Goal: Task Accomplishment & Management: Complete application form

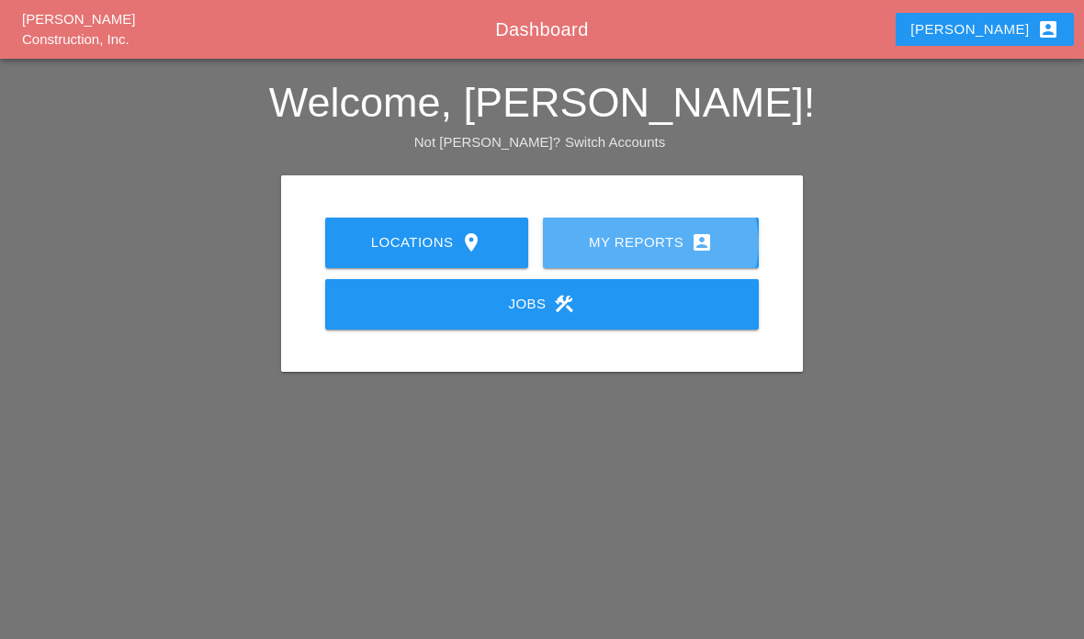
click at [682, 245] on div "My Reports account_box" at bounding box center [650, 243] width 157 height 22
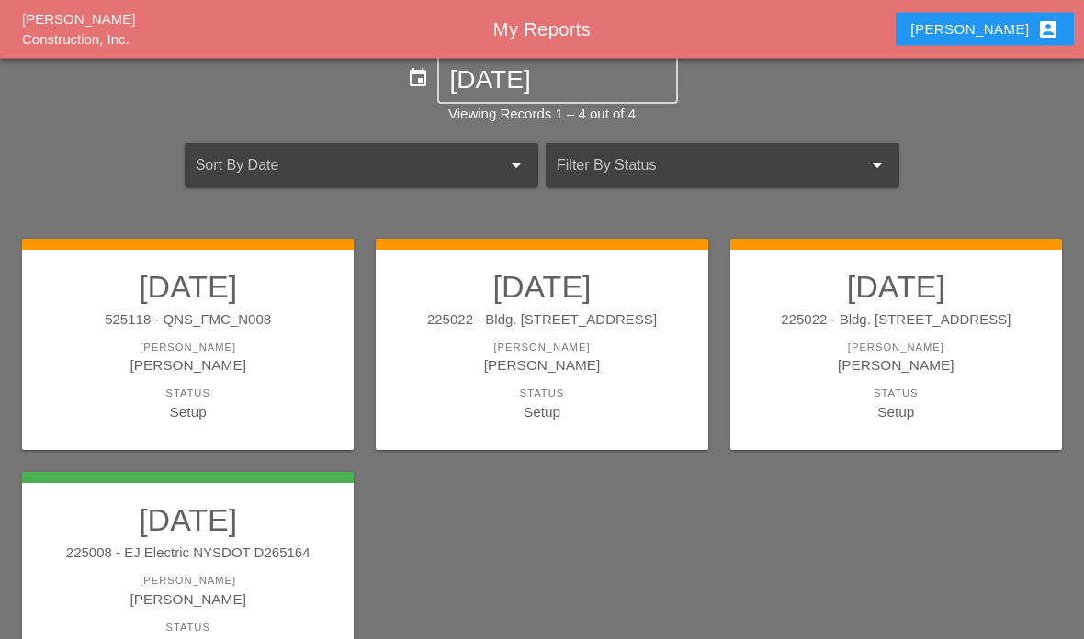
scroll to position [148, 0]
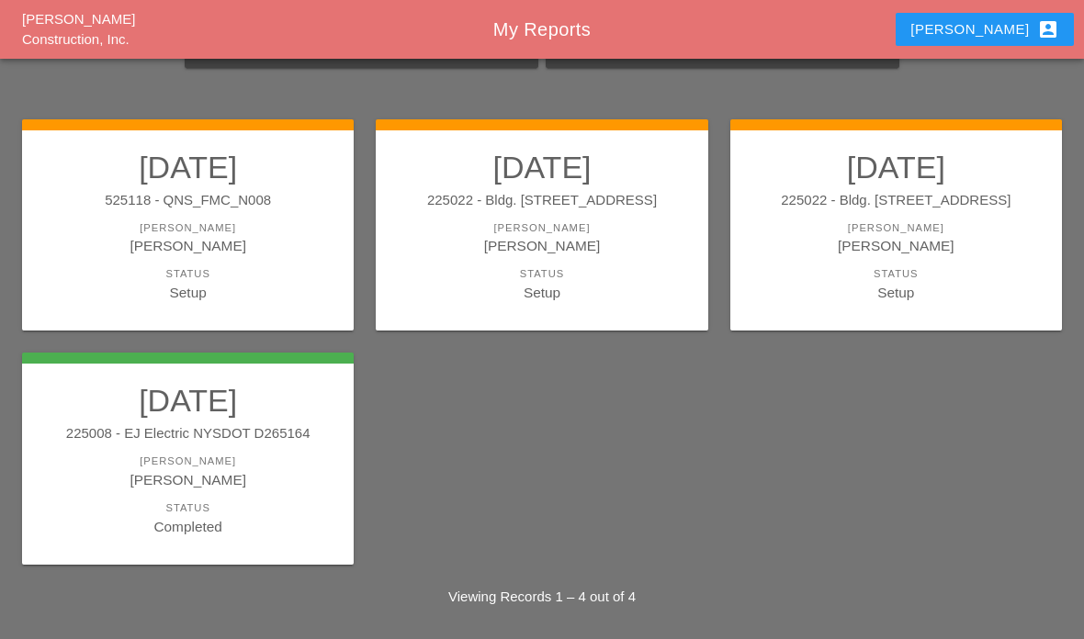
click at [878, 272] on div "Status" at bounding box center [896, 274] width 295 height 16
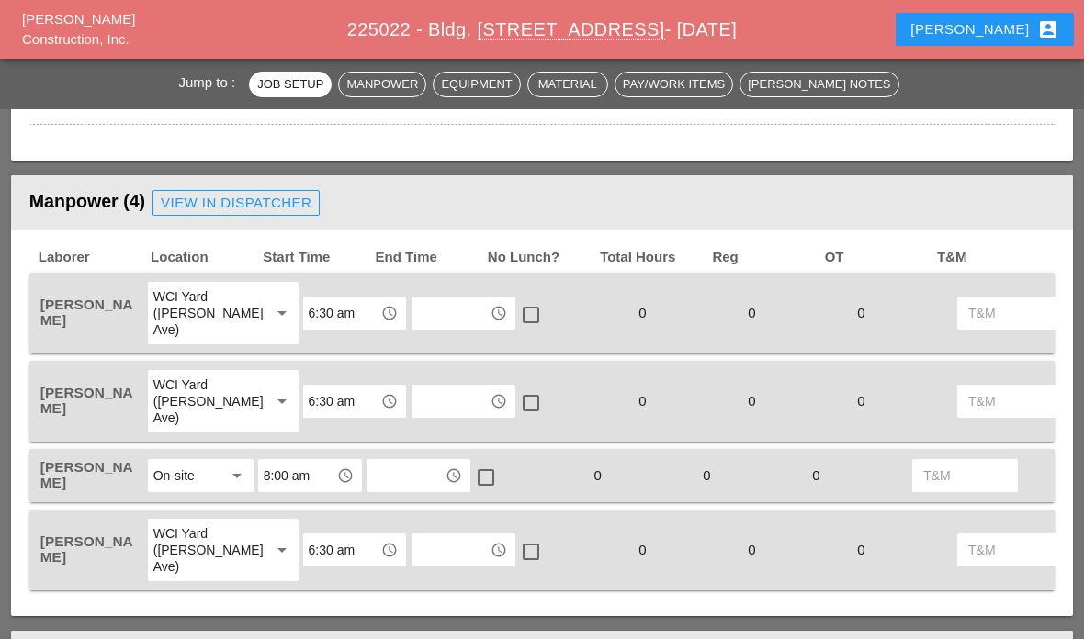
scroll to position [882, 0]
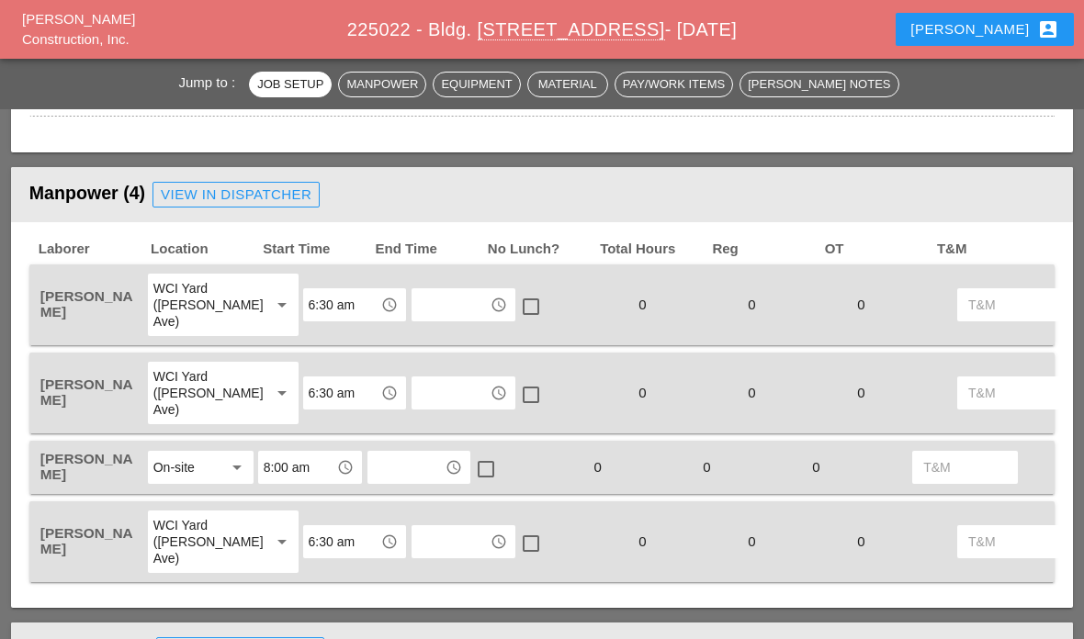
click at [434, 316] on input "text" at bounding box center [450, 304] width 67 height 29
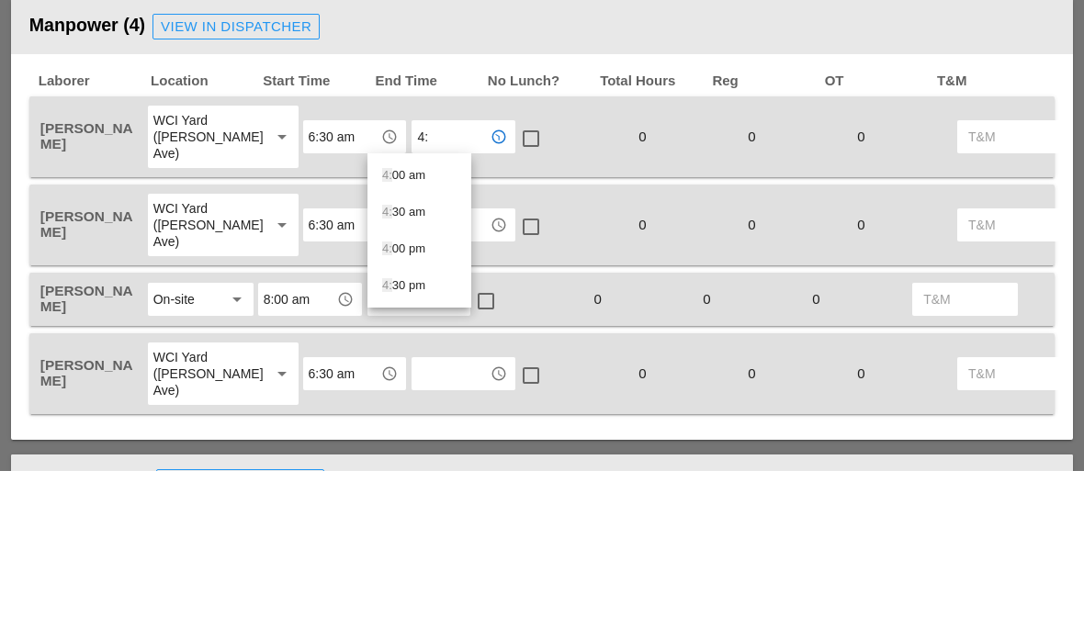
type input "4:3"
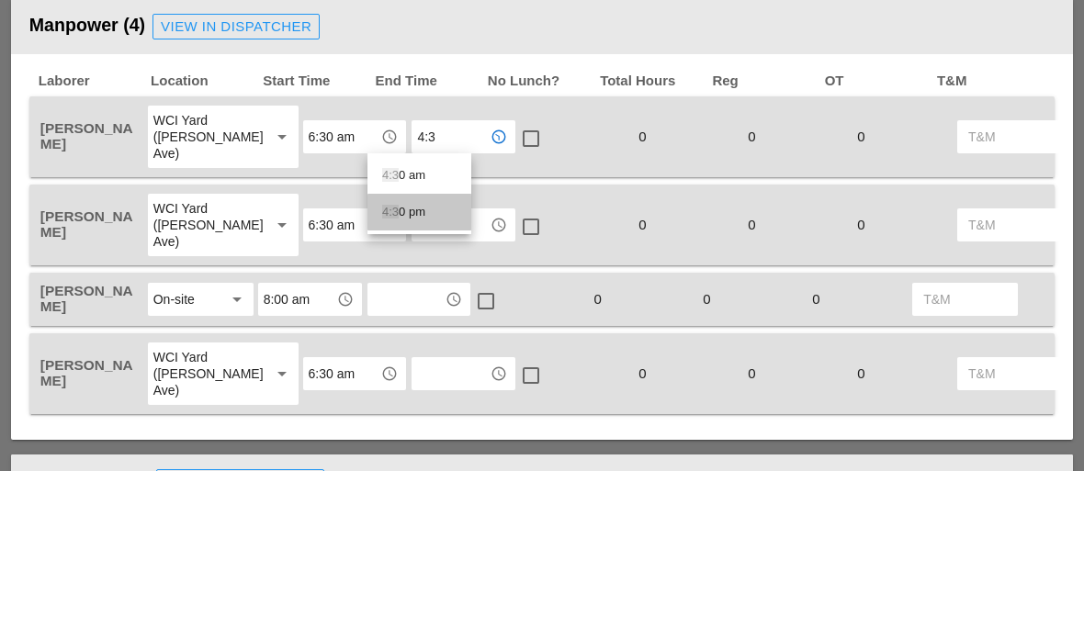
click at [413, 369] on div "4:3 0 pm" at bounding box center [419, 380] width 74 height 22
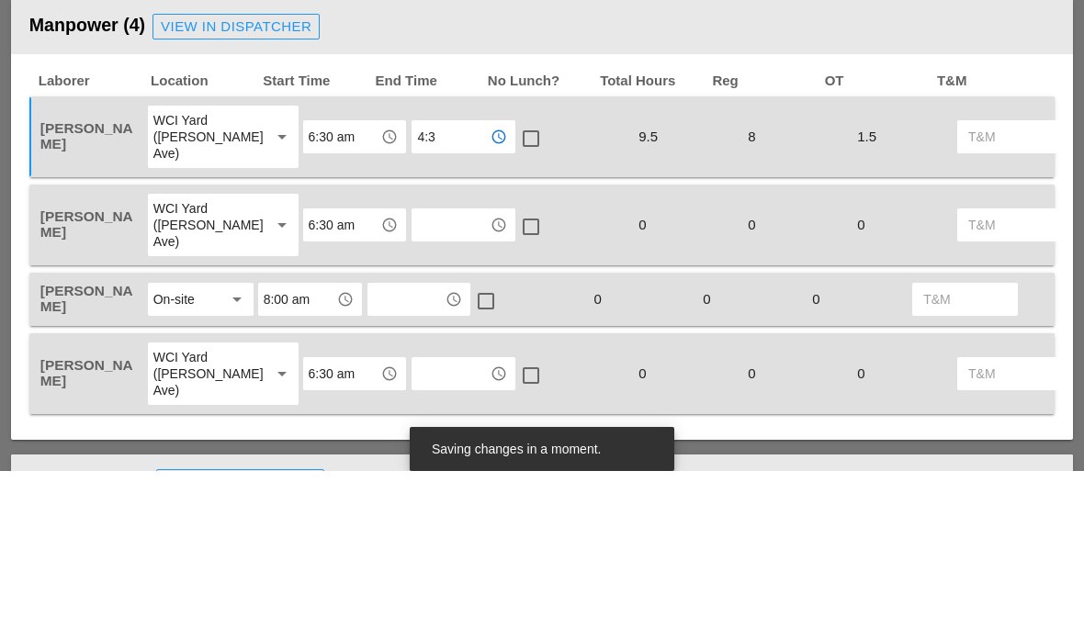
click at [430, 379] on input "text" at bounding box center [450, 393] width 67 height 29
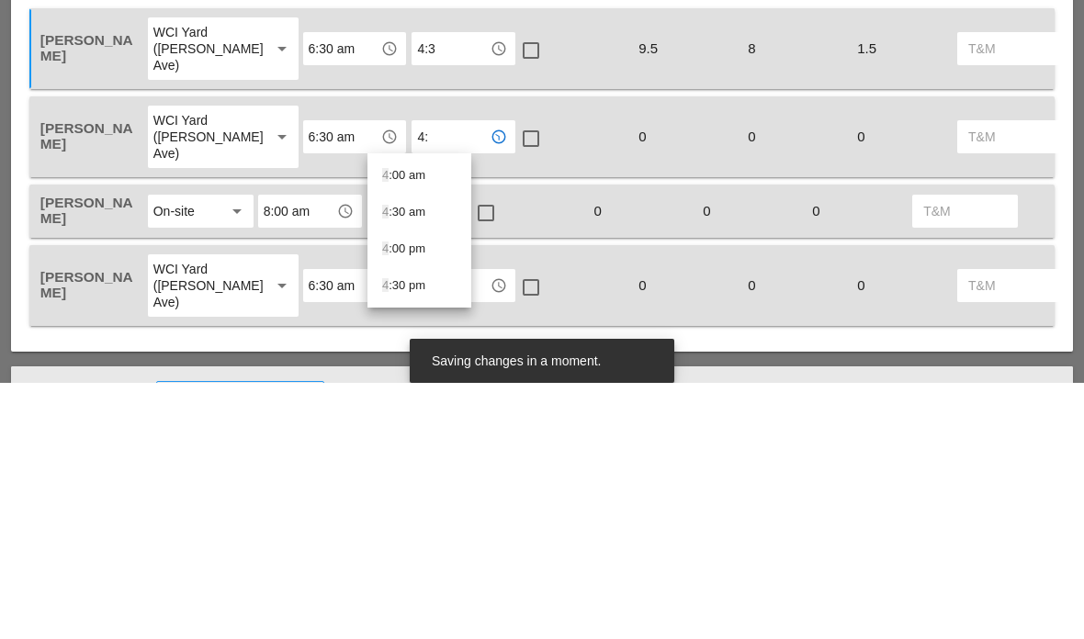
type input "4:3"
click at [420, 458] on div "4:3 0 pm" at bounding box center [419, 469] width 74 height 22
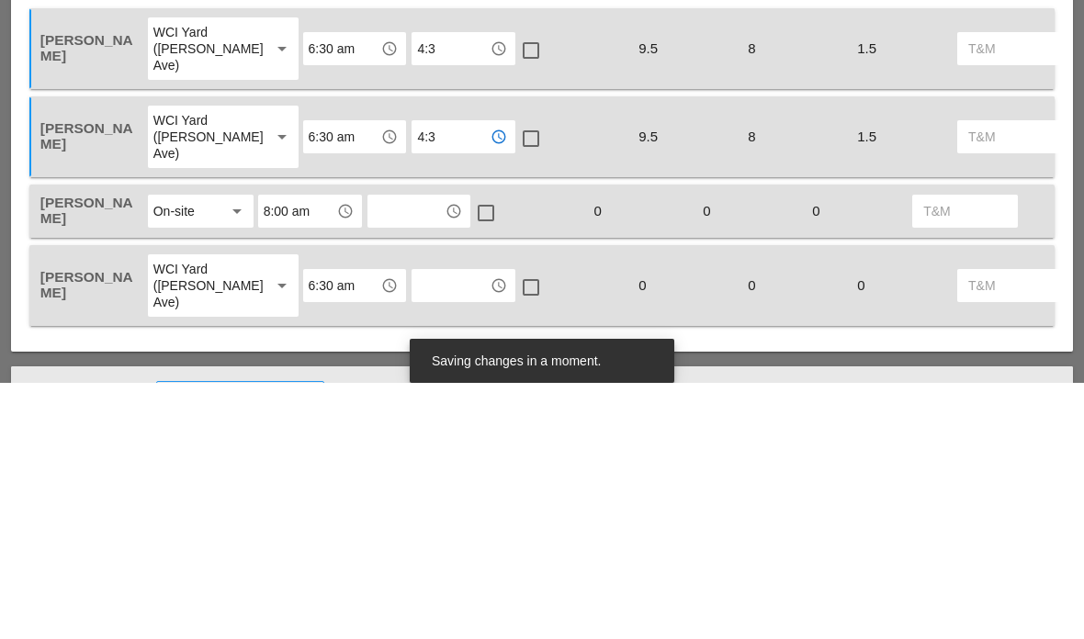
click at [283, 453] on input "8:00 am" at bounding box center [297, 467] width 67 height 29
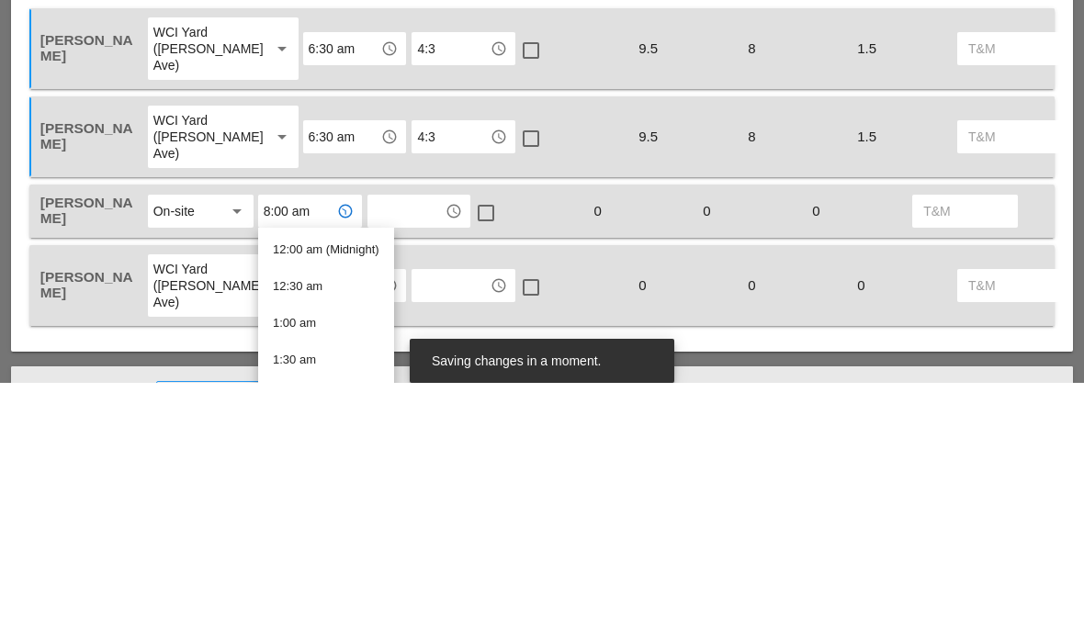
type input "7"
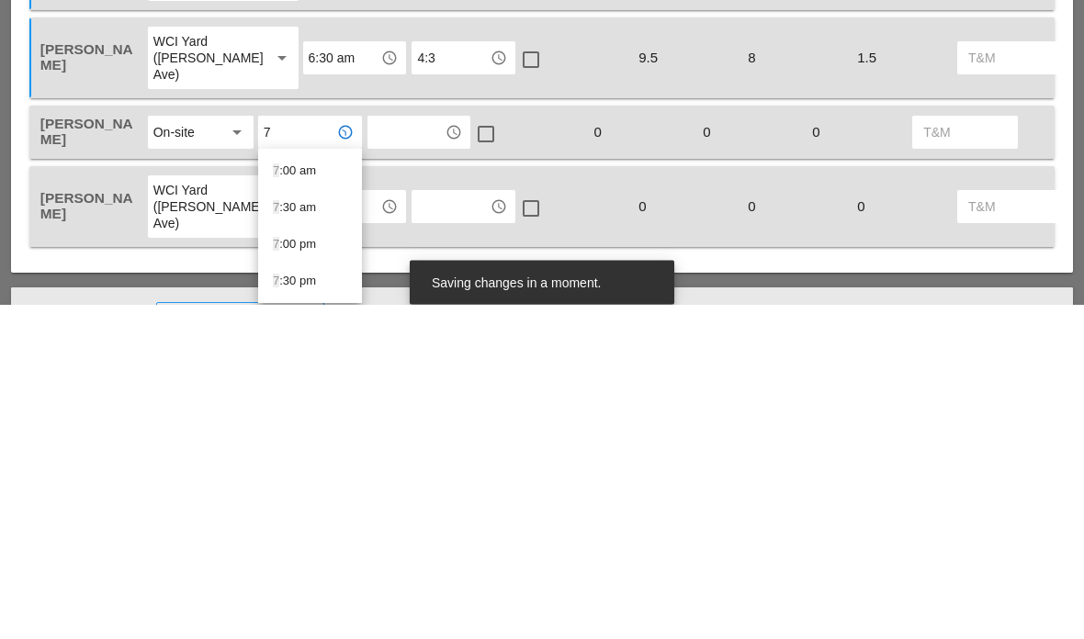
click at [308, 488] on div "7 :00 am" at bounding box center [310, 506] width 74 height 37
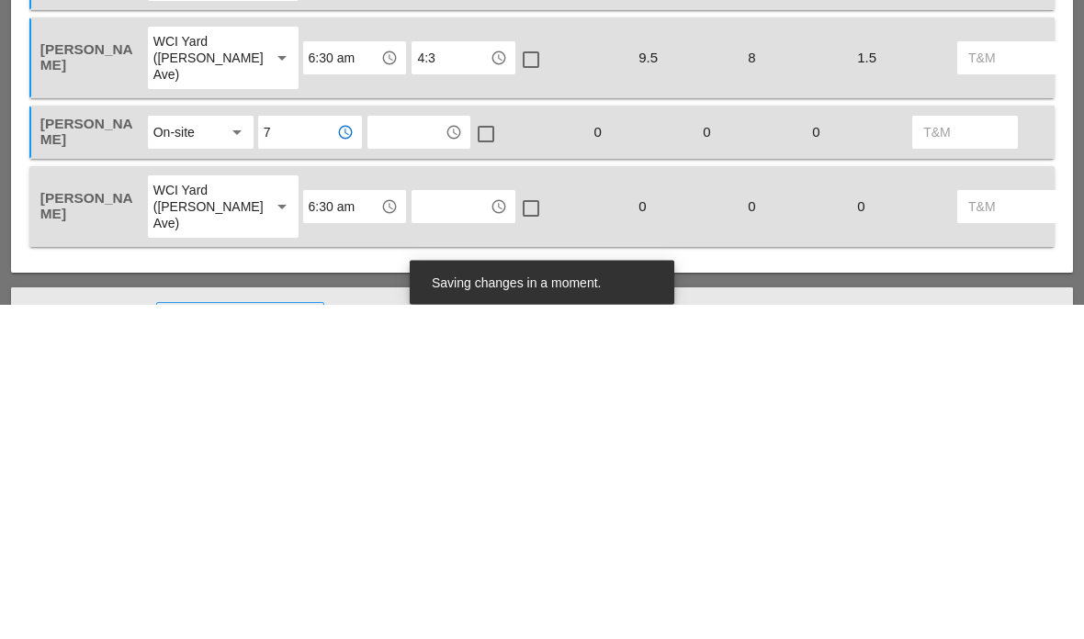
click at [393, 453] on input "text" at bounding box center [406, 467] width 67 height 29
type input "4:3"
click at [413, 532] on div "4:3 0 pm" at bounding box center [419, 543] width 74 height 22
click at [424, 527] on input "text" at bounding box center [450, 541] width 67 height 29
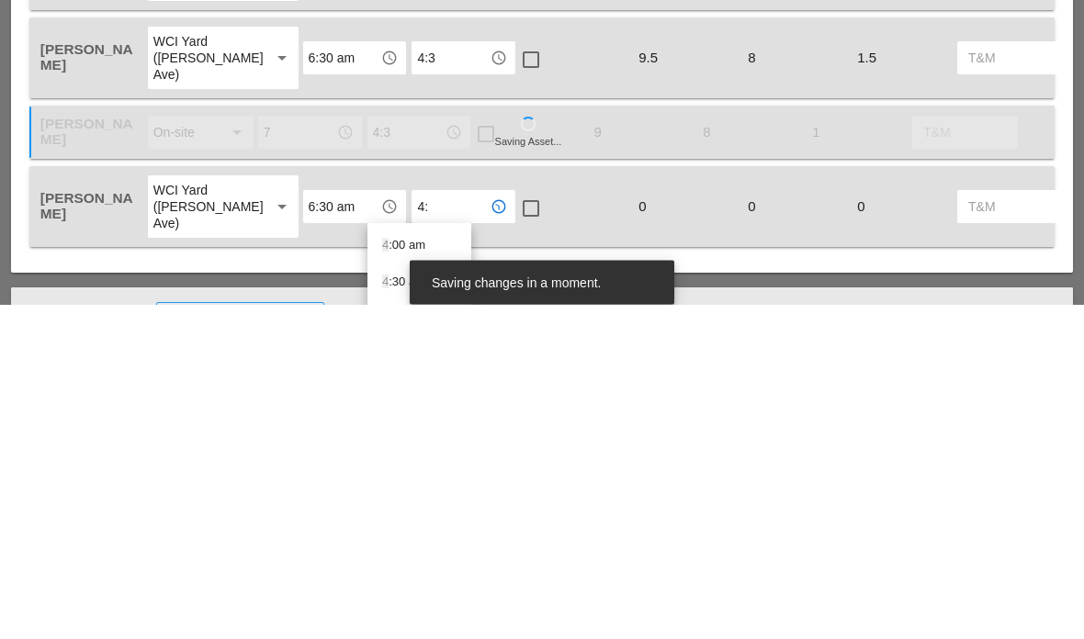
type input "4:3"
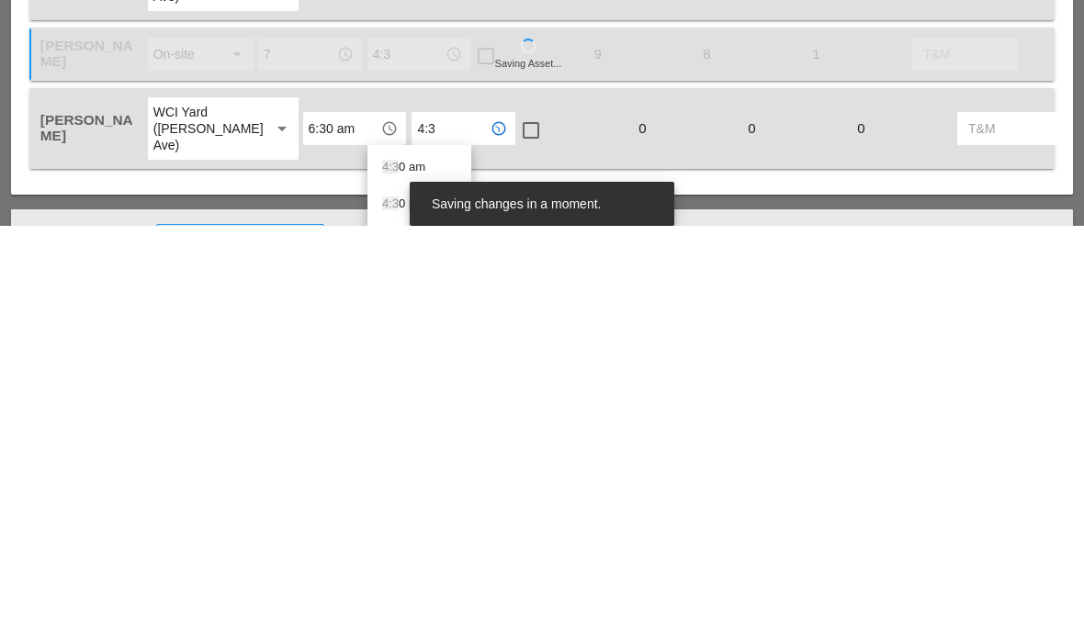
click at [409, 606] on div "4:3 0 pm" at bounding box center [419, 617] width 74 height 22
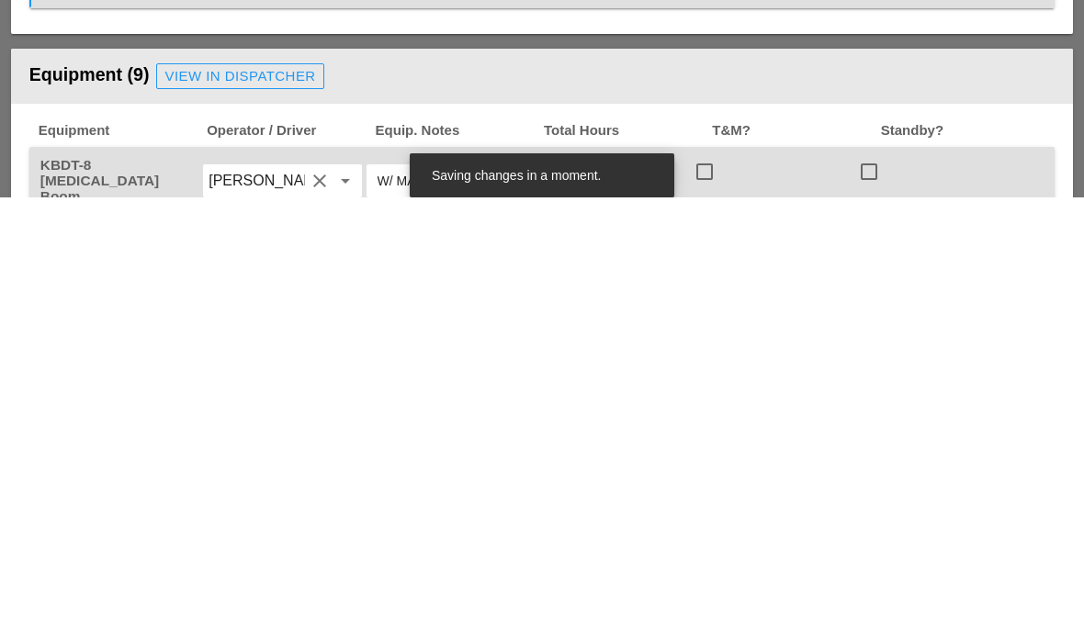
scroll to position [1018, 0]
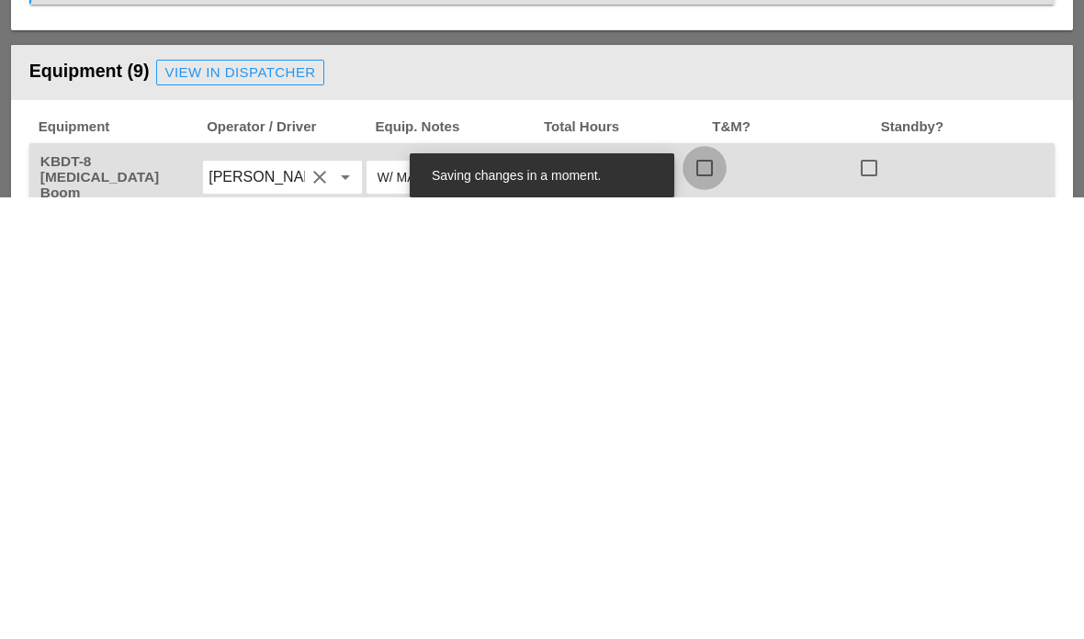
click at [697, 594] on div at bounding box center [704, 609] width 31 height 31
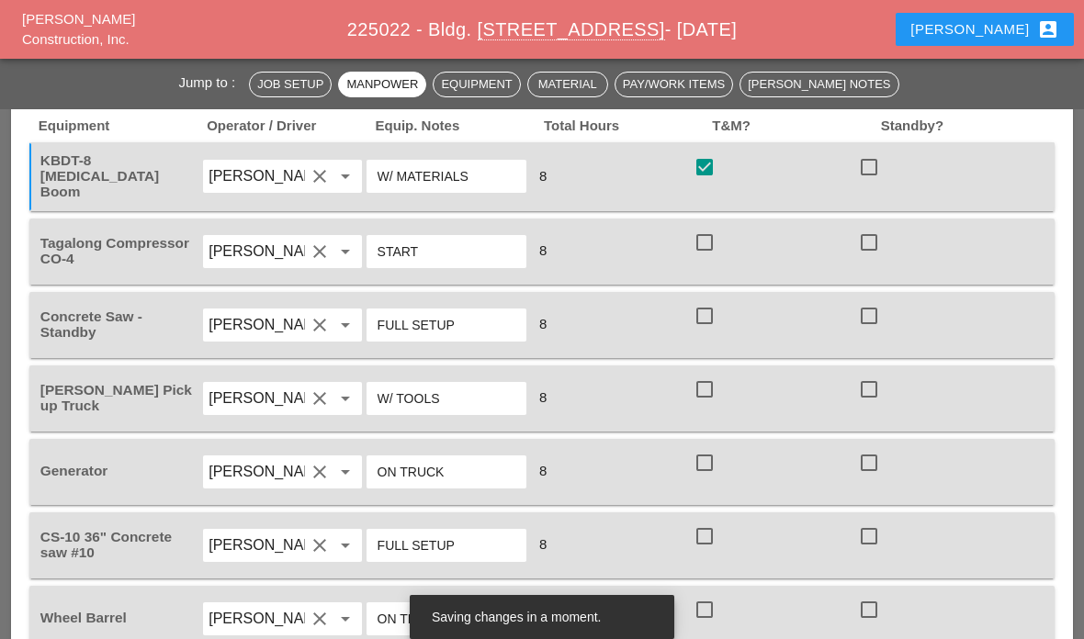
click at [720, 240] on div at bounding box center [704, 242] width 31 height 31
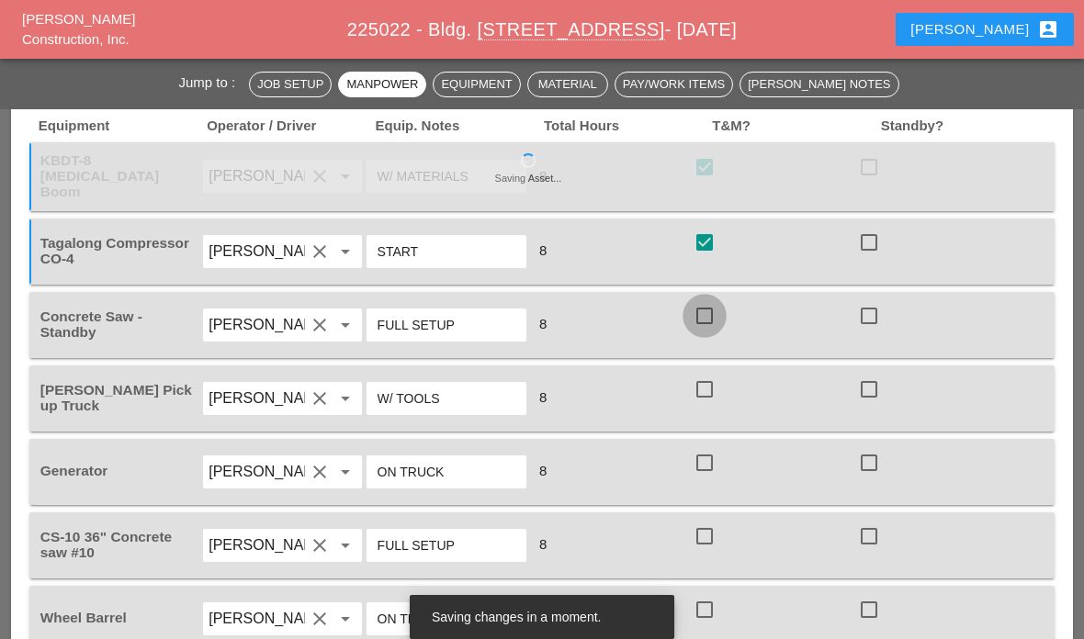
click at [709, 317] on div at bounding box center [704, 315] width 31 height 31
click at [719, 379] on div "check_box_outline_blank" at bounding box center [708, 390] width 29 height 22
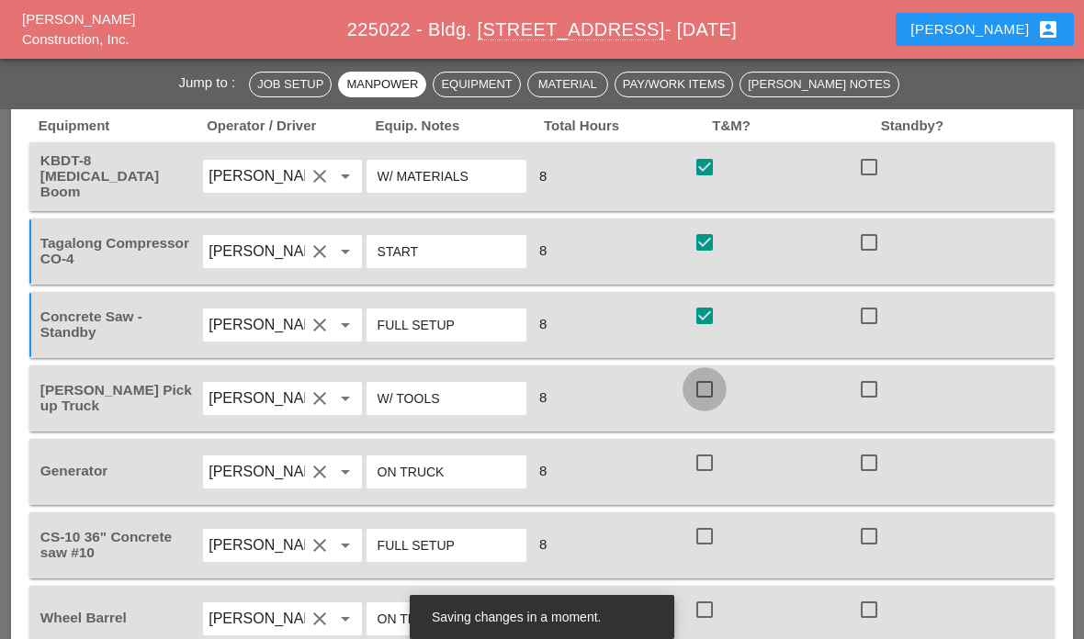
click at [703, 389] on div at bounding box center [704, 389] width 31 height 31
click at [716, 468] on div at bounding box center [704, 462] width 31 height 31
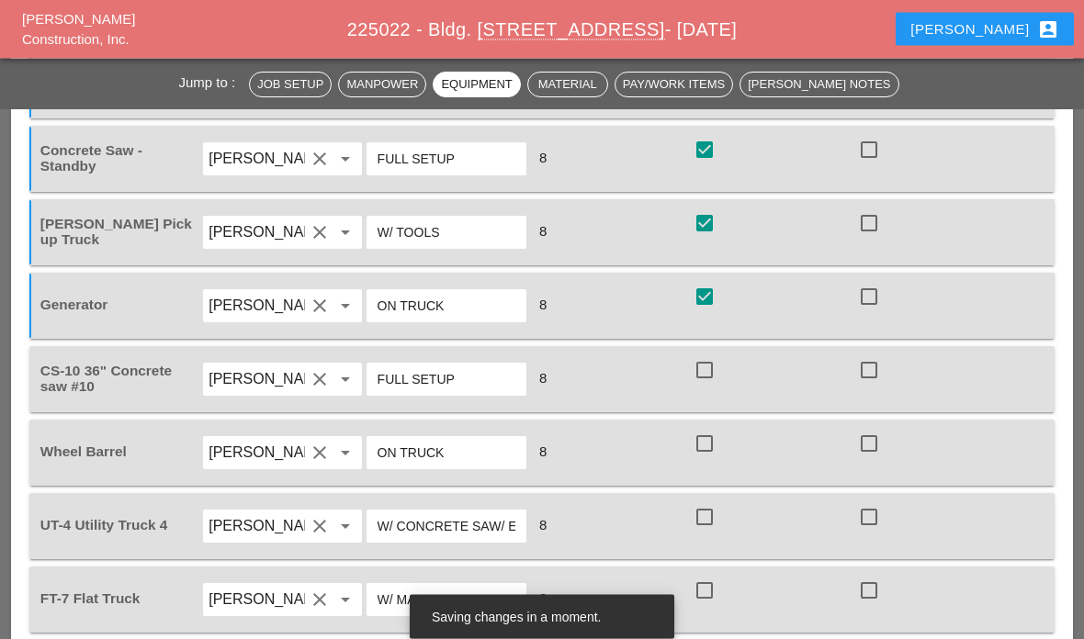
scroll to position [1630, 0]
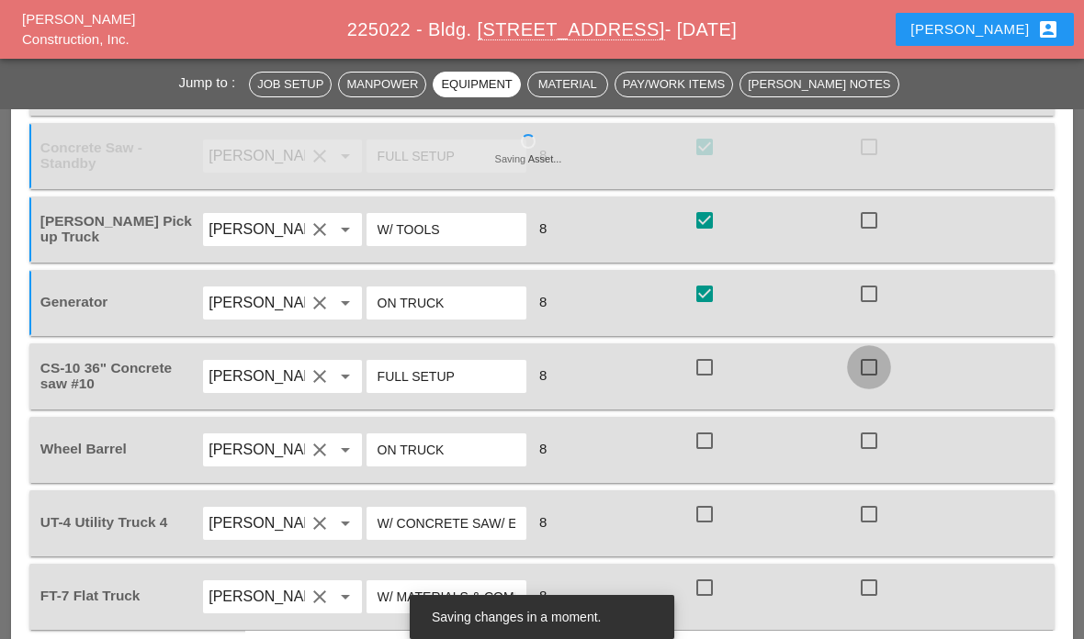
click at [862, 377] on div at bounding box center [869, 367] width 31 height 31
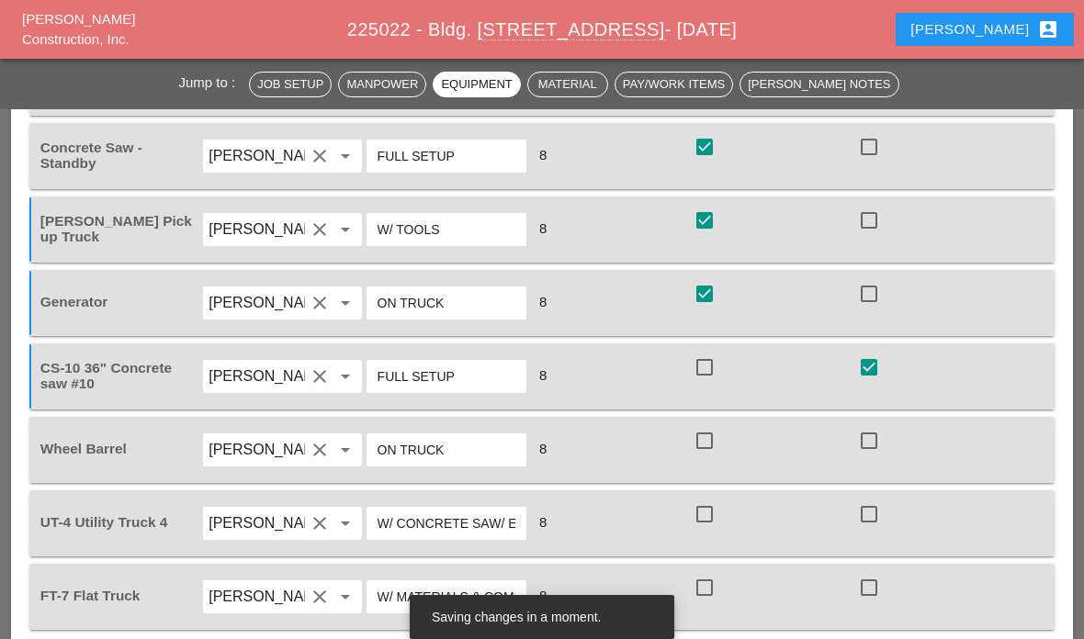
click at [710, 450] on div at bounding box center [704, 440] width 31 height 31
click at [716, 512] on div at bounding box center [704, 514] width 31 height 31
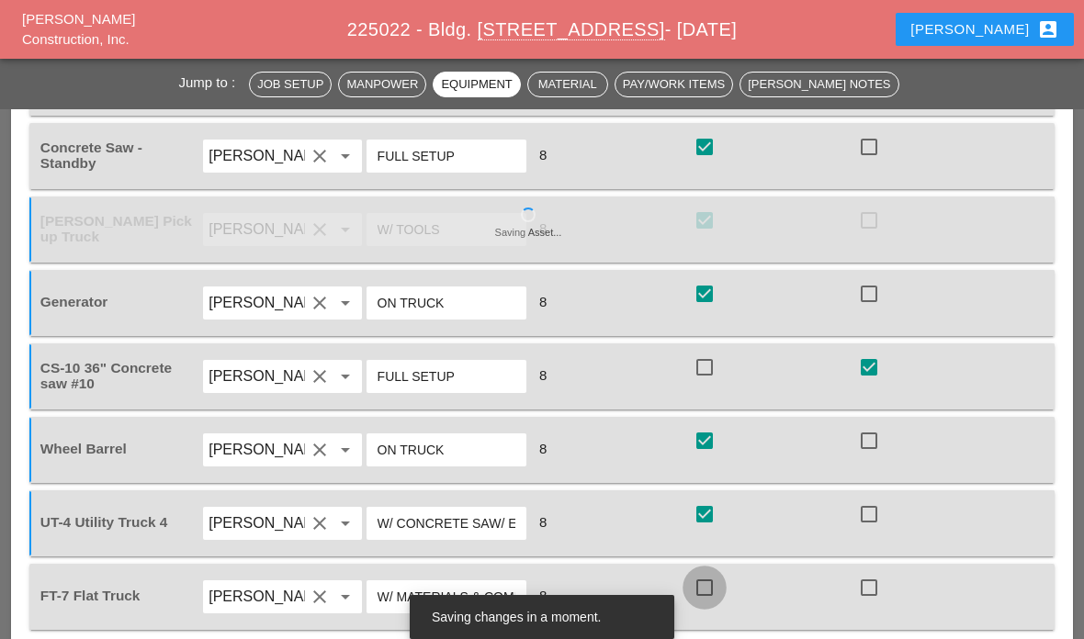
click at [711, 583] on div at bounding box center [704, 587] width 31 height 31
click at [697, 624] on div "FT-7 Flat Truck Denis Etnel clear arrow_drop_down W/ MATERIALS & COMPESSOR 8 ch…" at bounding box center [541, 597] width 1025 height 66
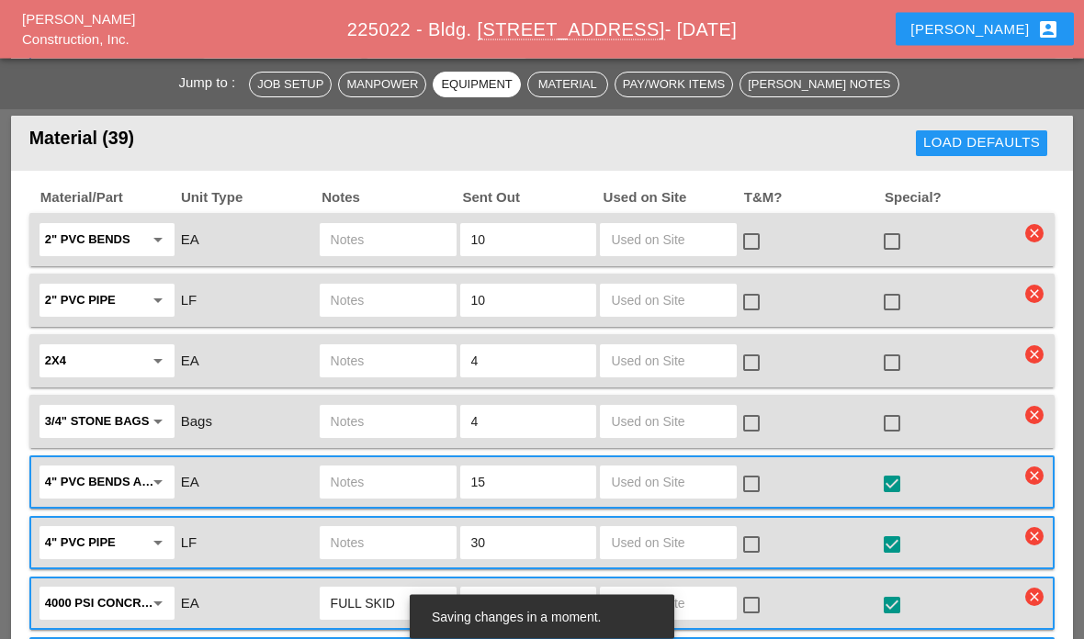
scroll to position [2185, 0]
click at [679, 486] on input "text" at bounding box center [668, 482] width 115 height 29
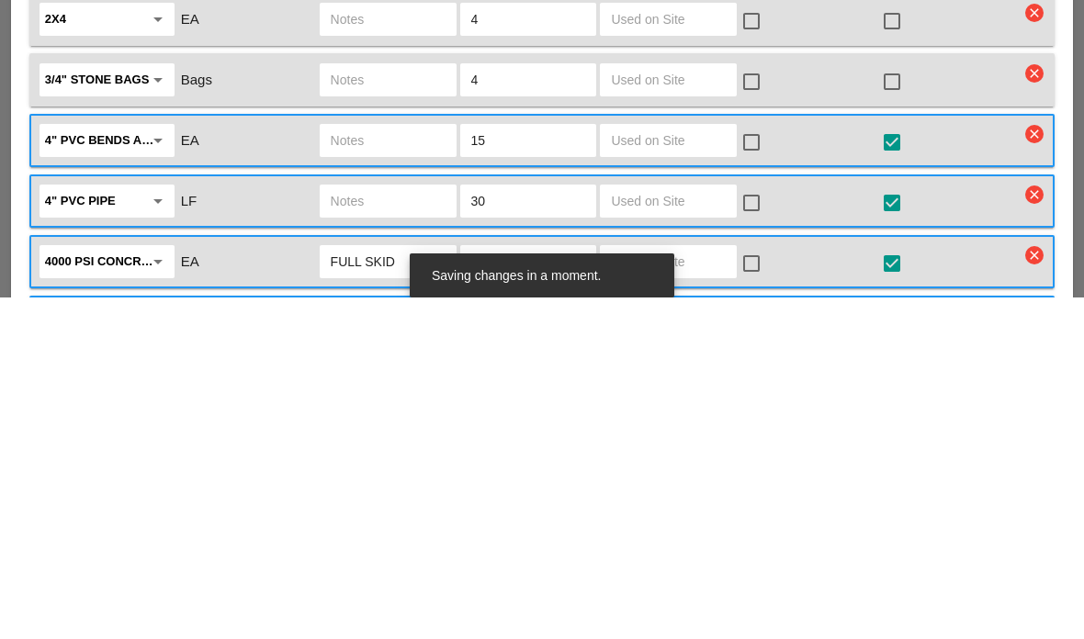
click at [683, 528] on input "text" at bounding box center [668, 542] width 115 height 29
type input "10"
click at [764, 529] on div at bounding box center [751, 544] width 31 height 31
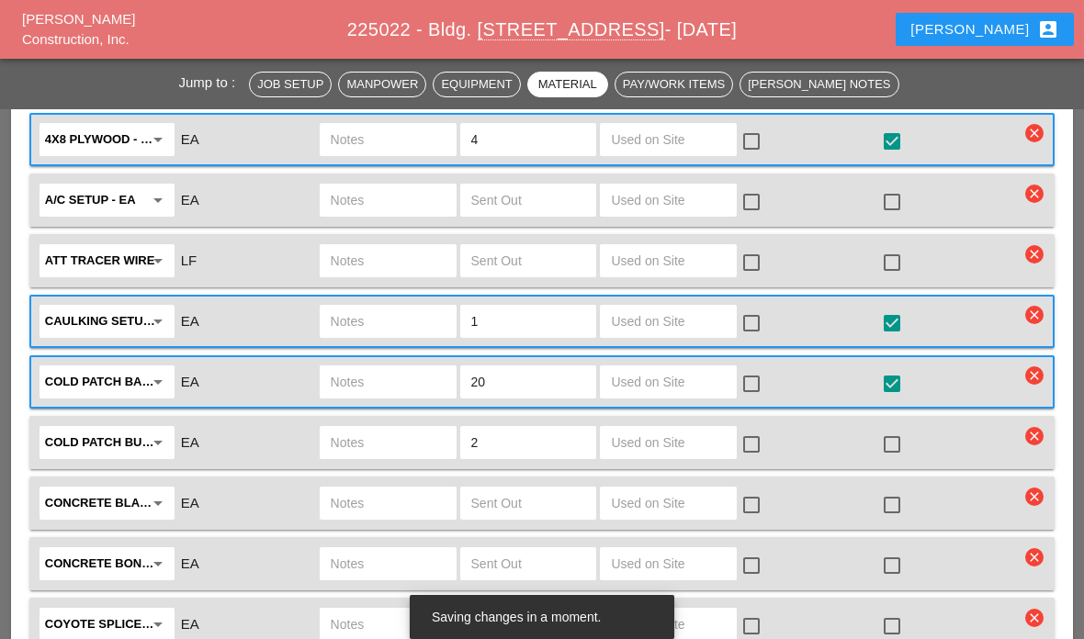
click at [691, 387] on input "text" at bounding box center [668, 382] width 115 height 29
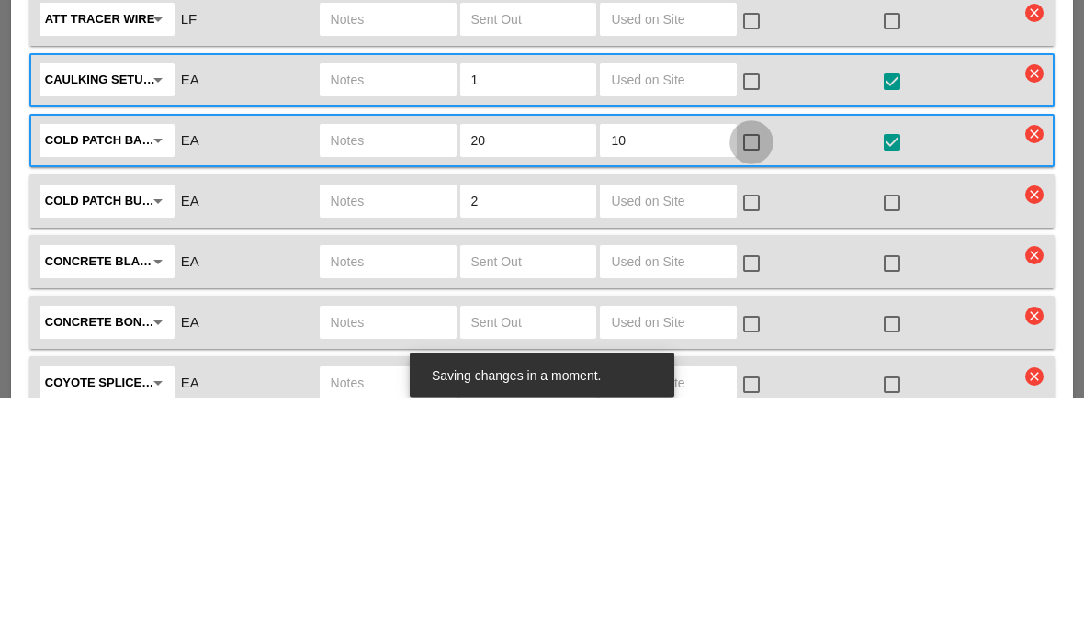
type input "10"
click at [756, 369] on div at bounding box center [751, 384] width 31 height 31
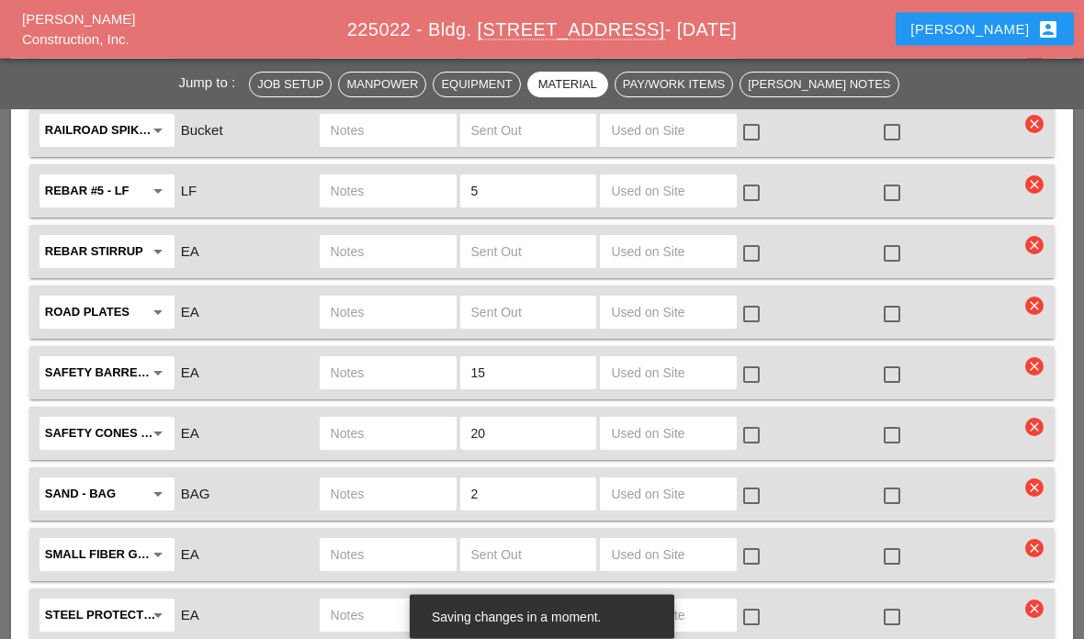
scroll to position [3933, 0]
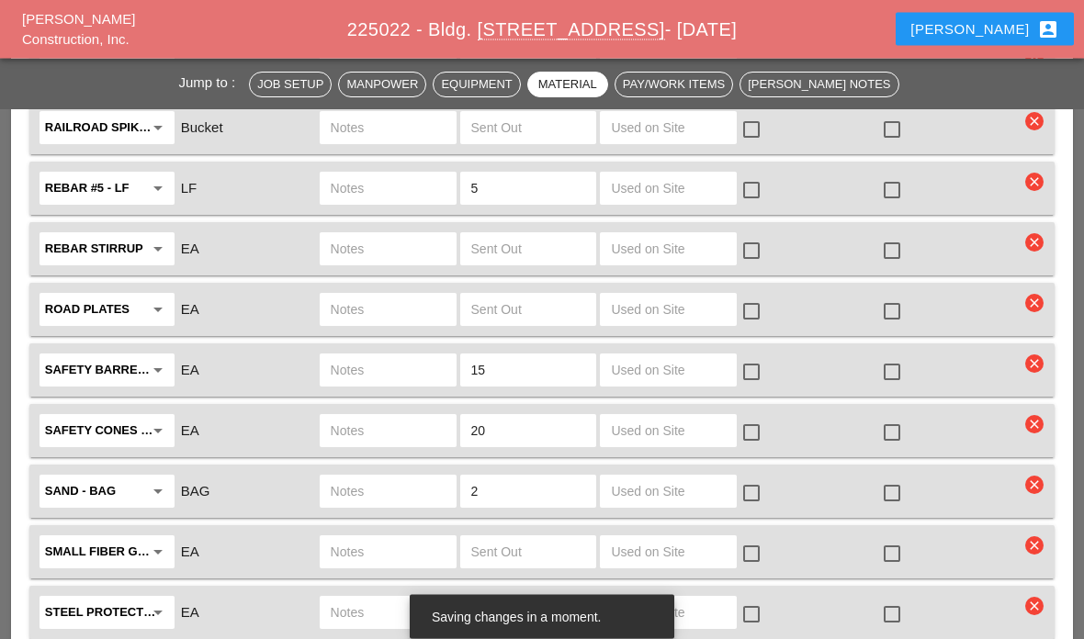
click at [683, 375] on input "text" at bounding box center [668, 370] width 115 height 29
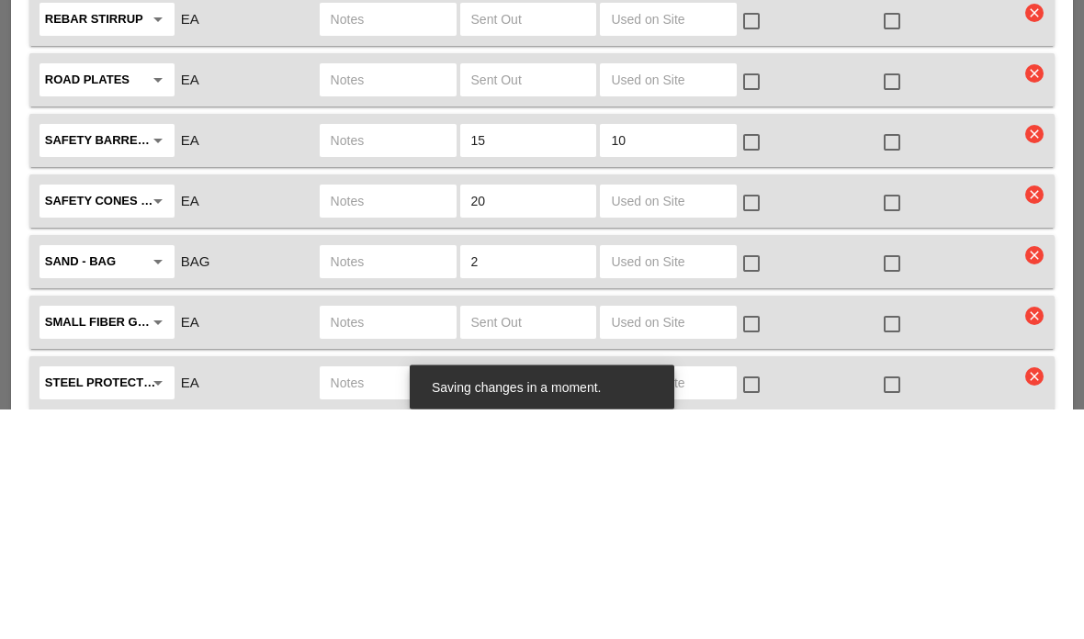
type input "10"
click at [705, 417] on input "text" at bounding box center [668, 431] width 115 height 29
type input "10"
click at [767, 357] on div at bounding box center [751, 372] width 31 height 31
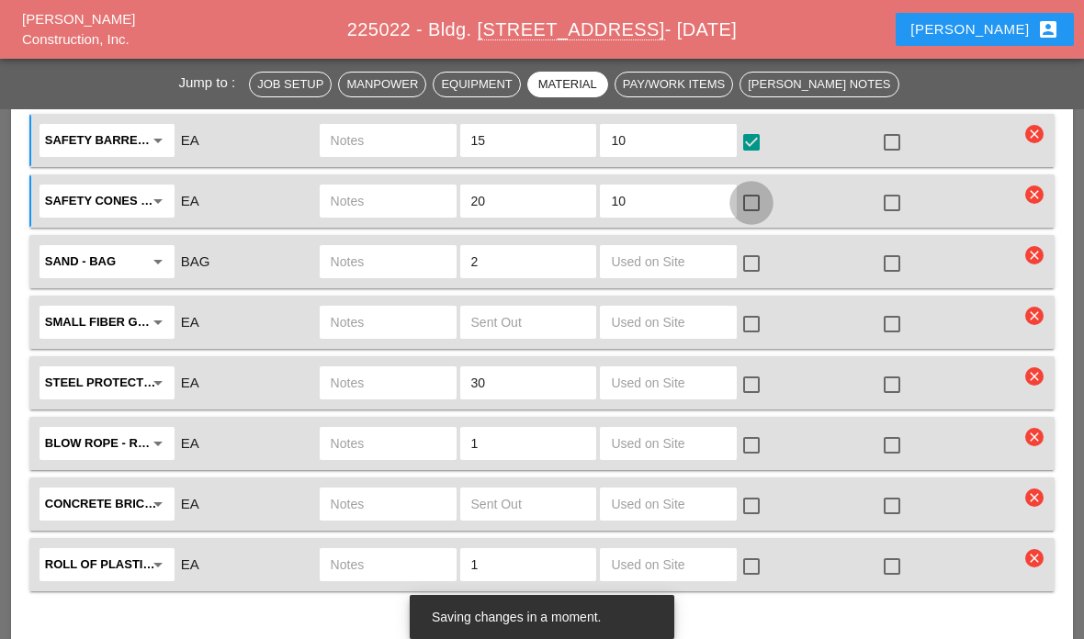
click at [749, 202] on div at bounding box center [751, 202] width 31 height 31
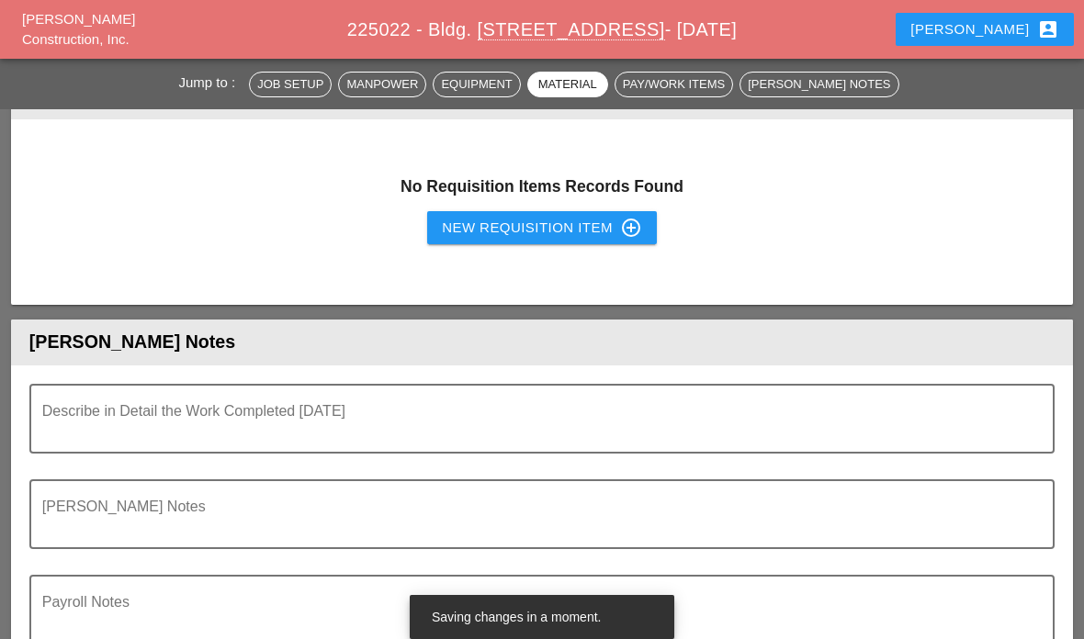
click at [707, 441] on textarea "Describe in Detail the Work Completed Today" at bounding box center [534, 430] width 985 height 44
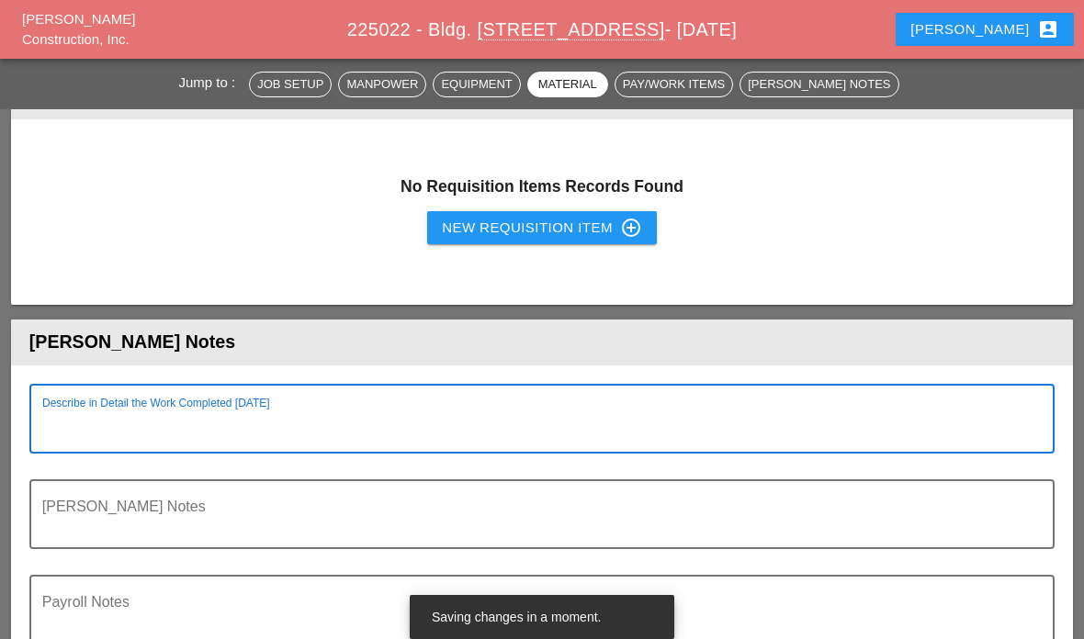
scroll to position [4775, 0]
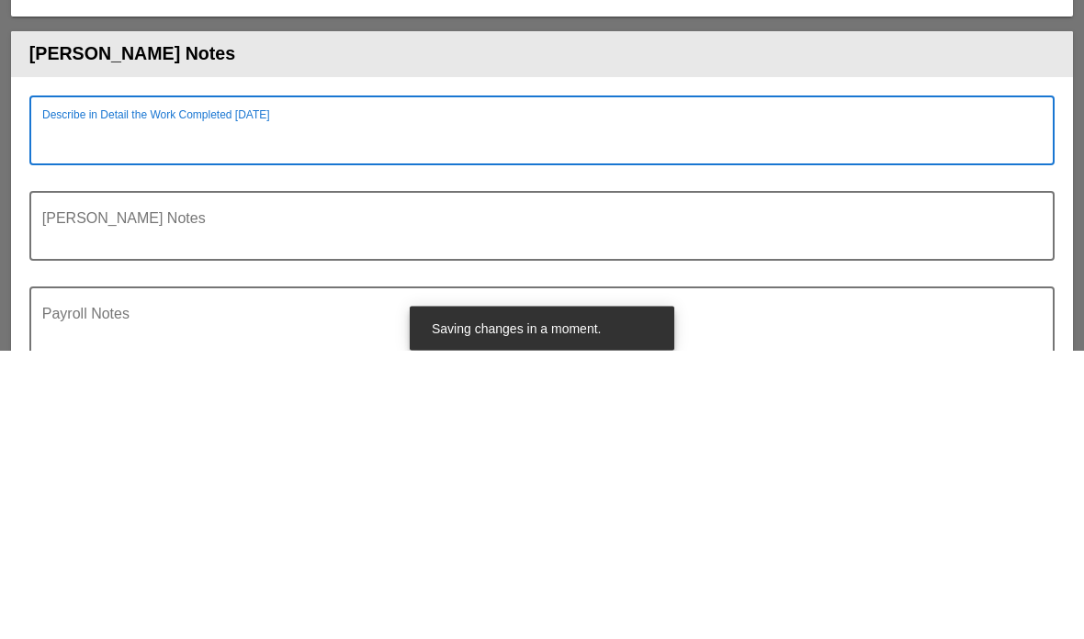
type textarea "S"
type textarea "Complete"
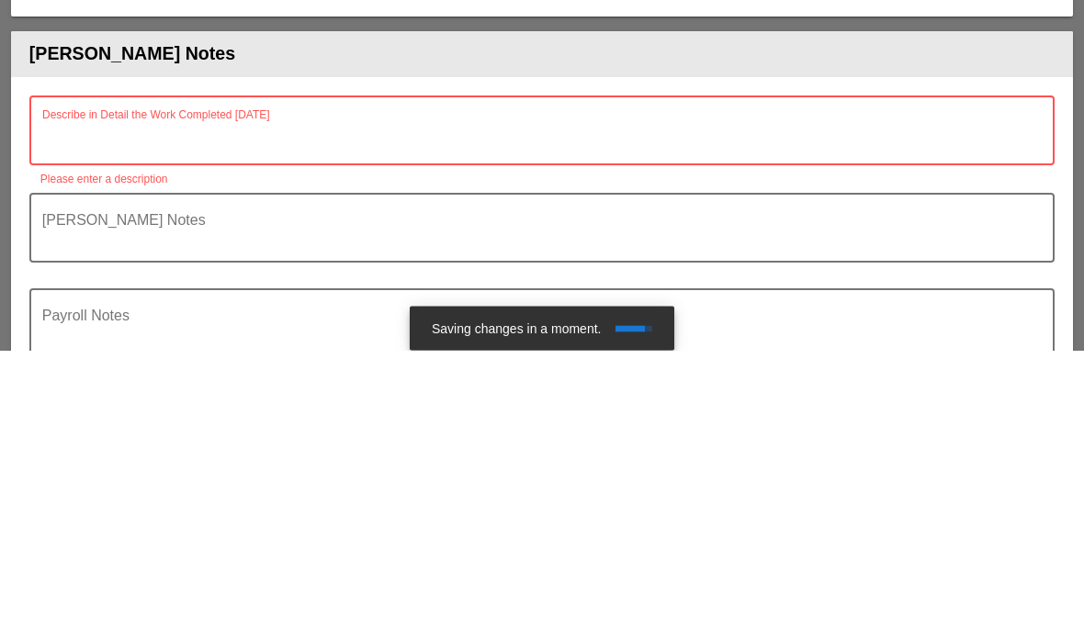
type textarea "2"
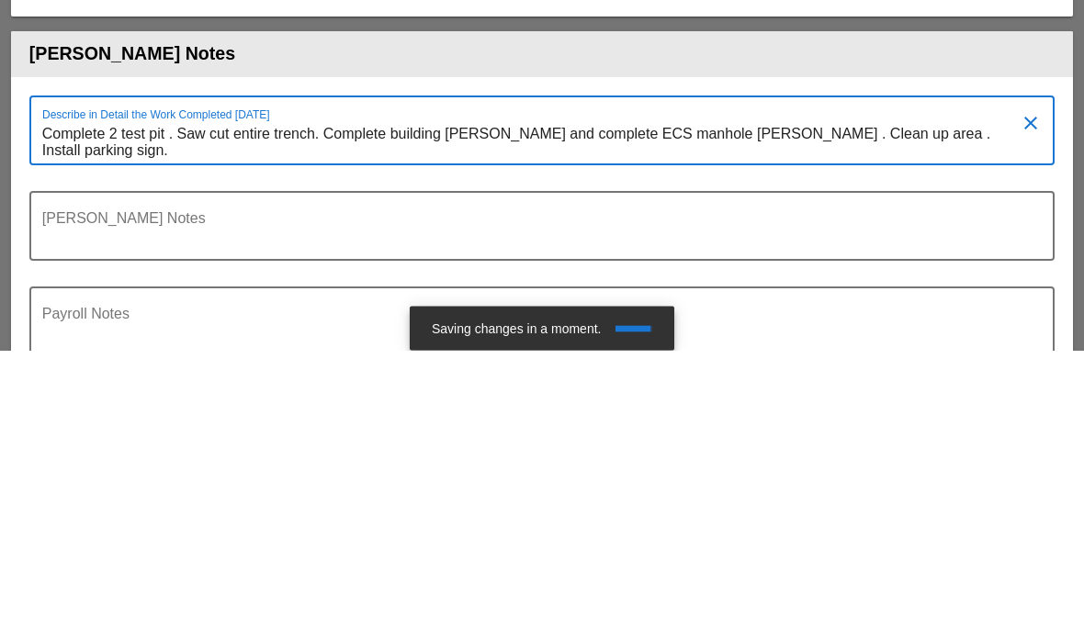
type textarea "Complete 2 test pit . Saw cut entire trench. Complete building Poe and complete…"
click at [85, 504] on textarea "Foreman's Notes" at bounding box center [534, 526] width 985 height 44
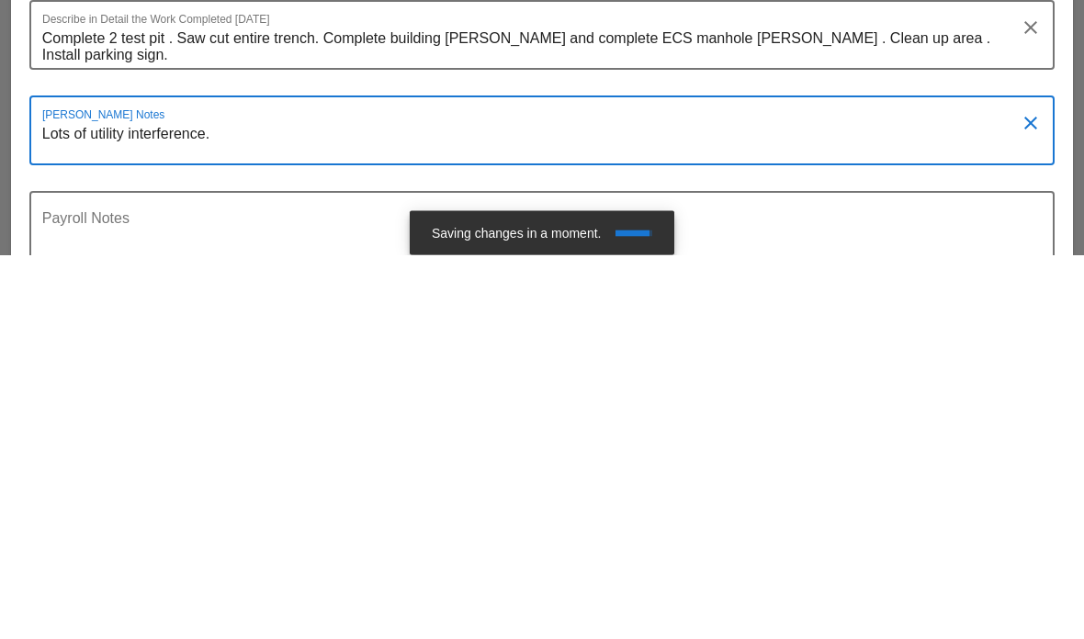
type textarea "Lots of utility interference."
click at [77, 558] on div at bounding box center [541, 563] width 1003 height 11
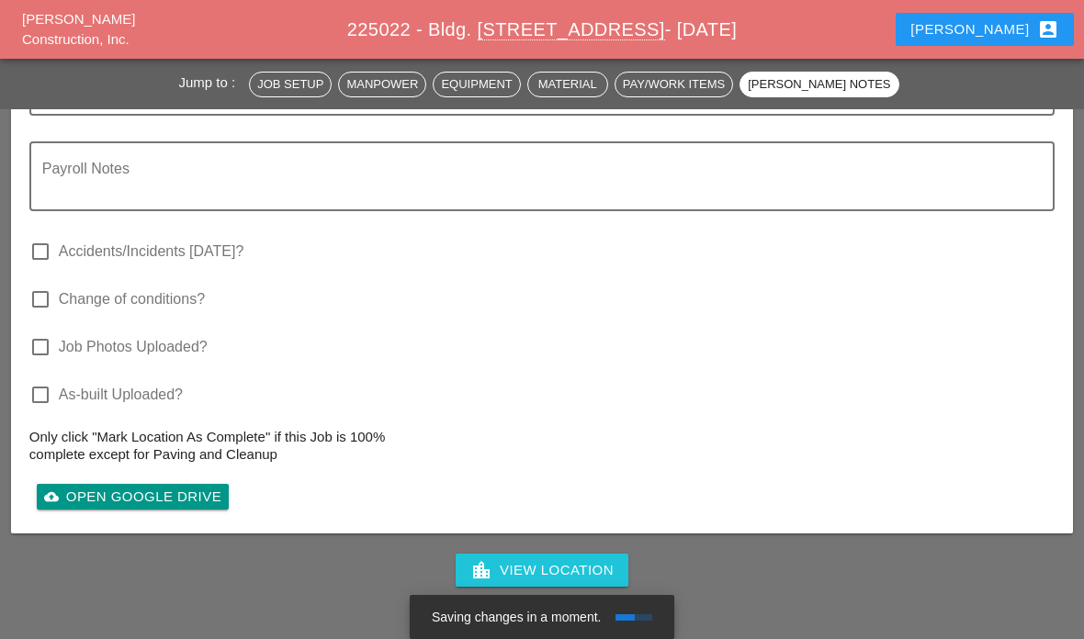
scroll to position [5248, 0]
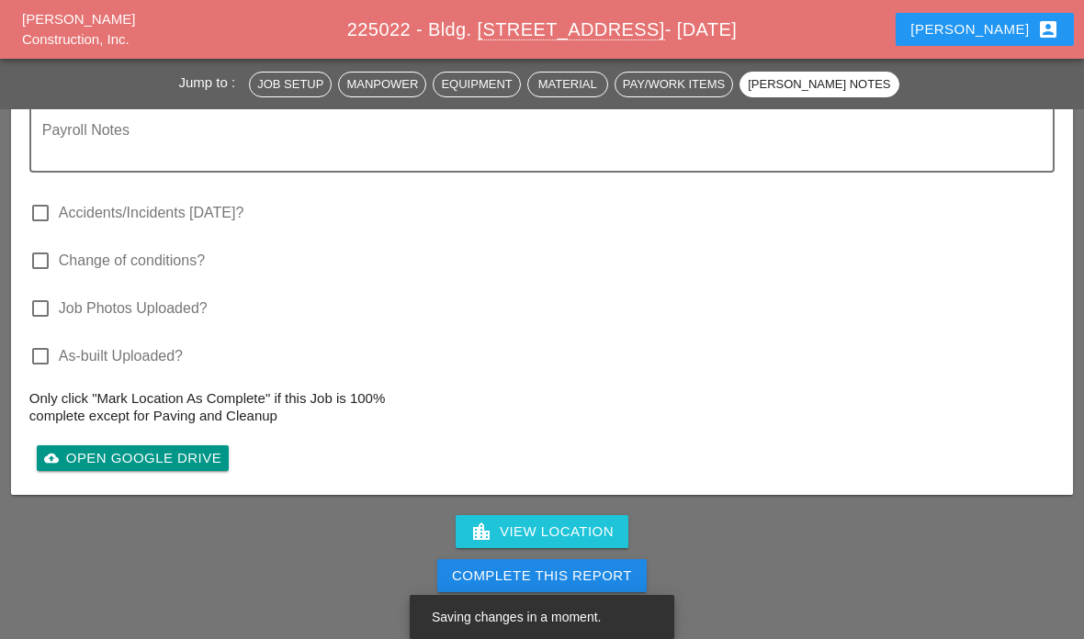
click at [568, 574] on div "Complete This Report" at bounding box center [542, 576] width 180 height 21
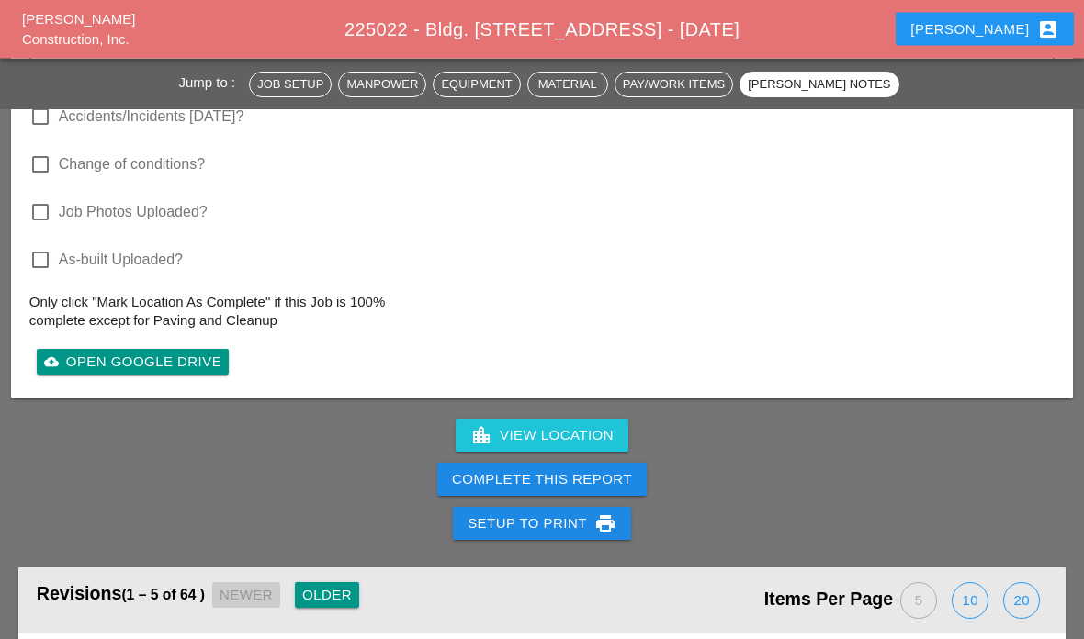
scroll to position [3084, 0]
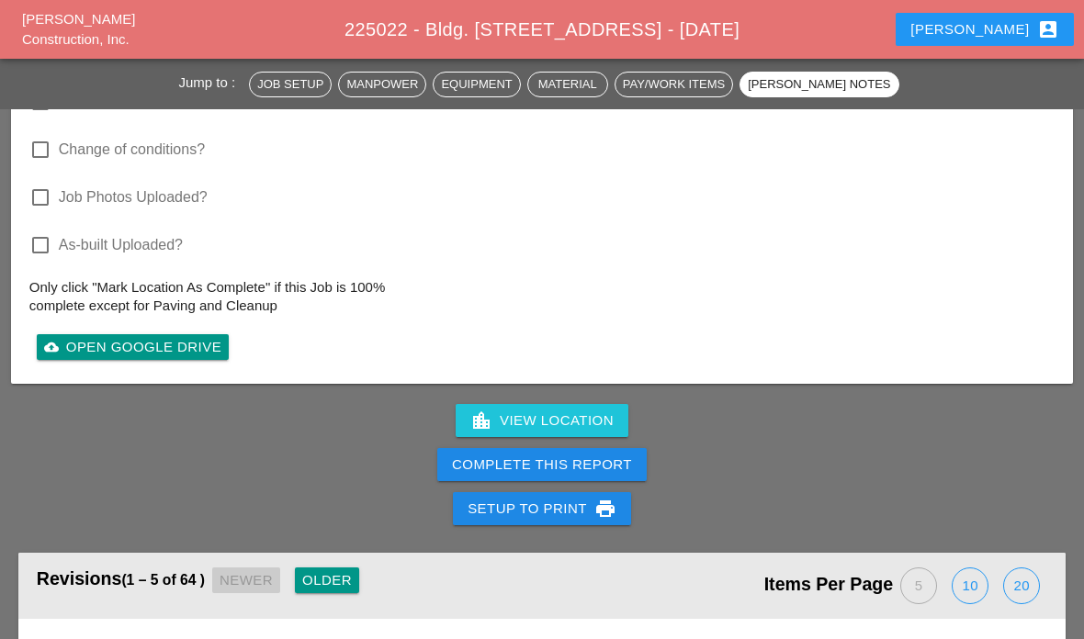
click at [596, 456] on div "Complete This Report" at bounding box center [542, 465] width 180 height 21
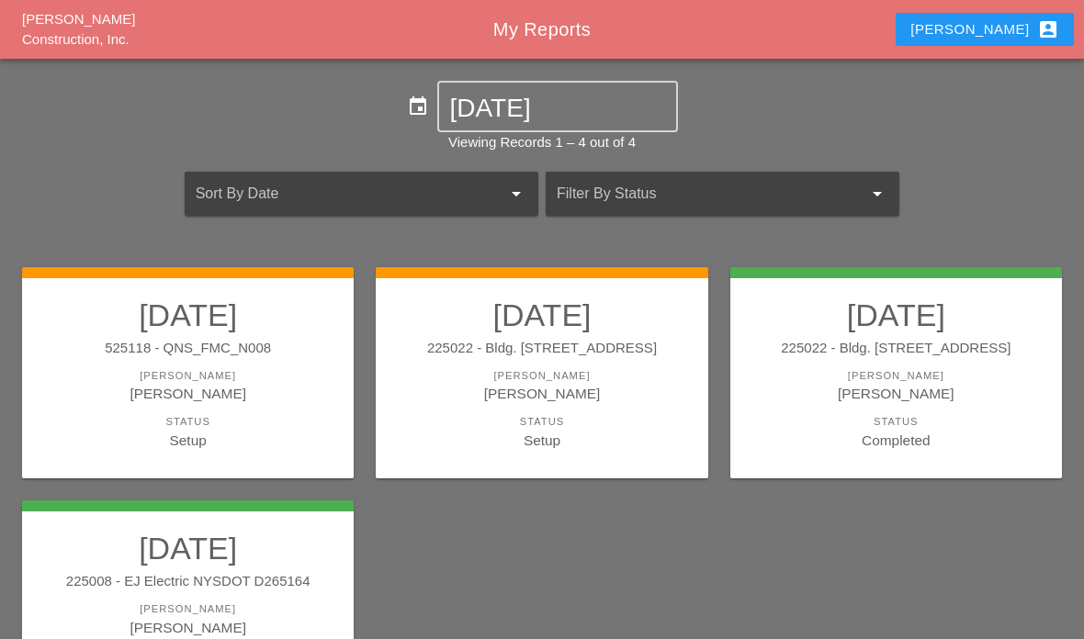
click at [581, 414] on div "Status" at bounding box center [541, 422] width 295 height 16
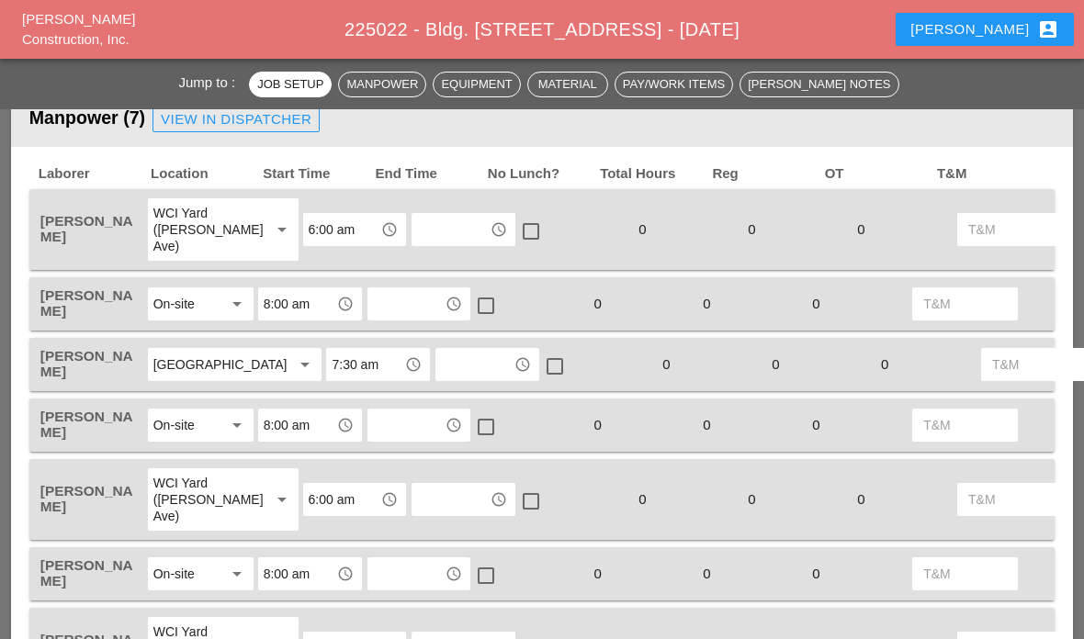
scroll to position [945, 0]
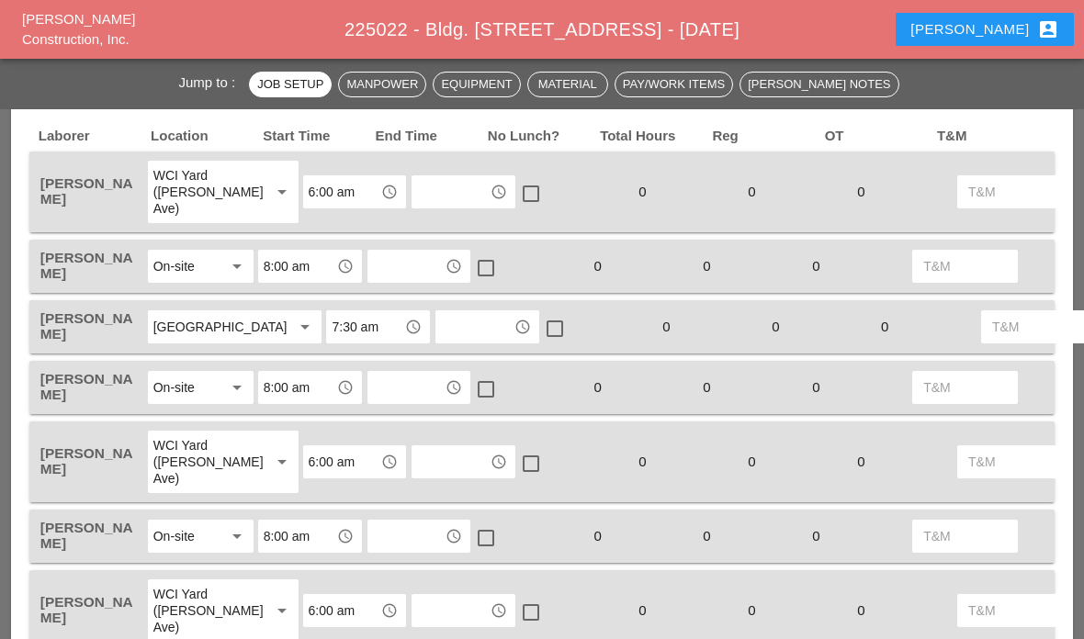
click at [436, 188] on input "text" at bounding box center [450, 191] width 67 height 29
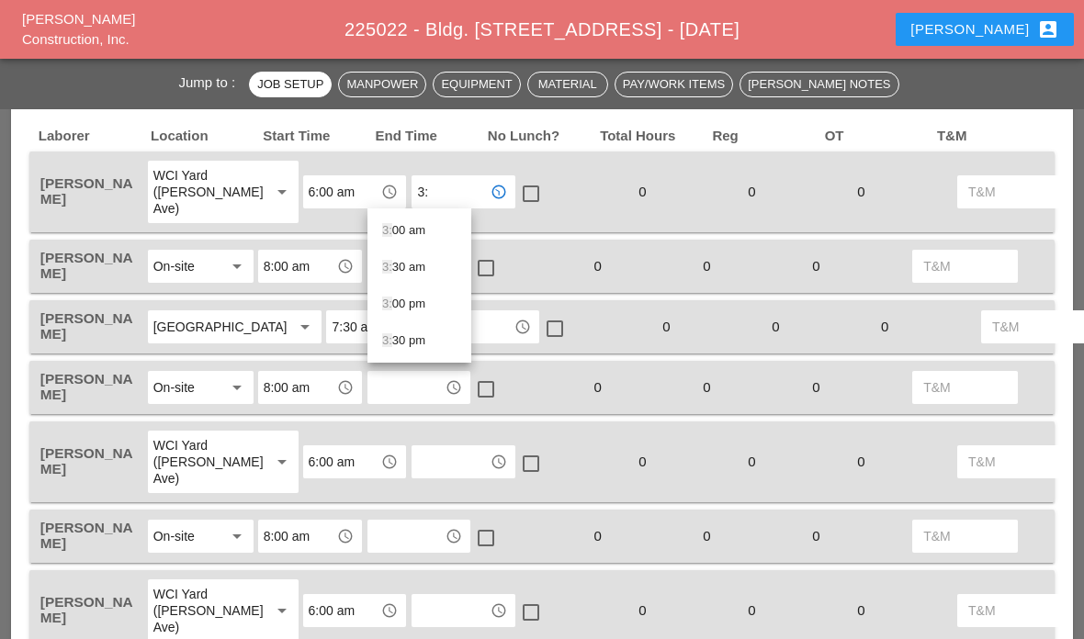
type input "3:3"
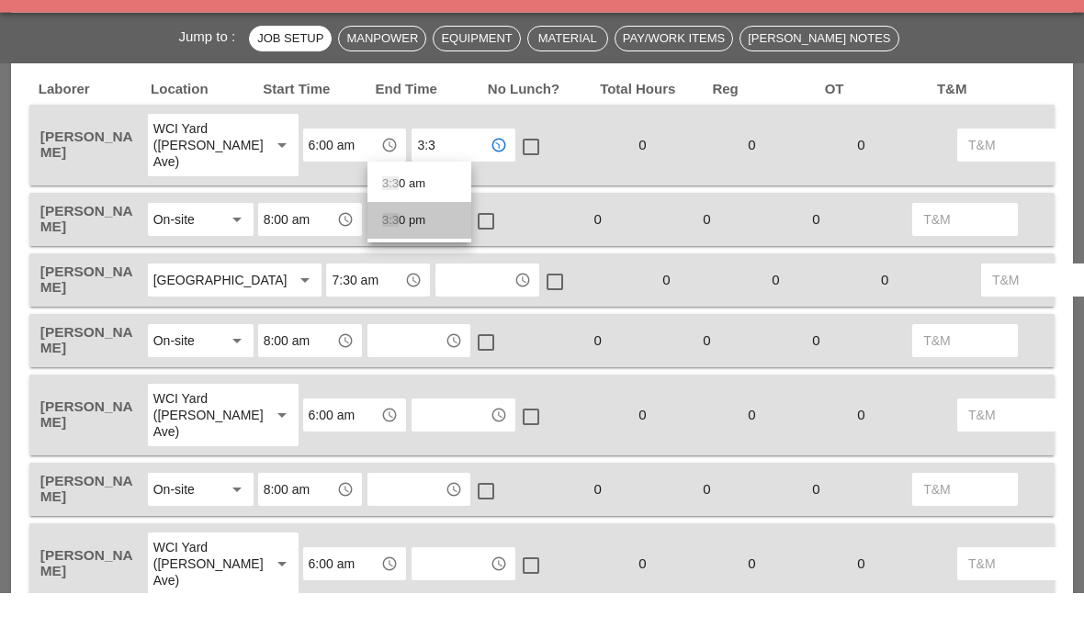
click at [414, 256] on div "3:3 0 pm" at bounding box center [419, 267] width 74 height 22
click at [419, 252] on input "text" at bounding box center [406, 266] width 67 height 29
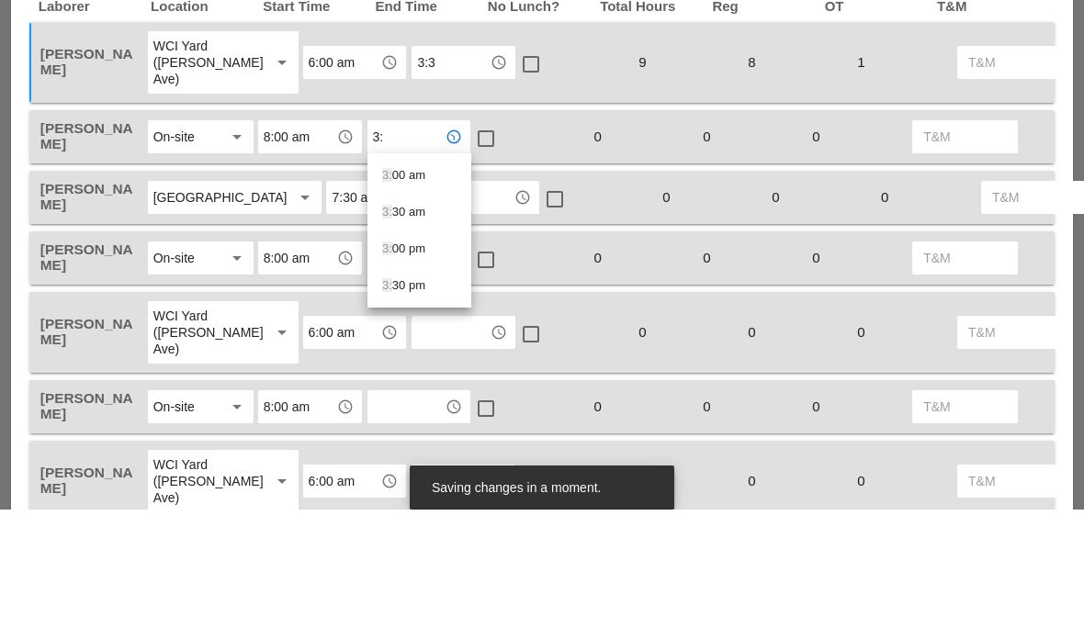
type input "3:3"
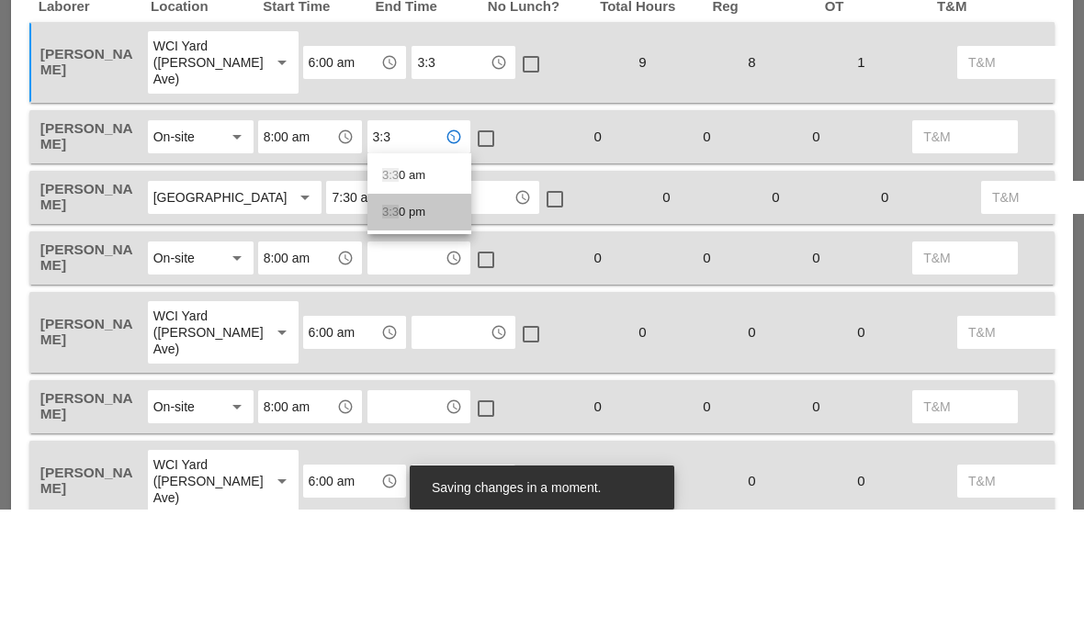
click at [401, 331] on div "3:3 0 pm" at bounding box center [419, 342] width 74 height 22
click at [441, 312] on input "text" at bounding box center [474, 326] width 67 height 29
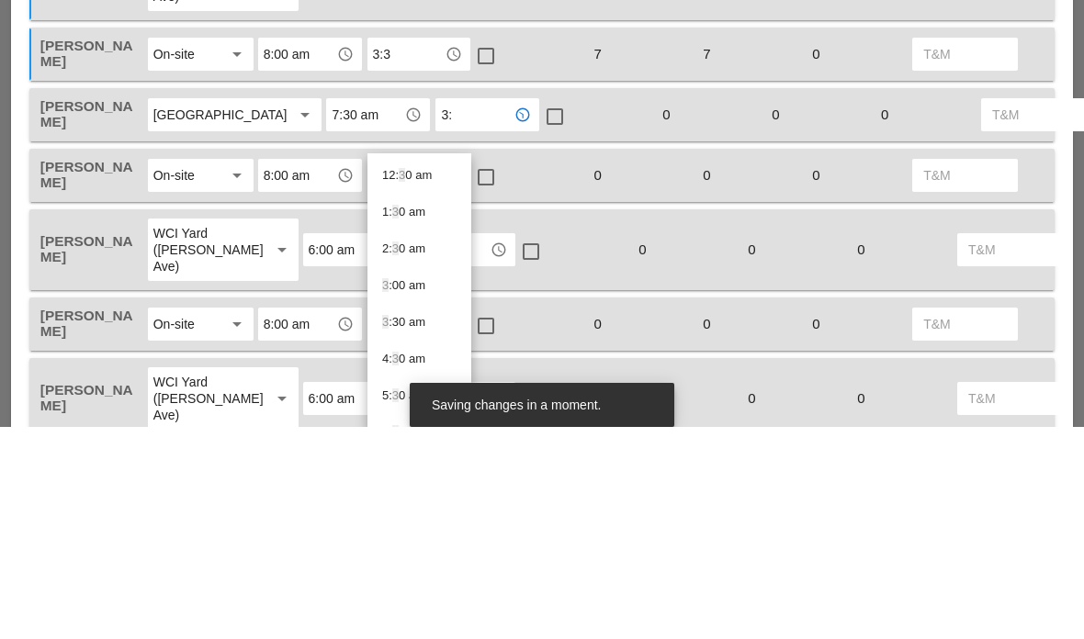
type input "3:3"
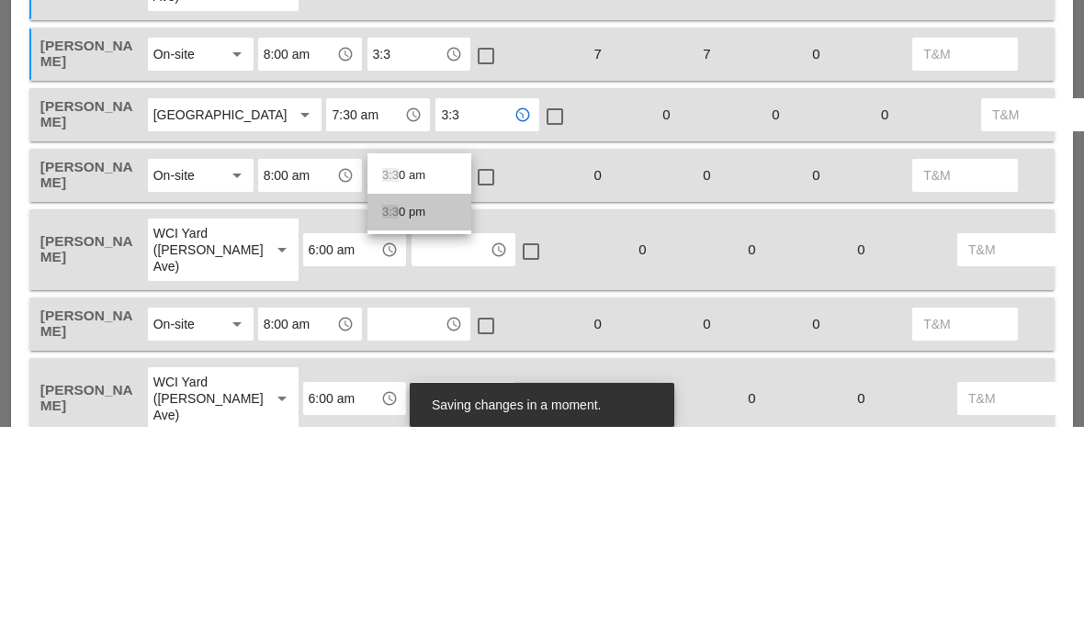
click at [422, 413] on div "3:3 0 pm" at bounding box center [419, 424] width 74 height 22
click at [311, 252] on input "8:00 am" at bounding box center [297, 266] width 67 height 29
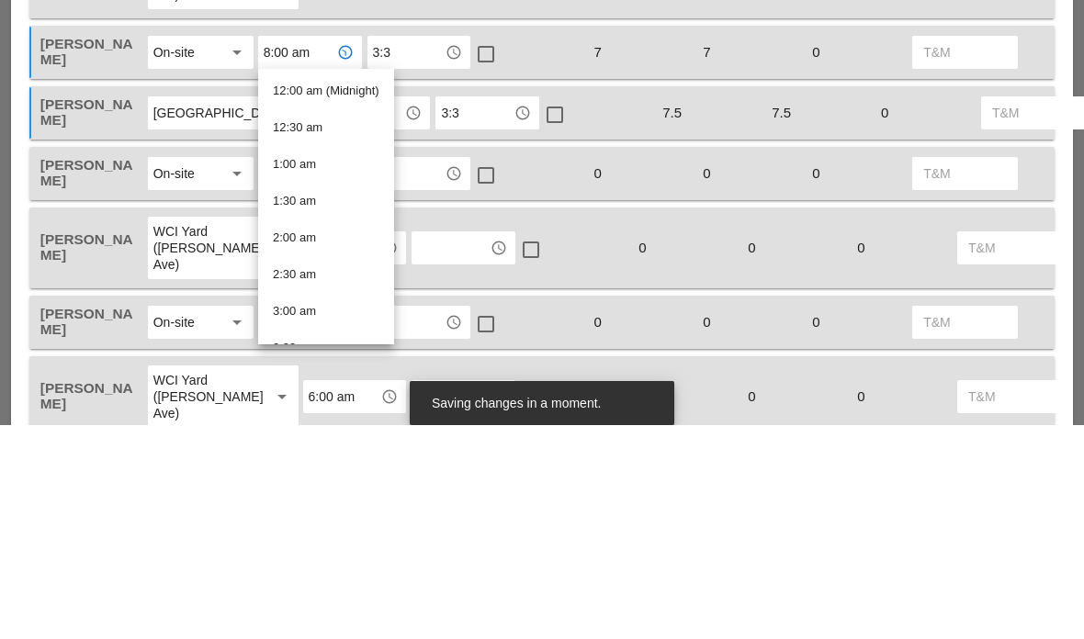
type input "3"
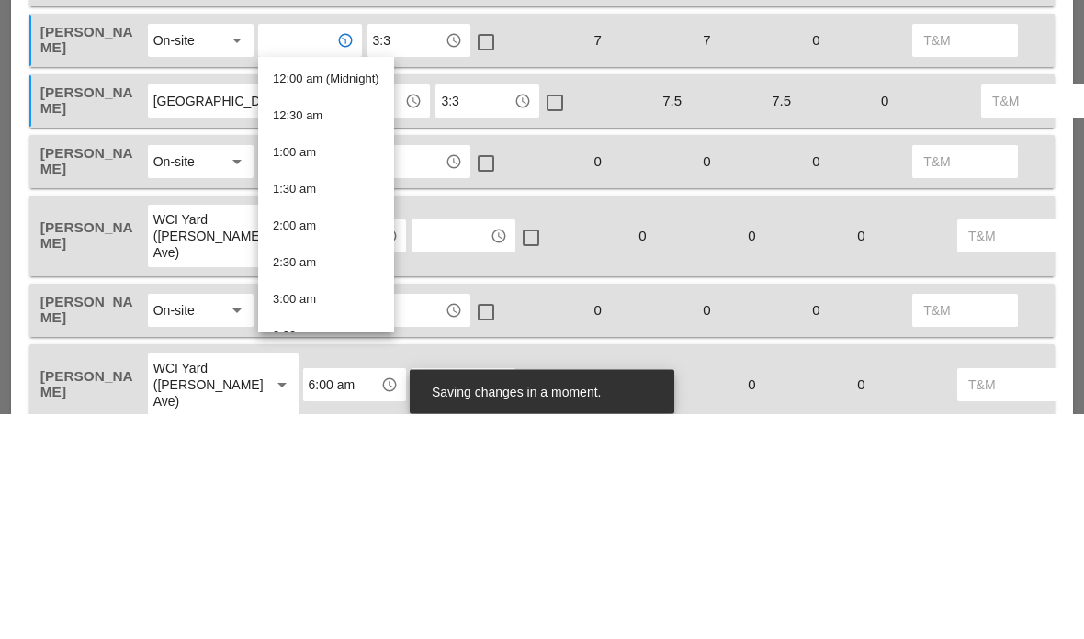
type input "77"
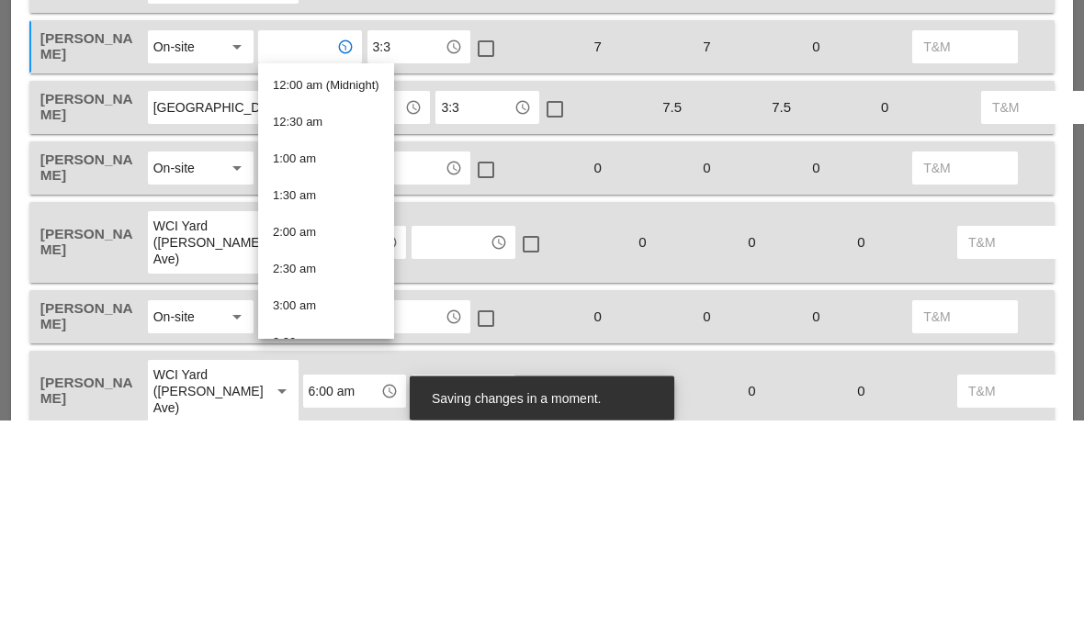
click at [317, 252] on input "77" at bounding box center [297, 266] width 67 height 29
type input "7"
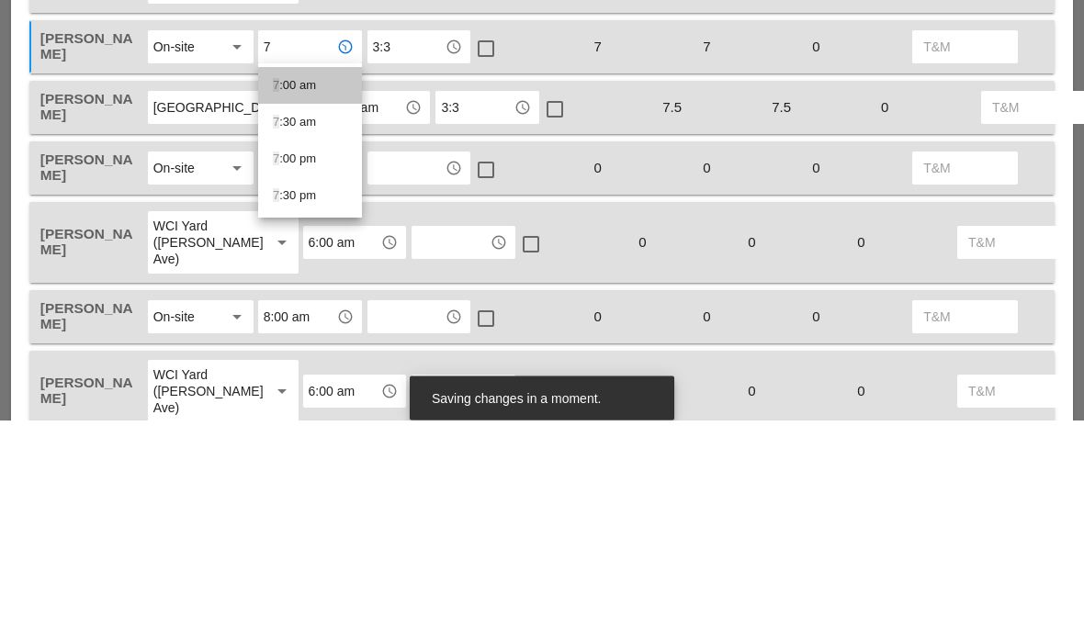
click at [285, 294] on div "7 :00 am" at bounding box center [310, 305] width 74 height 22
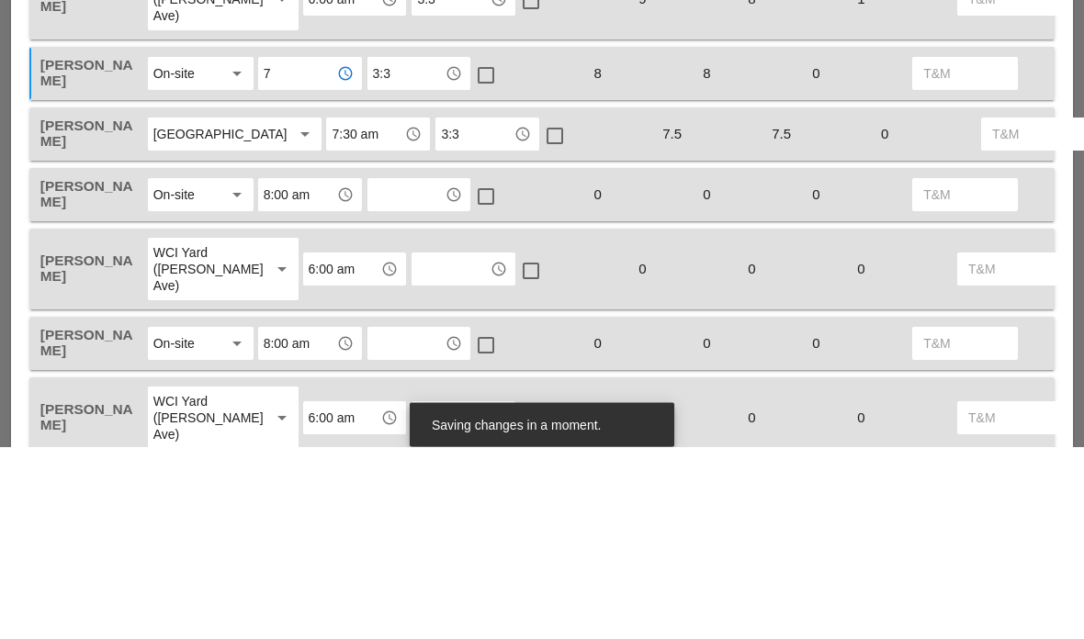
click at [441, 312] on input "3:3" at bounding box center [474, 326] width 67 height 29
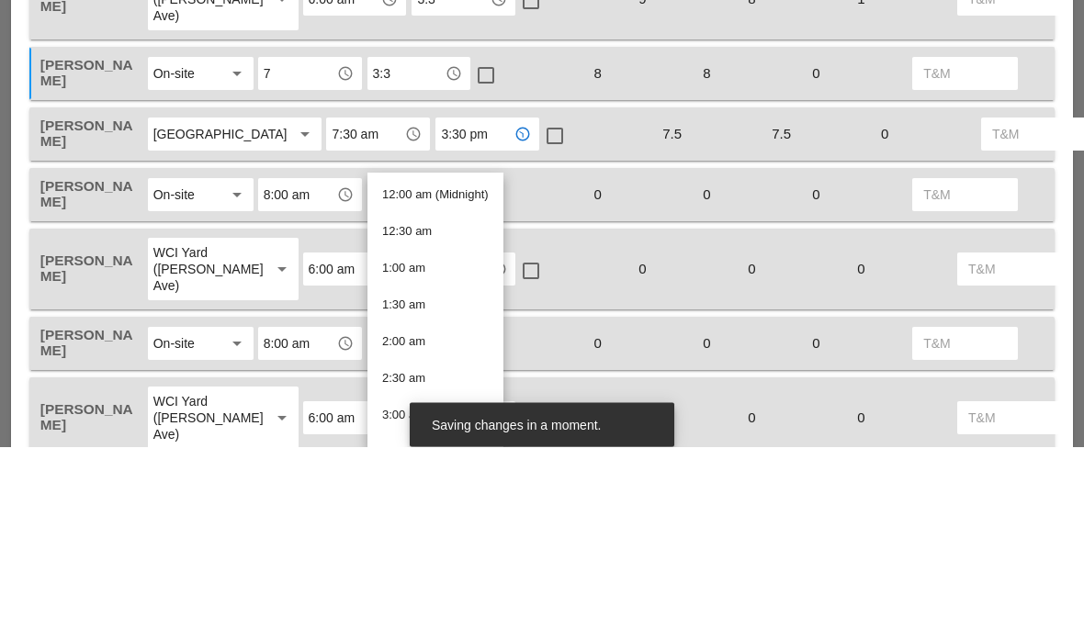
type input "4"
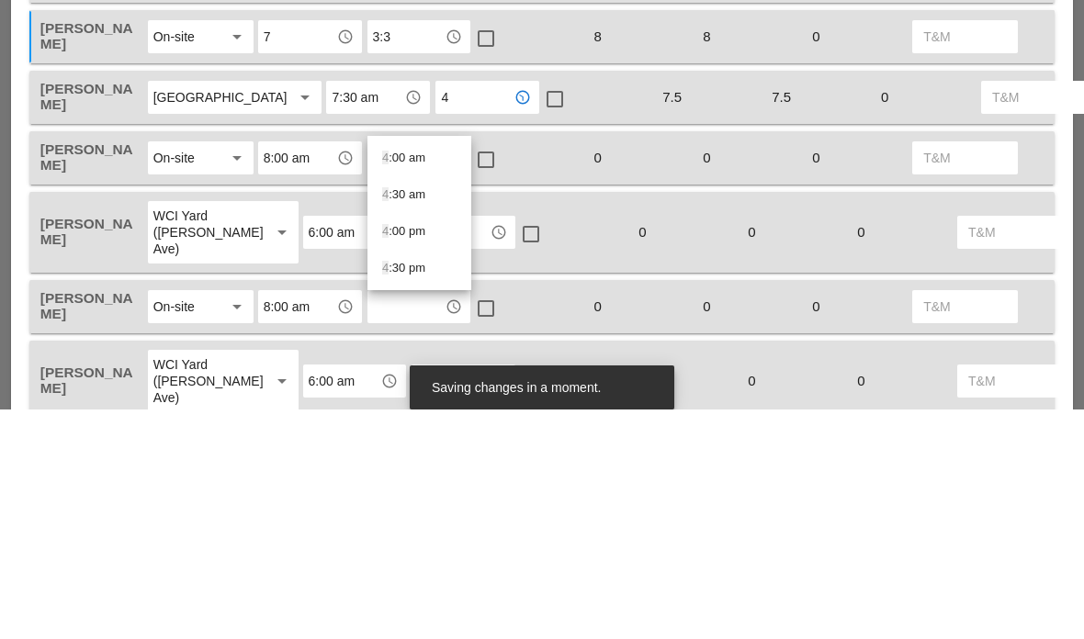
click at [413, 450] on div "4 :00 pm" at bounding box center [419, 461] width 74 height 22
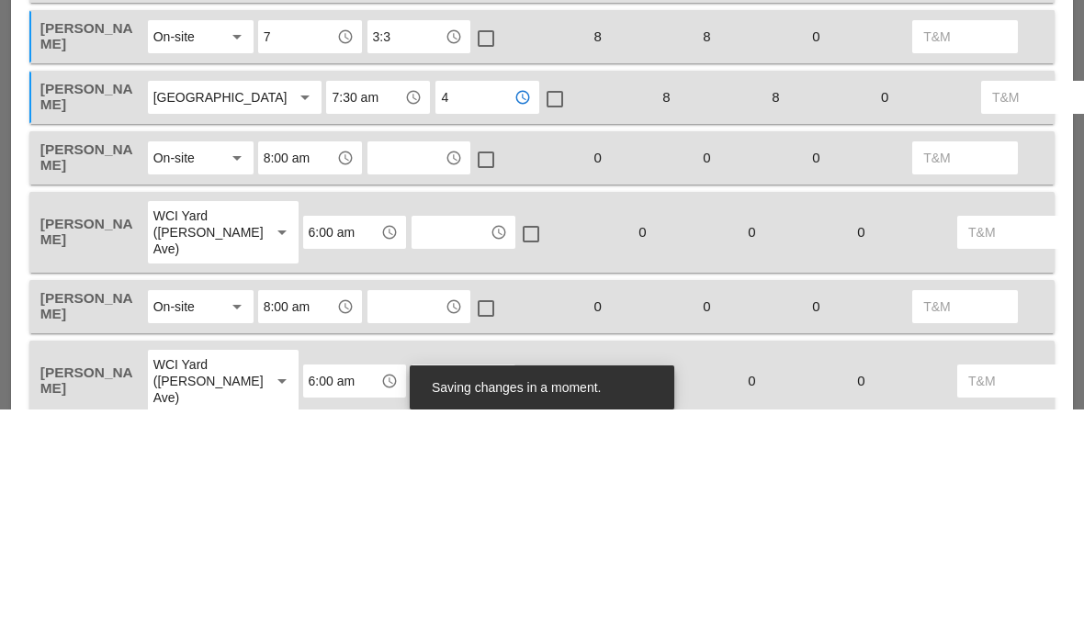
click at [404, 373] on input "text" at bounding box center [406, 387] width 67 height 29
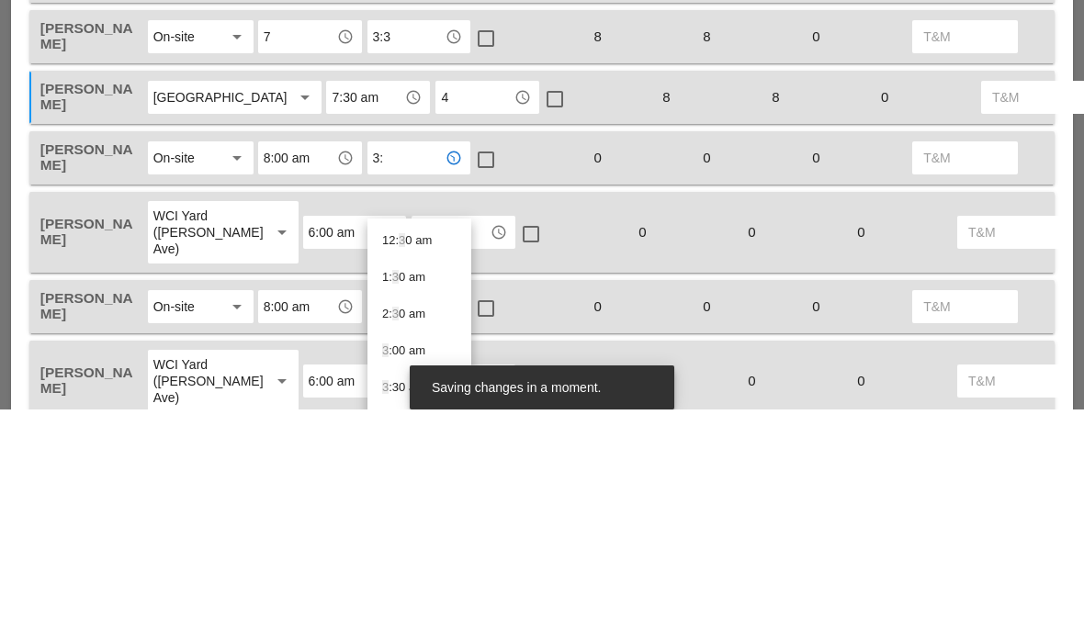
type input "3:3"
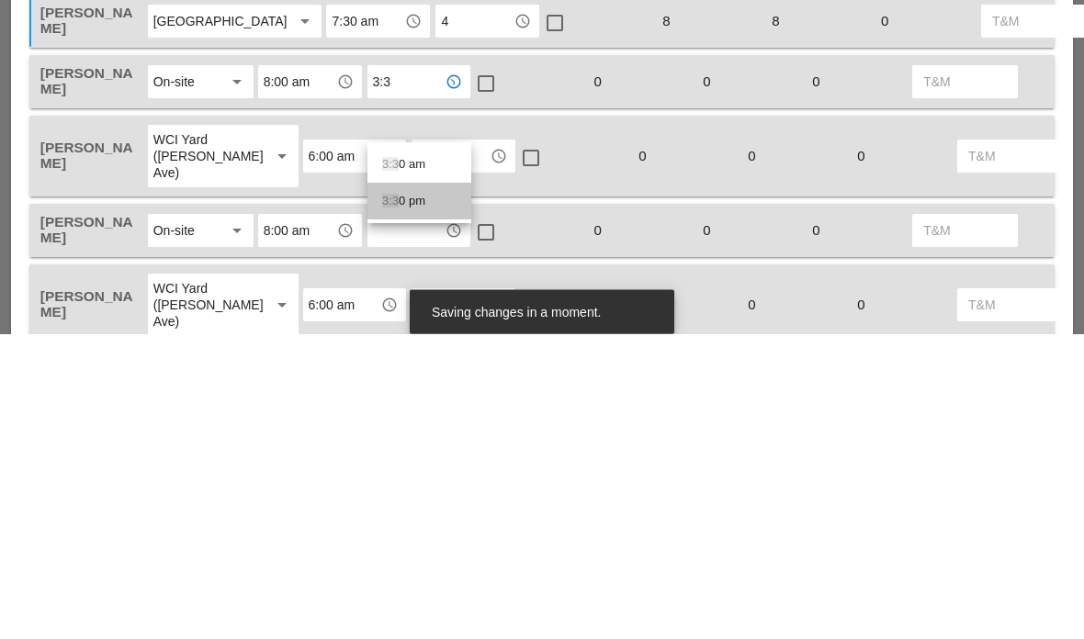
click at [433, 496] on div "3:3 0 pm" at bounding box center [419, 507] width 74 height 22
click at [417, 447] on input "text" at bounding box center [450, 461] width 67 height 29
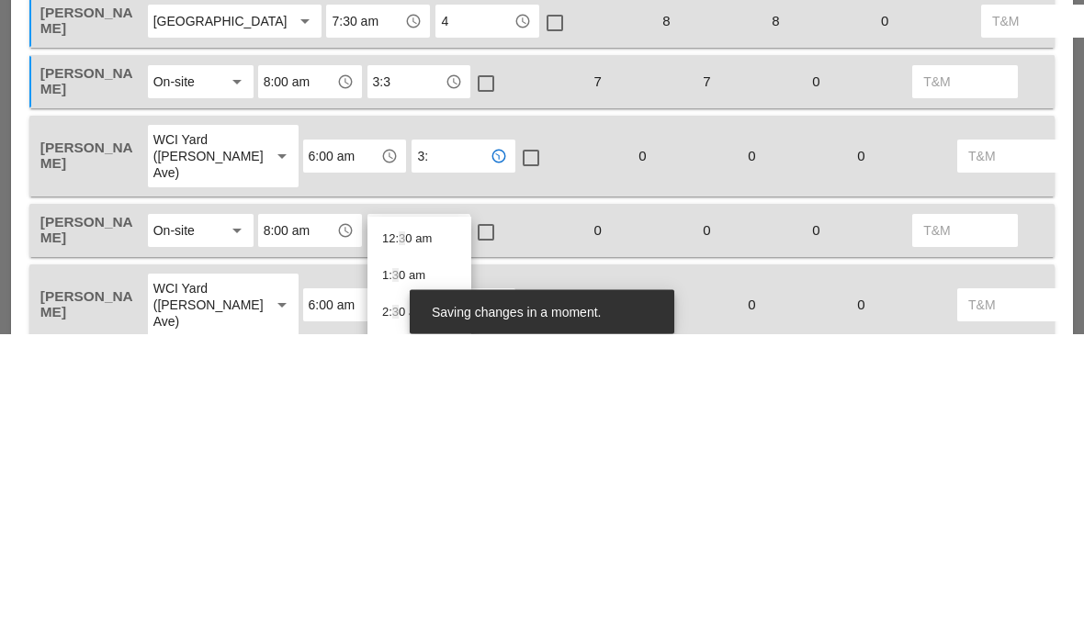
type input "3:3"
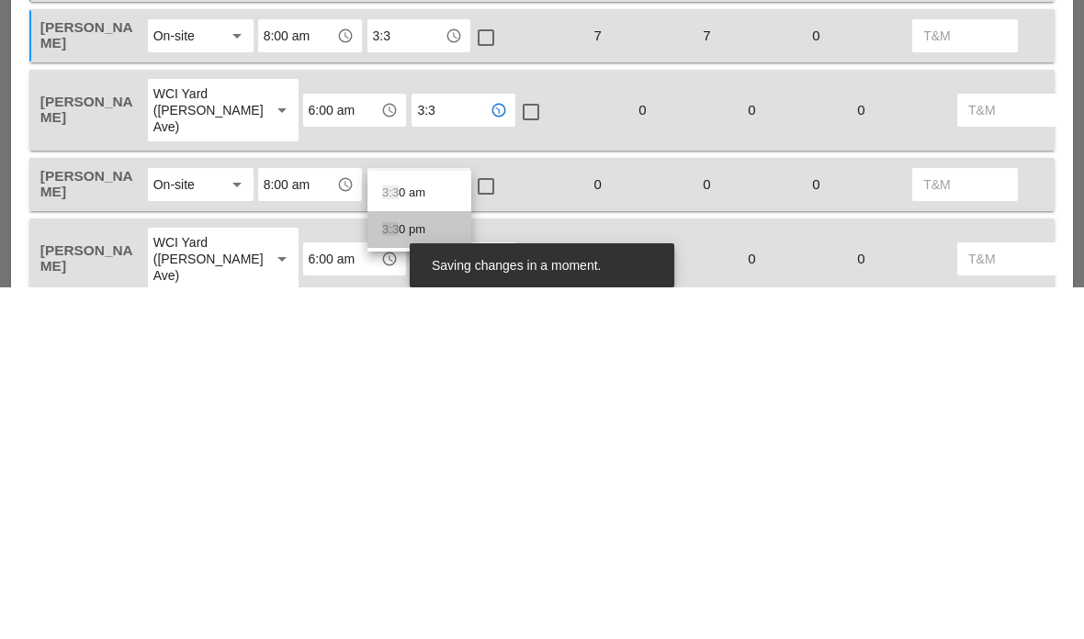
click at [423, 571] on div "3:3 0 pm" at bounding box center [419, 582] width 74 height 22
click at [420, 522] on input "text" at bounding box center [406, 536] width 67 height 29
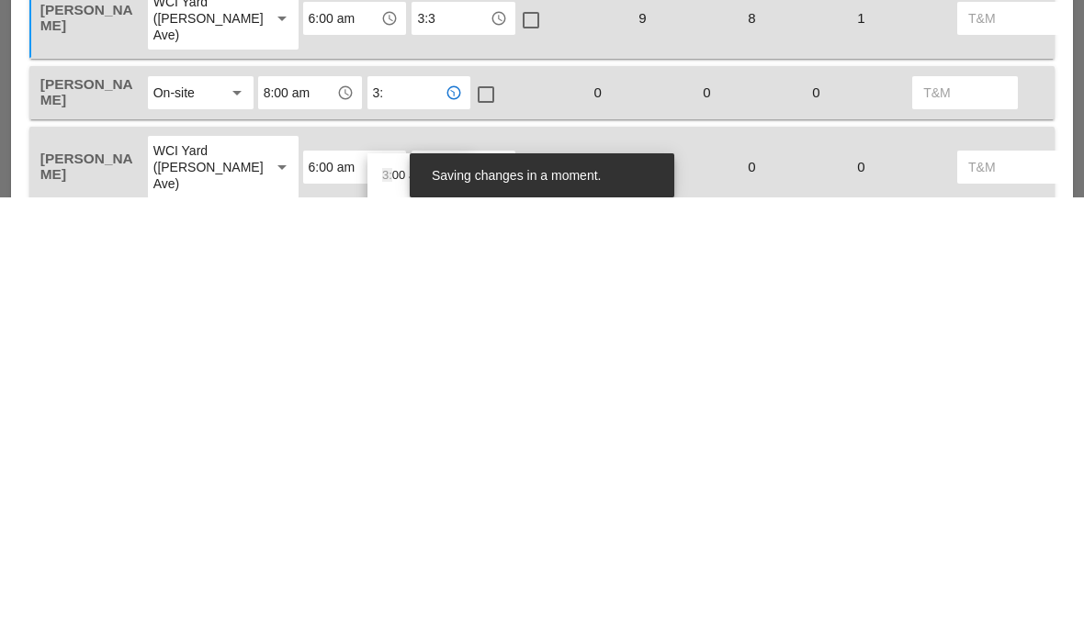
type input "3:3"
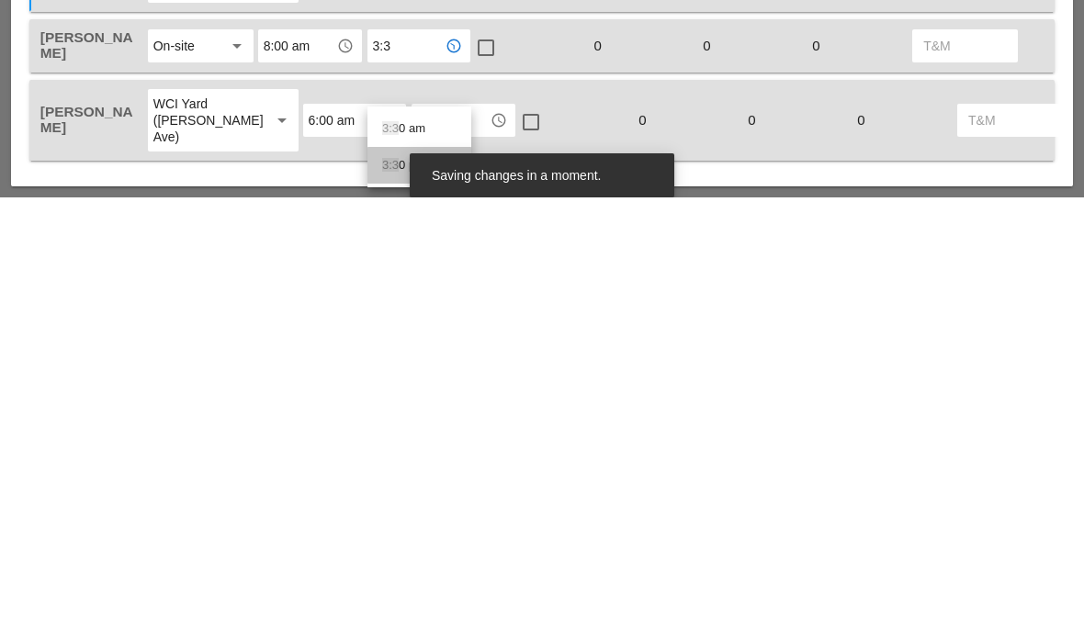
click at [461, 589] on link "3:3 0 pm" at bounding box center [420, 607] width 104 height 37
click at [417, 548] on input "text" at bounding box center [450, 562] width 67 height 29
type input "3:3"
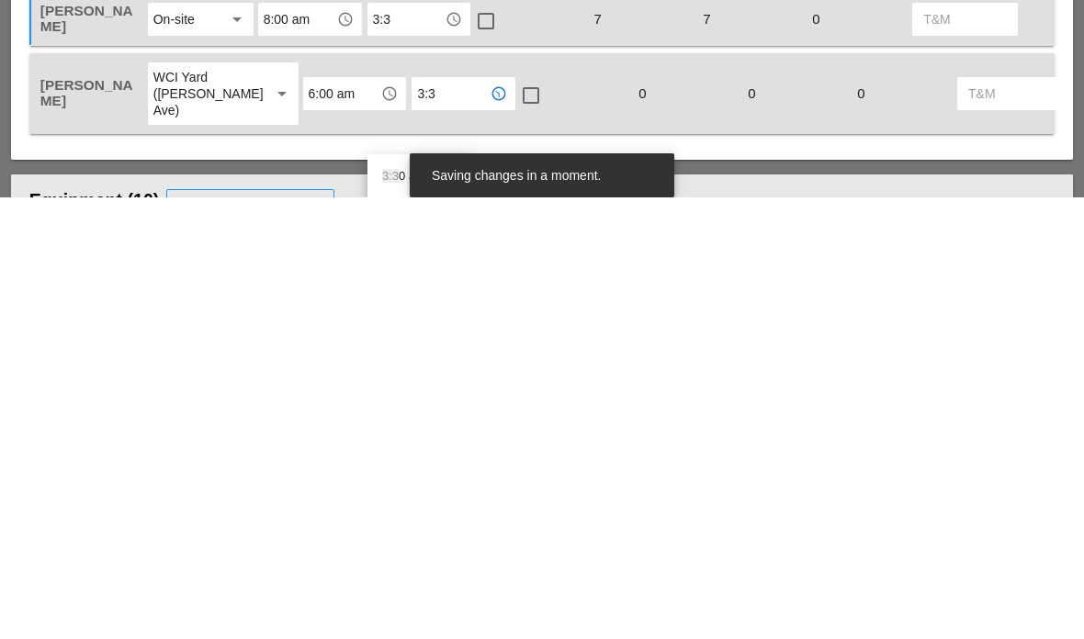
scroll to position [1048, 0]
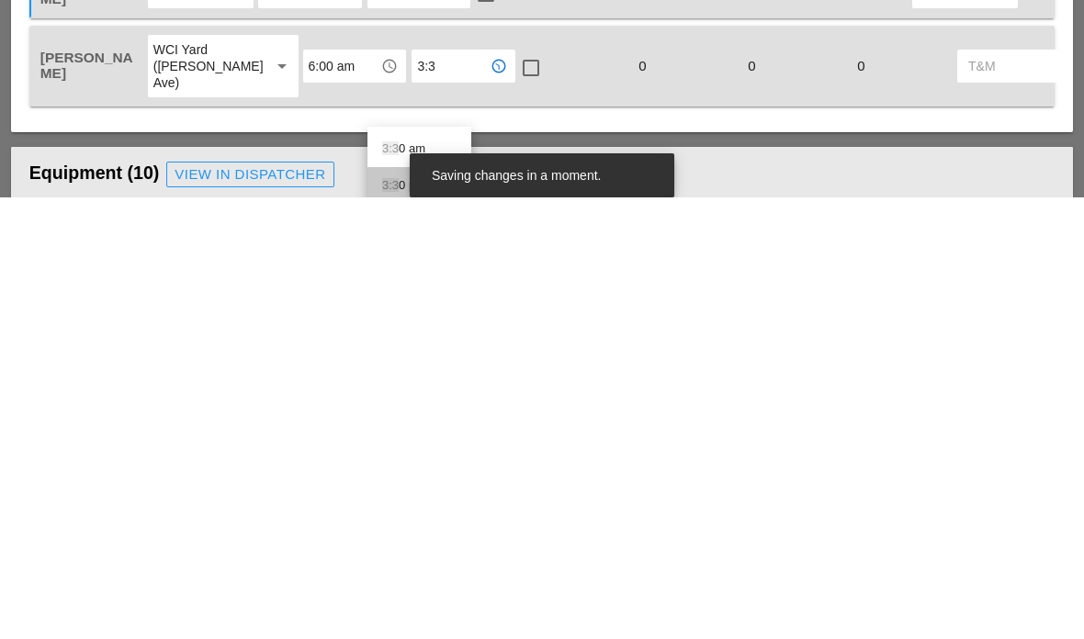
click at [430, 617] on div "3:3 0 pm" at bounding box center [419, 628] width 74 height 22
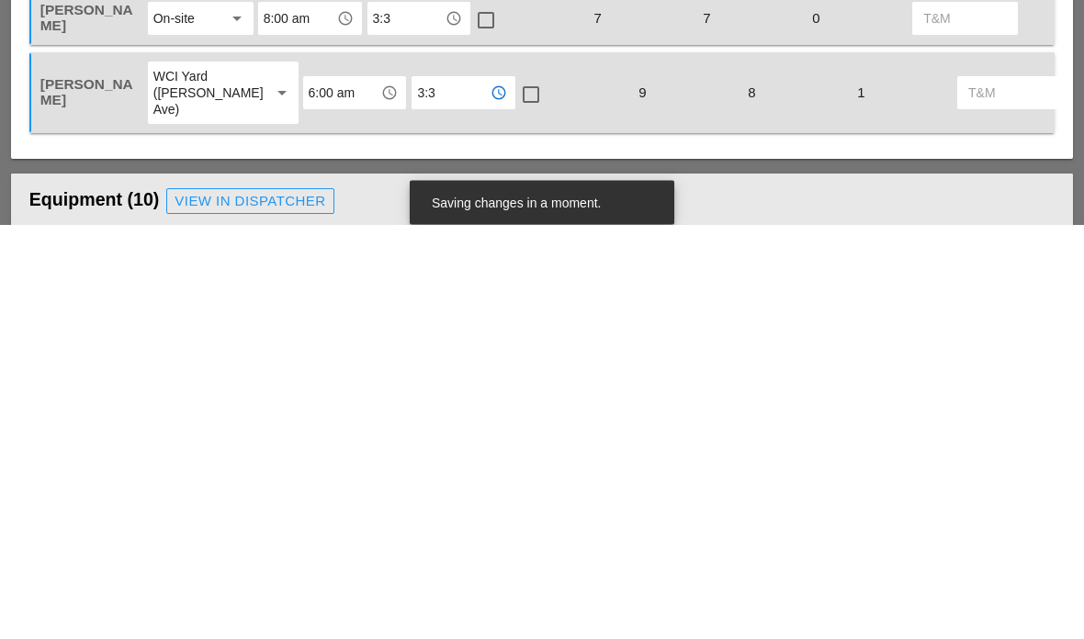
click at [497, 420] on div at bounding box center [485, 435] width 31 height 31
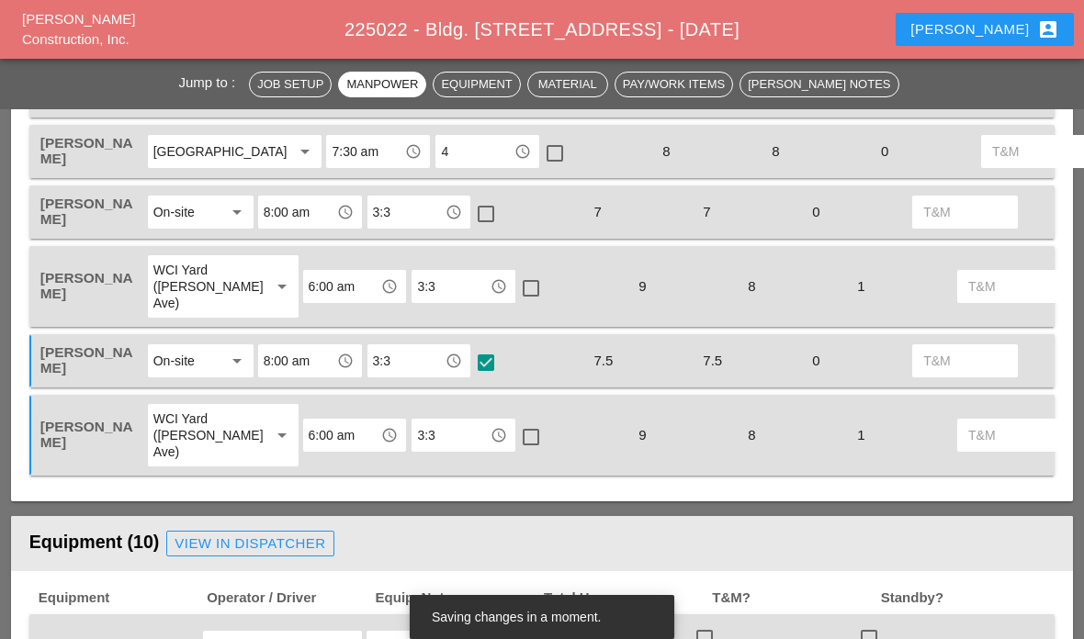
scroll to position [1117, 0]
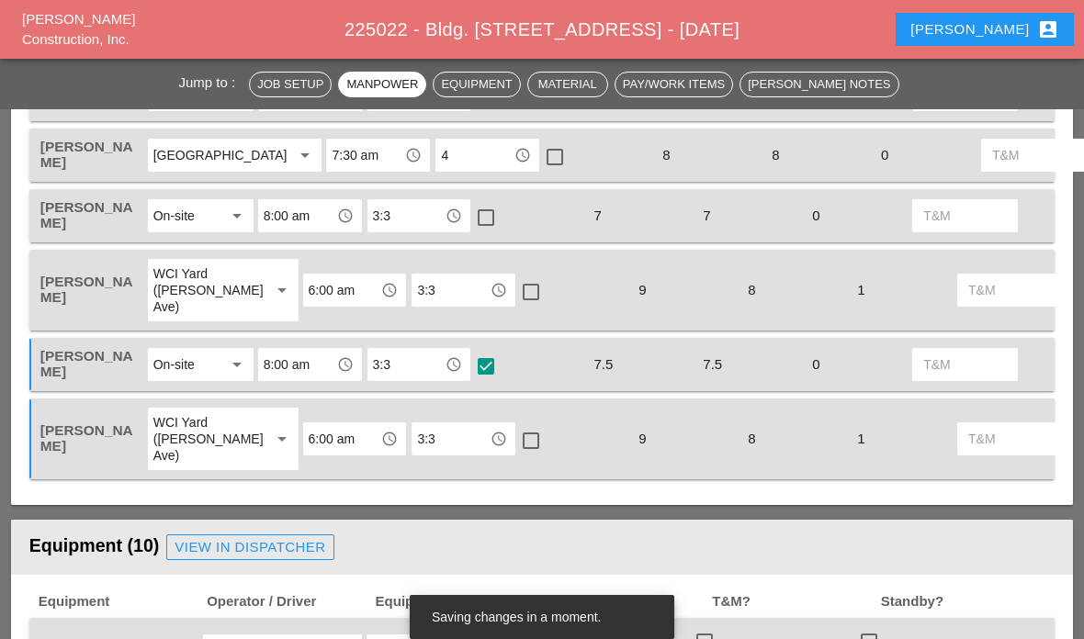
click at [491, 233] on div at bounding box center [485, 217] width 31 height 31
click at [295, 231] on input "8:00 am" at bounding box center [297, 215] width 67 height 29
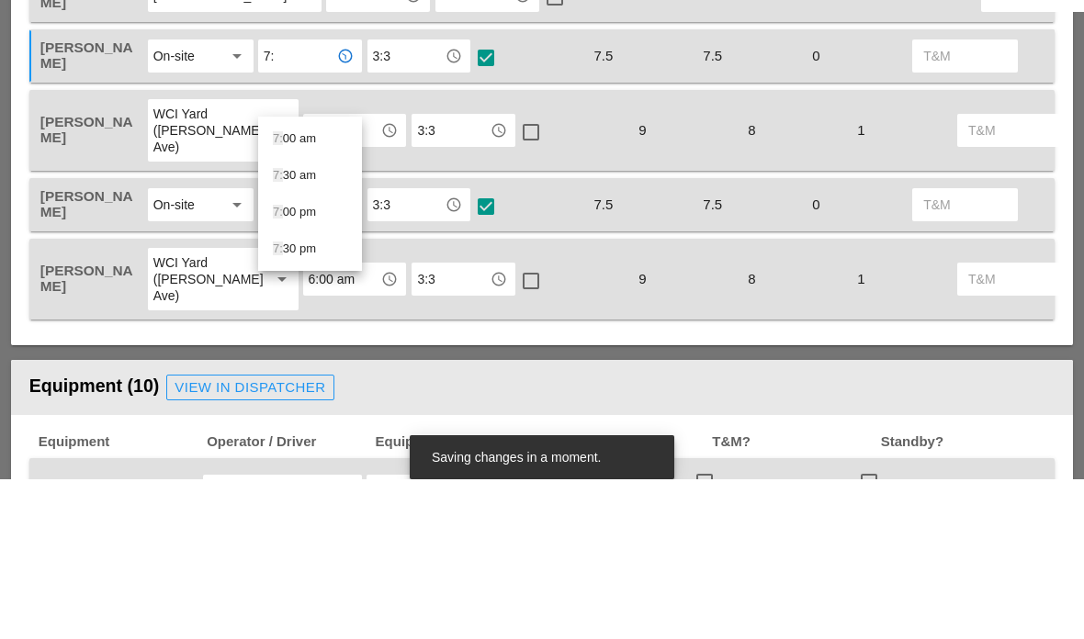
type input "7:3"
click at [310, 288] on div "7:3 0 am" at bounding box center [310, 299] width 74 height 22
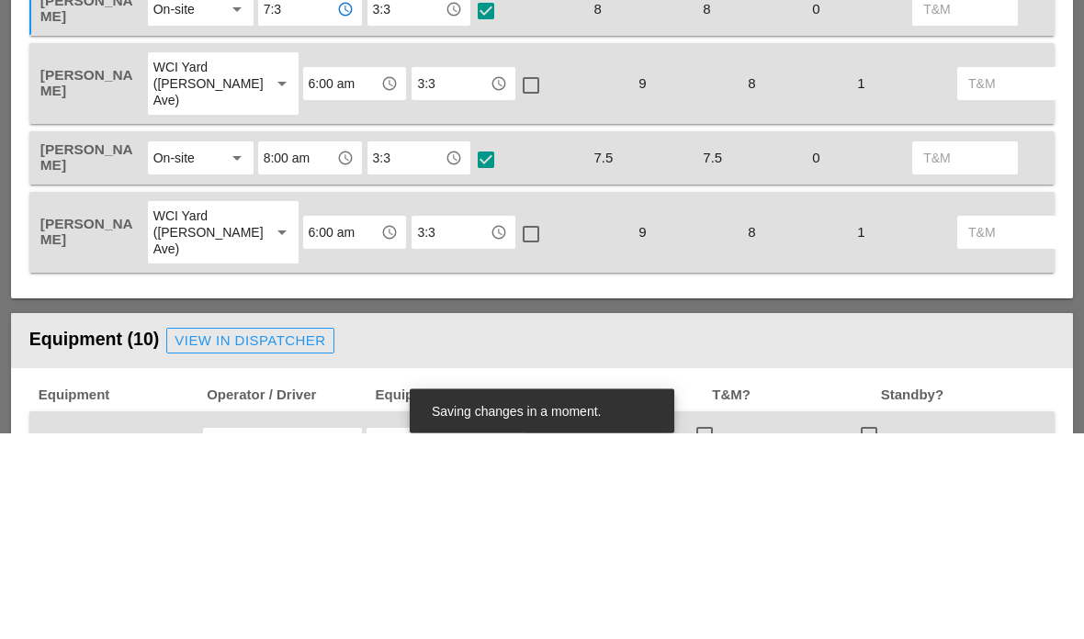
click at [281, 350] on input "8:00 am" at bounding box center [297, 364] width 67 height 29
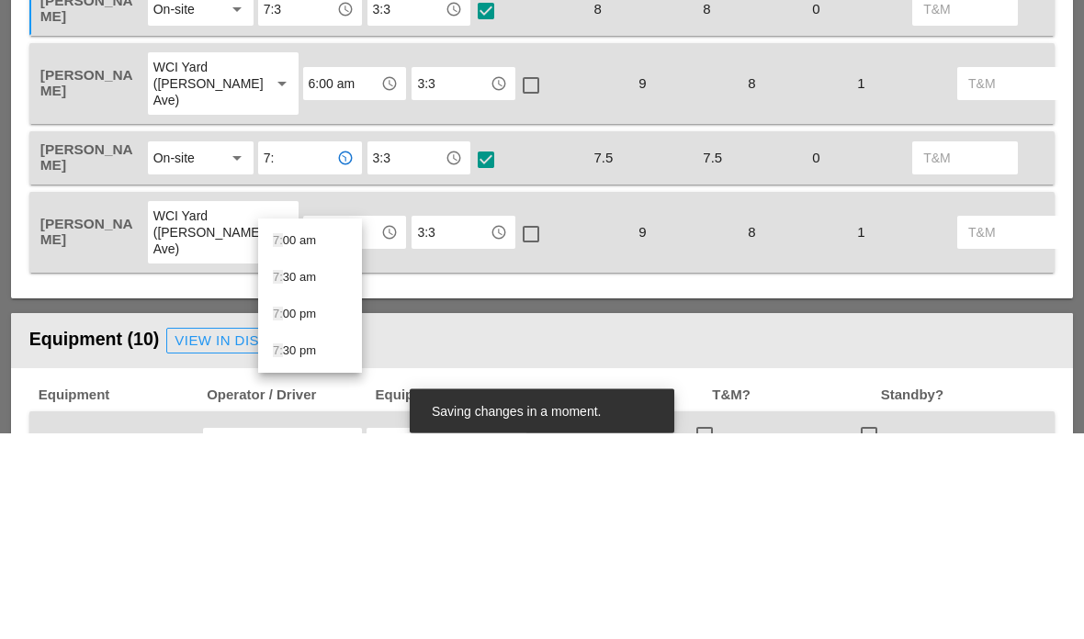
type input "7:3"
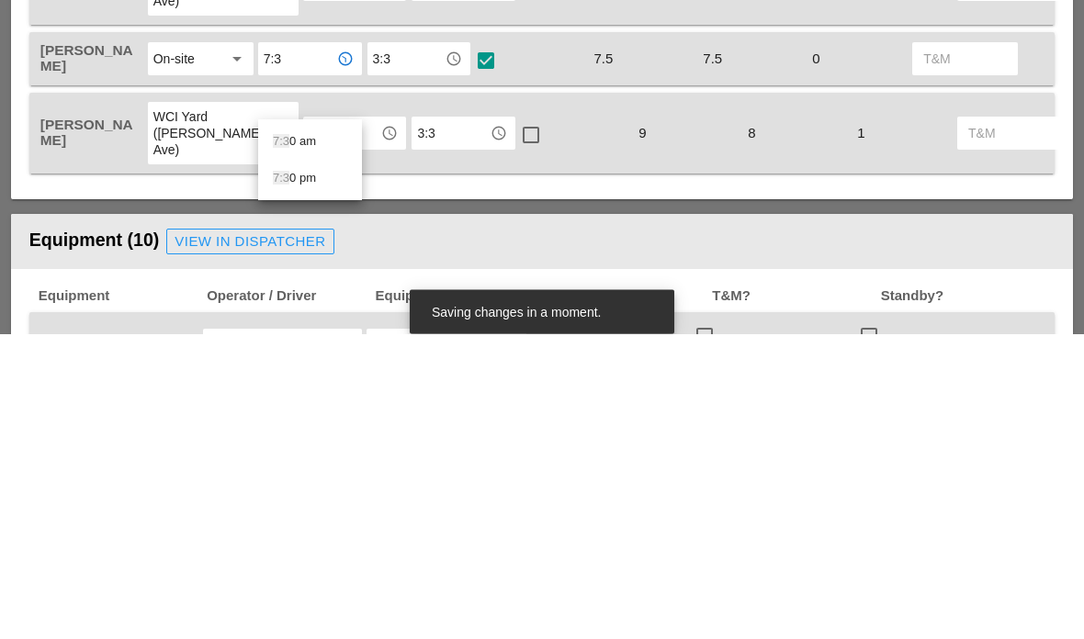
click at [302, 436] on div "7:3 0 am" at bounding box center [310, 447] width 74 height 22
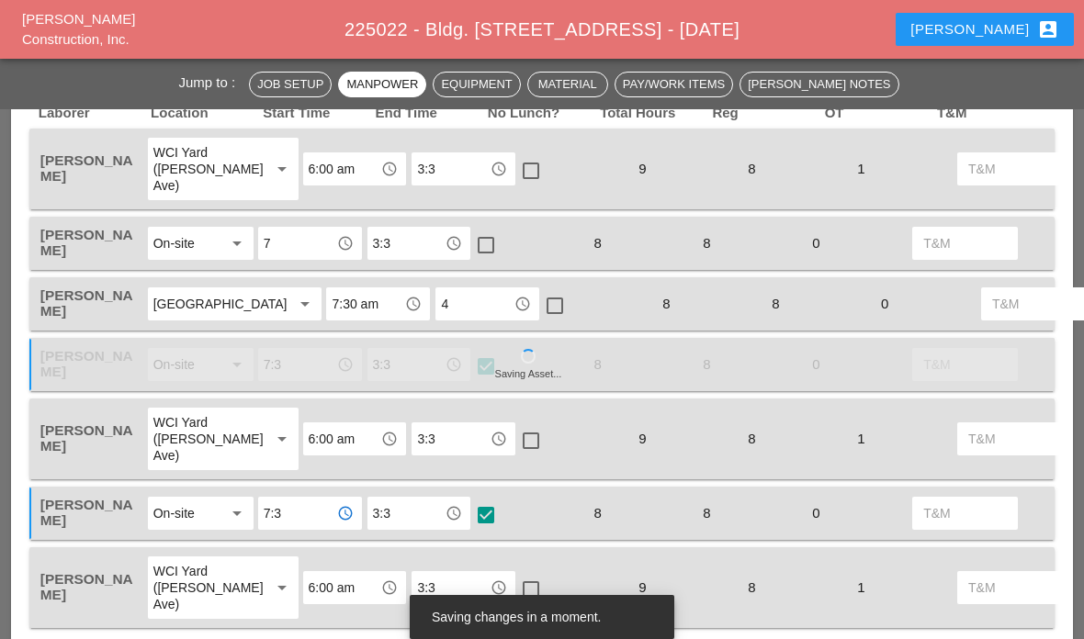
click at [163, 165] on div "WCI Yard ([PERSON_NAME] Ave)" at bounding box center [204, 169] width 102 height 50
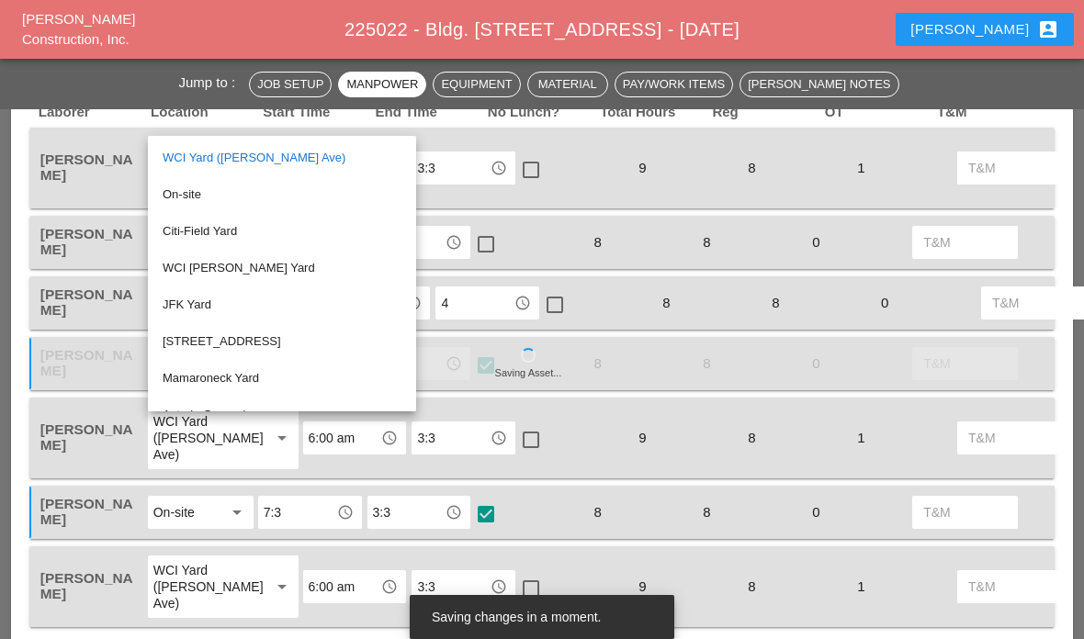
click at [58, 291] on div "[PERSON_NAME]" at bounding box center [91, 303] width 109 height 39
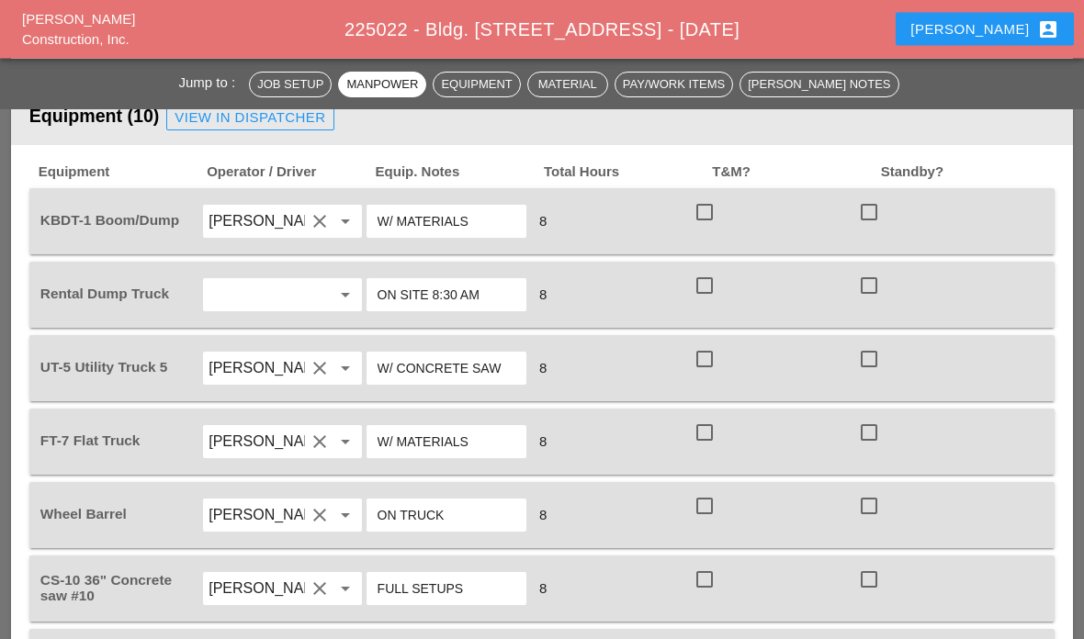
scroll to position [1547, 0]
click at [705, 228] on div at bounding box center [704, 212] width 31 height 31
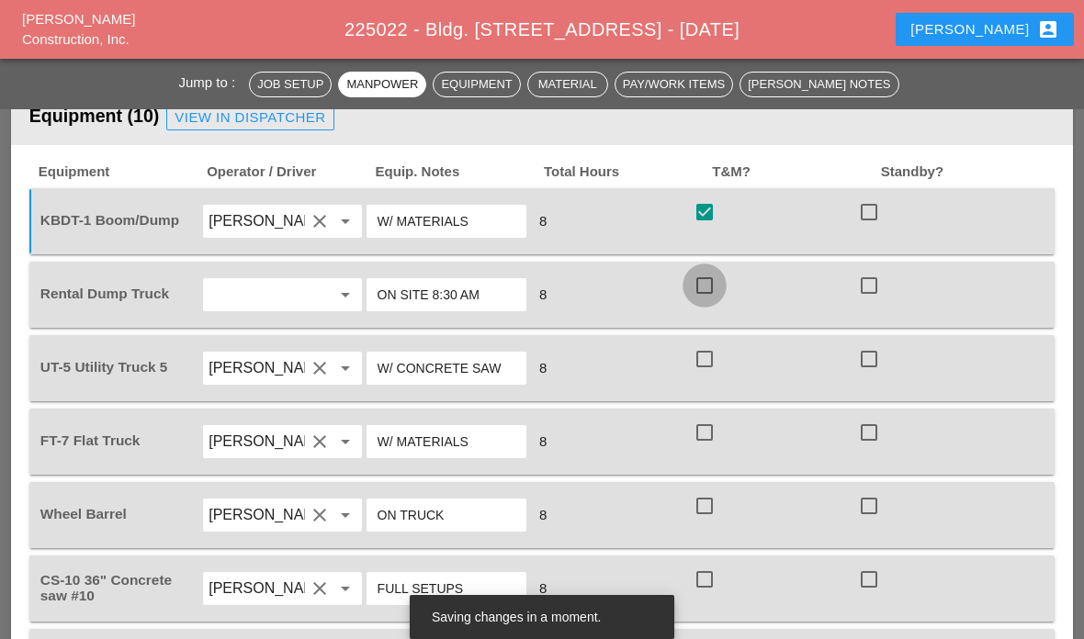
click at [711, 301] on div at bounding box center [704, 285] width 31 height 31
click at [719, 375] on div at bounding box center [704, 359] width 31 height 31
click at [709, 448] on div at bounding box center [704, 432] width 31 height 31
click at [705, 522] on div at bounding box center [704, 506] width 31 height 31
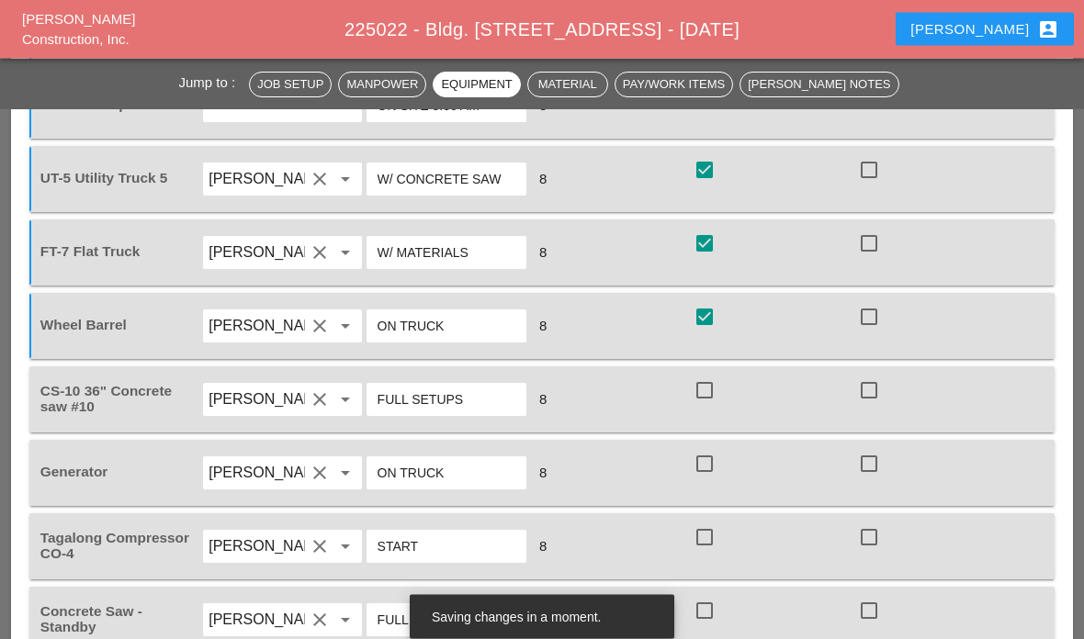
scroll to position [1737, 0]
click at [882, 406] on div at bounding box center [869, 390] width 31 height 31
click at [727, 492] on div "check_box_outline_blank" at bounding box center [774, 472] width 164 height 51
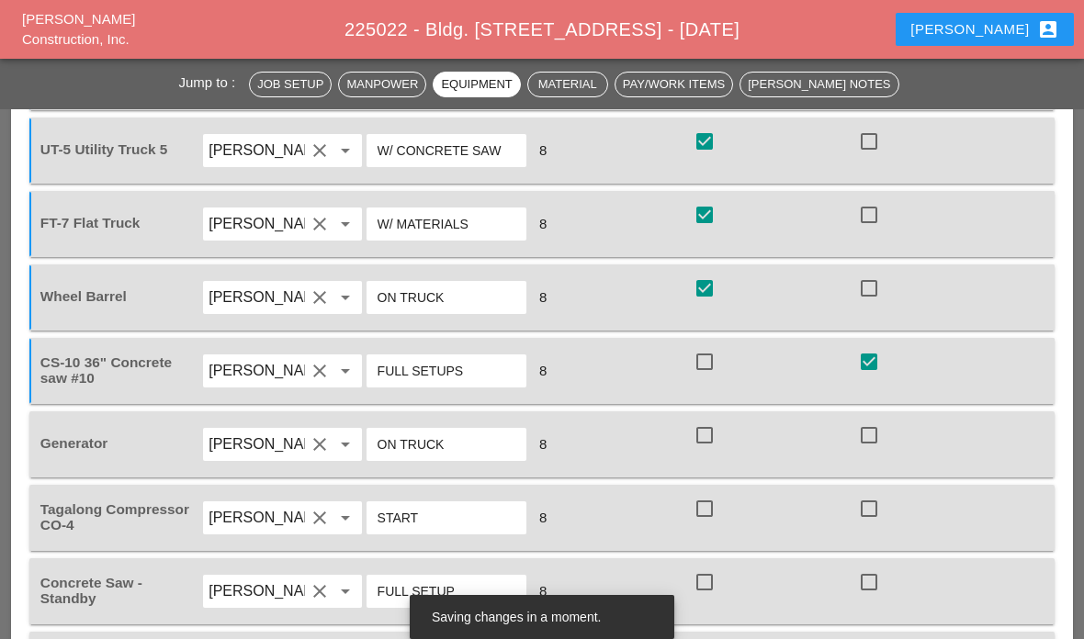
scroll to position [1824, 0]
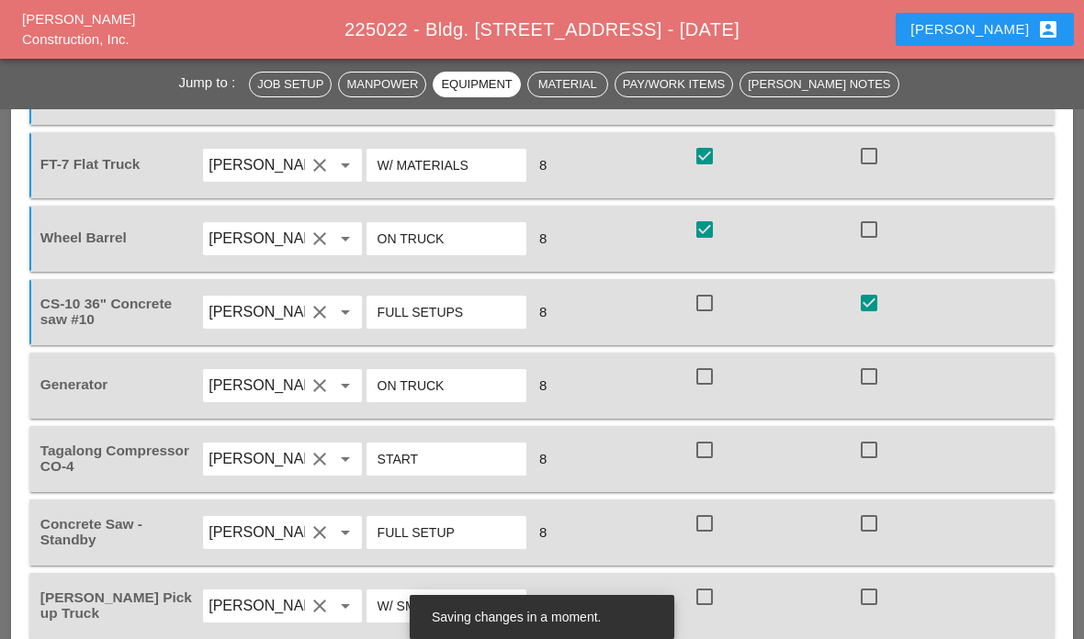
click at [730, 403] on div "check_box_outline_blank" at bounding box center [774, 385] width 164 height 51
click at [712, 392] on div at bounding box center [704, 376] width 31 height 31
click at [709, 466] on div at bounding box center [704, 450] width 31 height 31
click at [872, 539] on div at bounding box center [869, 523] width 31 height 31
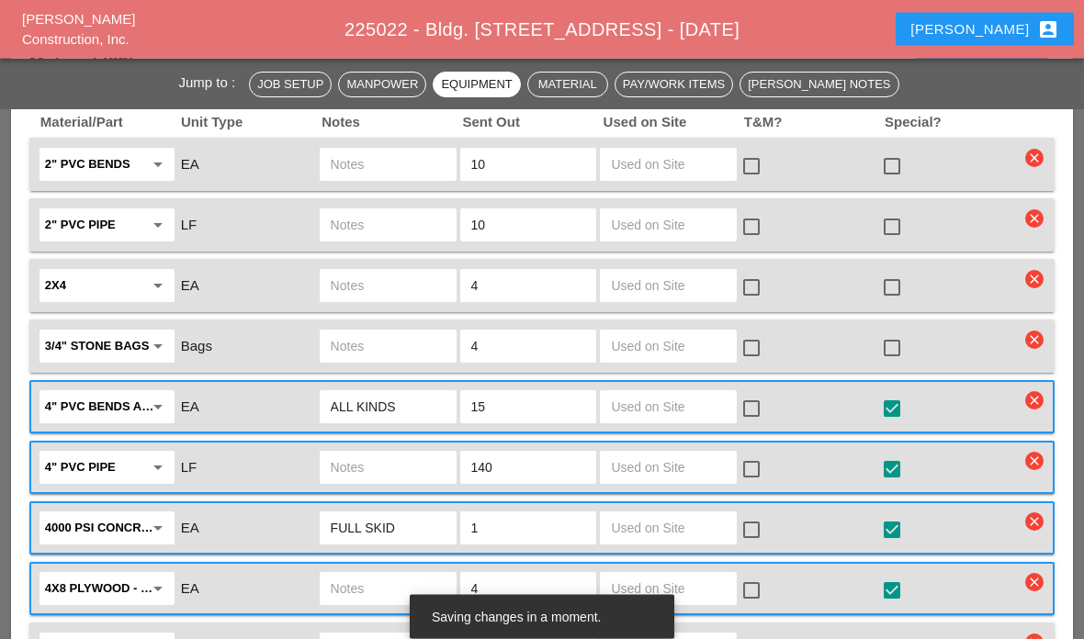
scroll to position [2463, 0]
click at [695, 422] on input "text" at bounding box center [668, 406] width 115 height 29
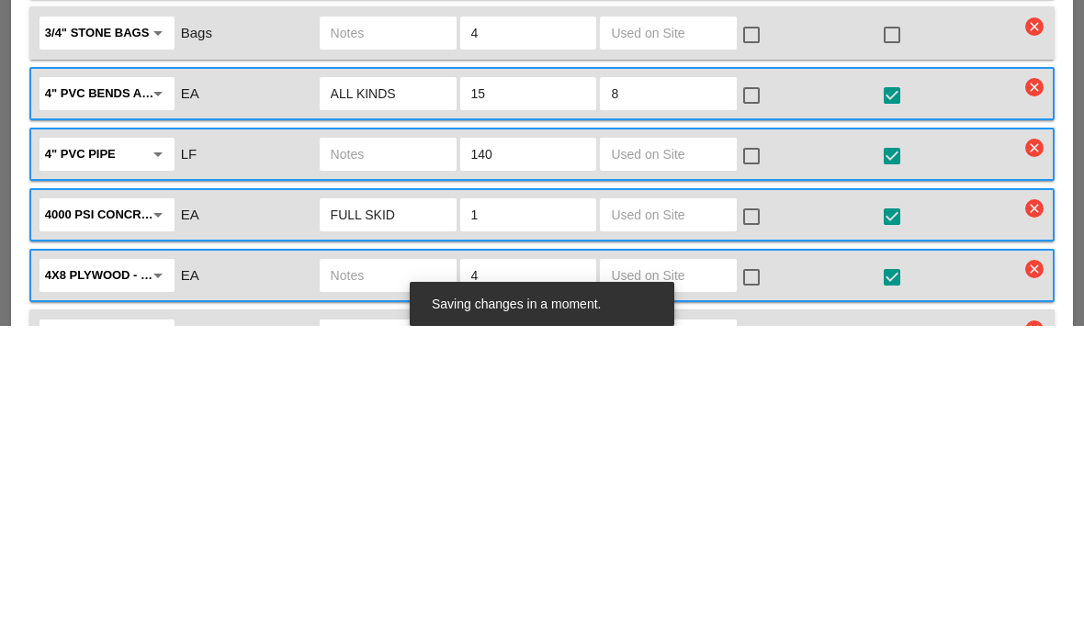
type input "8"
click at [684, 441] on div "4" PVC pipe arrow_drop_down LF 140 check_box_outline_blank check_box star_outli…" at bounding box center [541, 467] width 1025 height 53
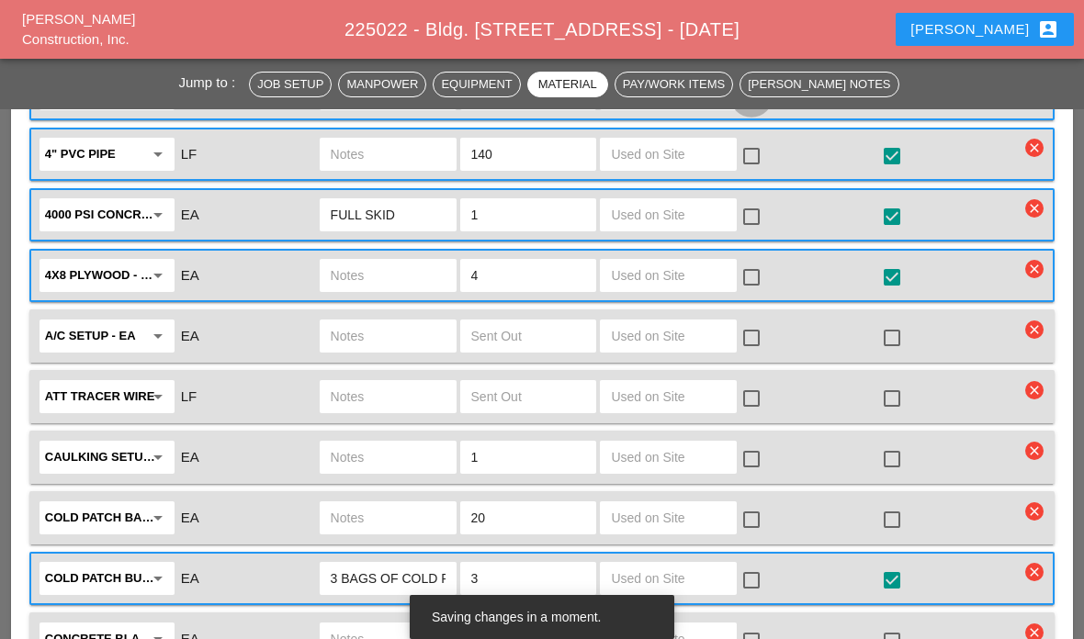
click at [764, 111] on div at bounding box center [751, 95] width 31 height 31
click at [685, 169] on input "text" at bounding box center [668, 154] width 115 height 29
type input "130"
click at [764, 167] on div "check_box_outline_blank" at bounding box center [755, 156] width 29 height 22
click at [763, 172] on div at bounding box center [751, 156] width 31 height 31
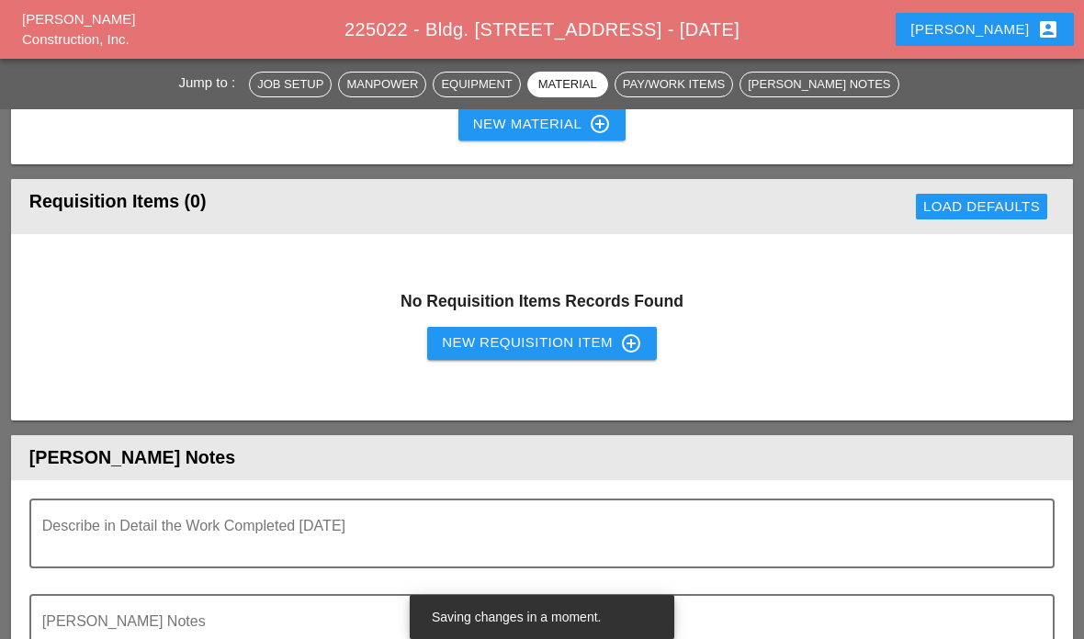
scroll to position [4935, 0]
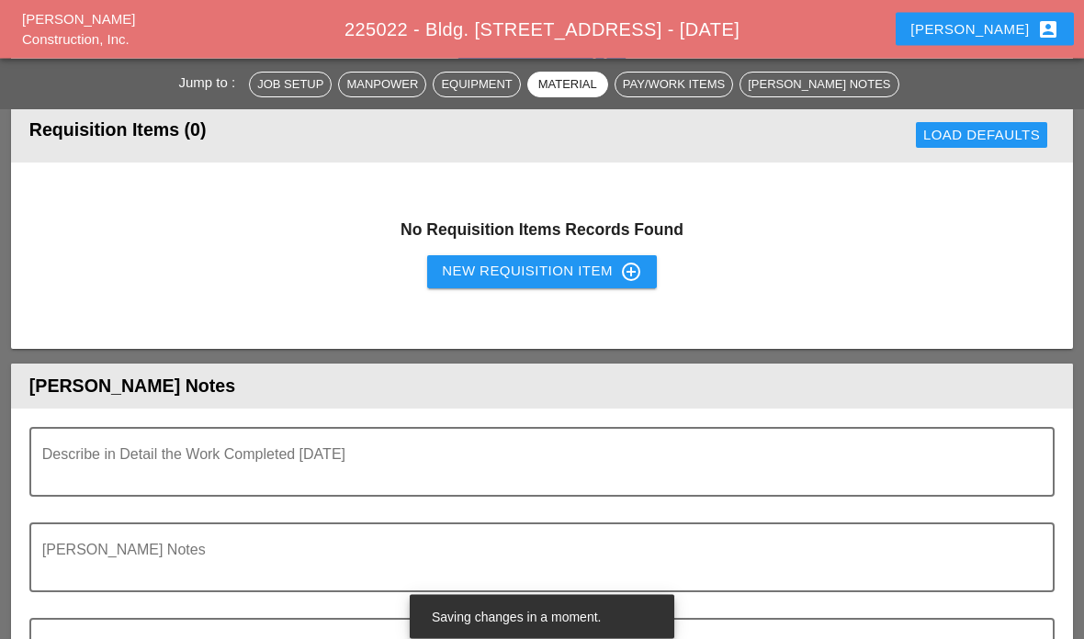
click at [60, 482] on div "Describe in Detail the Work Completed [DATE]" at bounding box center [534, 463] width 985 height 66
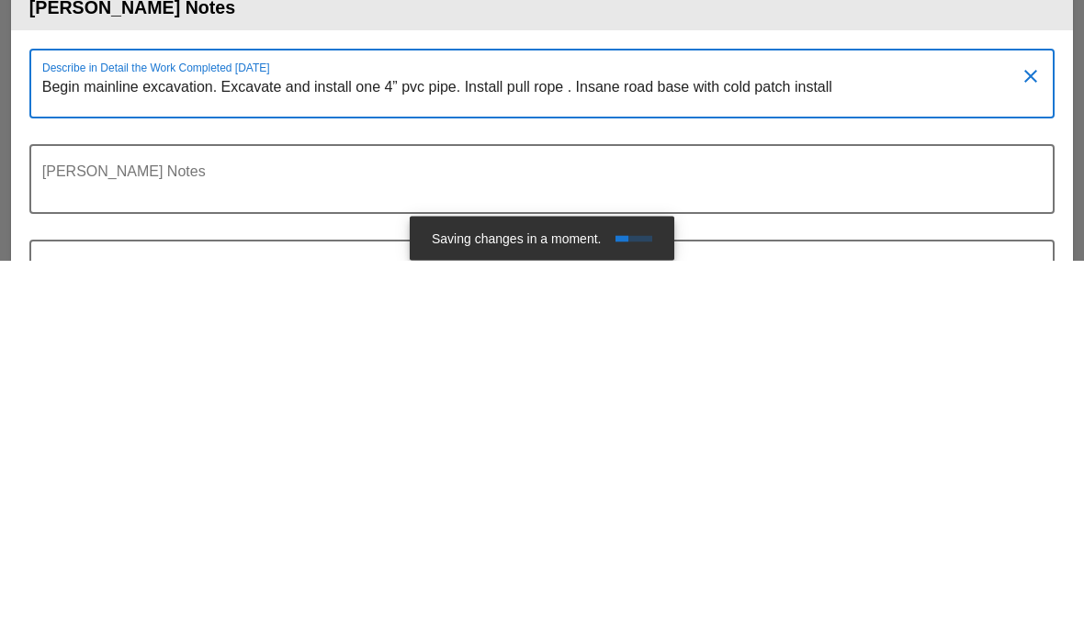
click at [615, 452] on textarea "Begin mainline excavation. Excavate and install one 4” pvc pipe. Install pull r…" at bounding box center [534, 474] width 985 height 44
click at [613, 452] on textarea "Begin mainline excavation. Excavate and install one 4” pvc pipe. Install pull r…" at bounding box center [534, 474] width 985 height 44
click at [636, 452] on textarea "Begin mainline excavation. Excavate and install one 4” pvc pipe. Install pull r…" at bounding box center [534, 474] width 985 height 44
click at [860, 452] on textarea "Begin mainline excavation. Excavate and install one 4” pvc pipe. Install pull r…" at bounding box center [534, 474] width 985 height 44
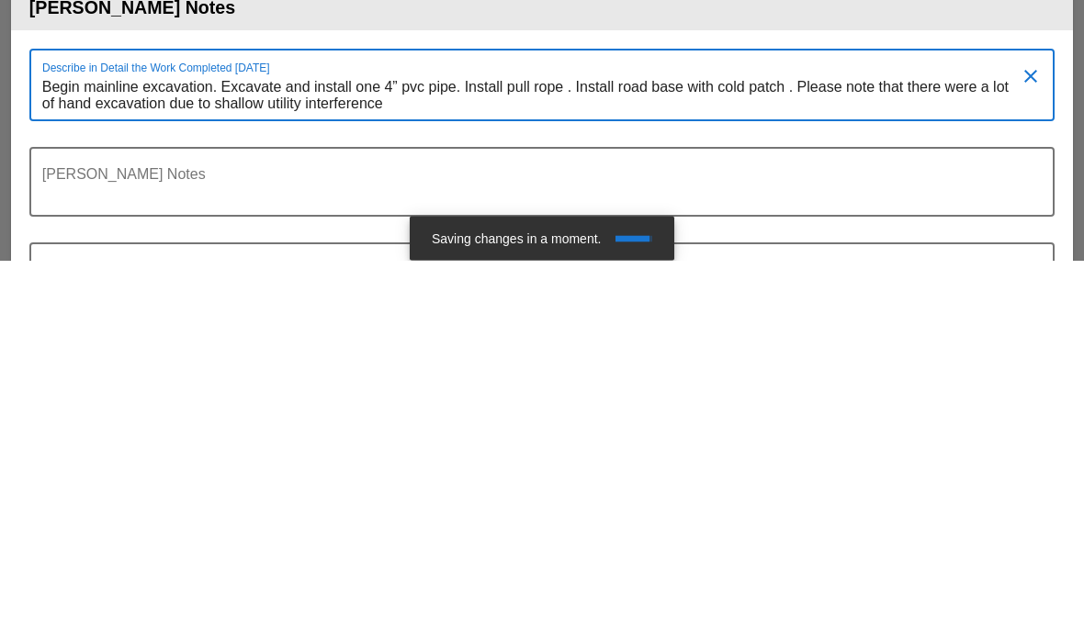
scroll to position [0, 0]
type textarea "Begin mainline excavation. Excavate and install one 4” pvc pipe. Install pull r…"
click at [582, 526] on div "[PERSON_NAME] Notes" at bounding box center [541, 561] width 1025 height 70
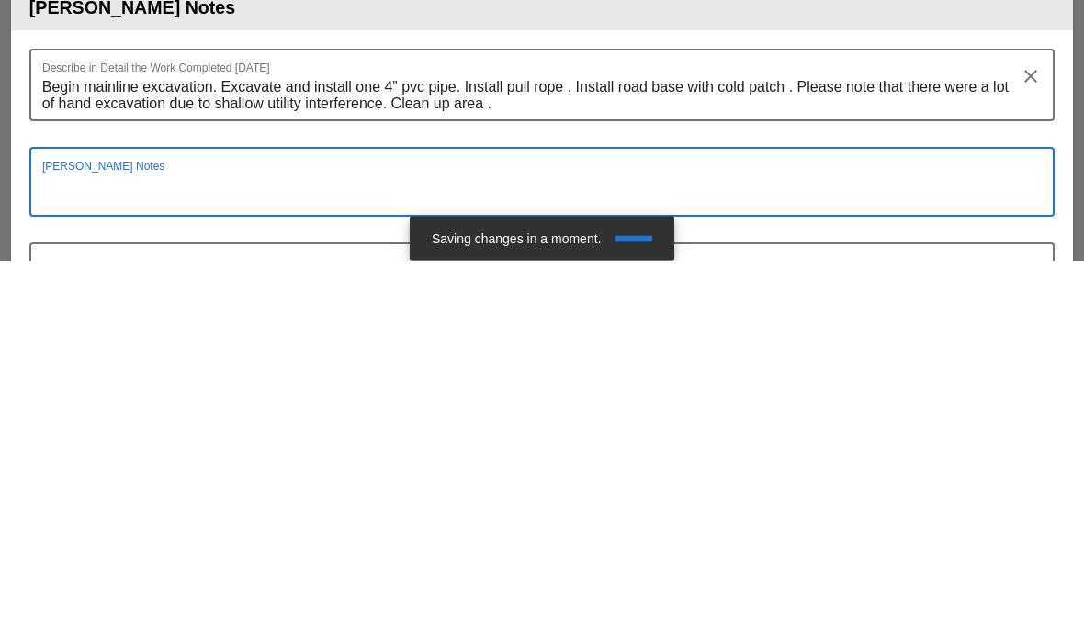
scroll to position [4971, 0]
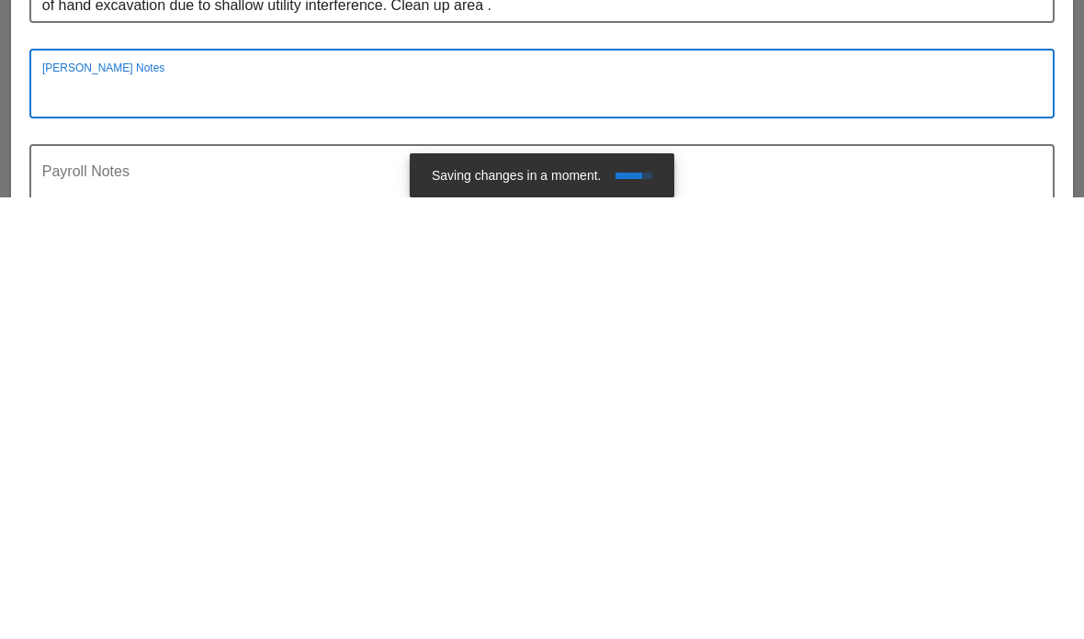
click at [51, 588] on div "Payroll Notes" at bounding box center [534, 621] width 985 height 66
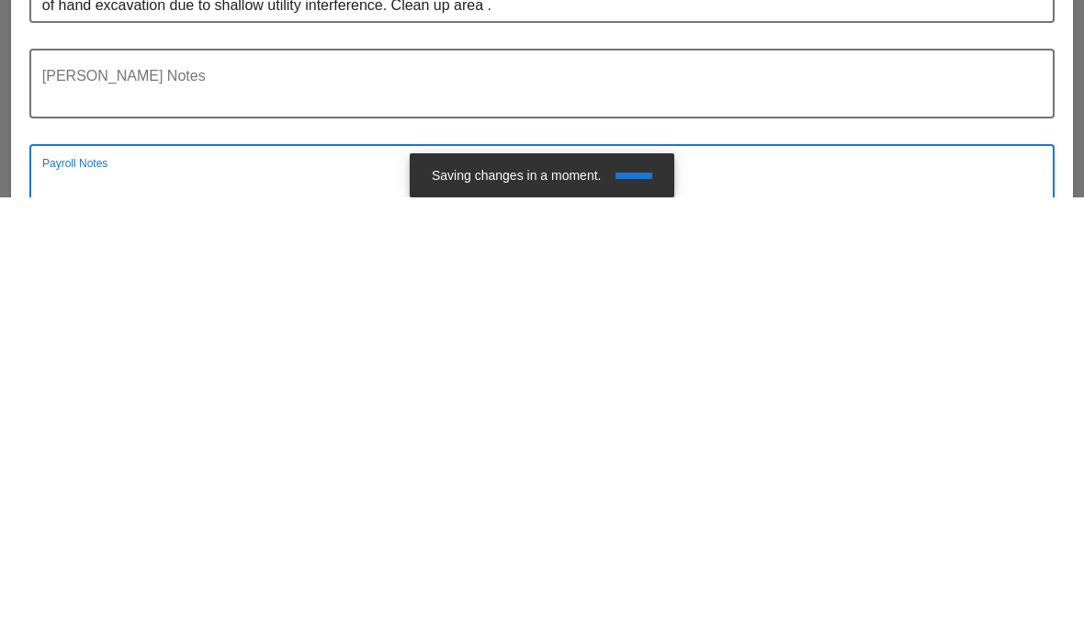
scroll to position [5066, 0]
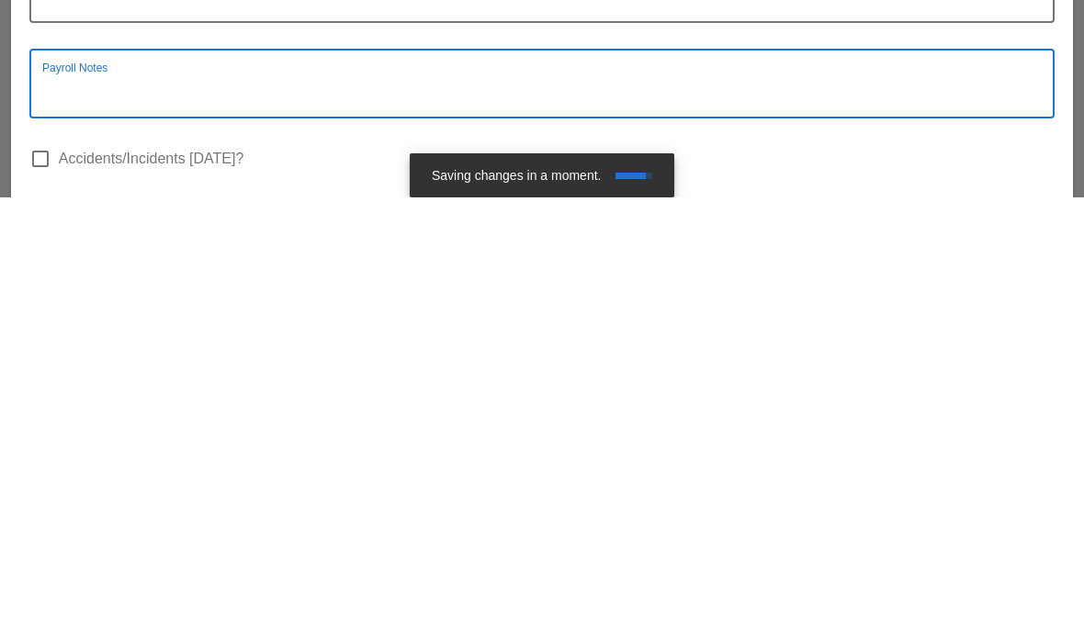
click at [85, 592] on label "Accidents/Incidents [DATE]?" at bounding box center [152, 601] width 186 height 18
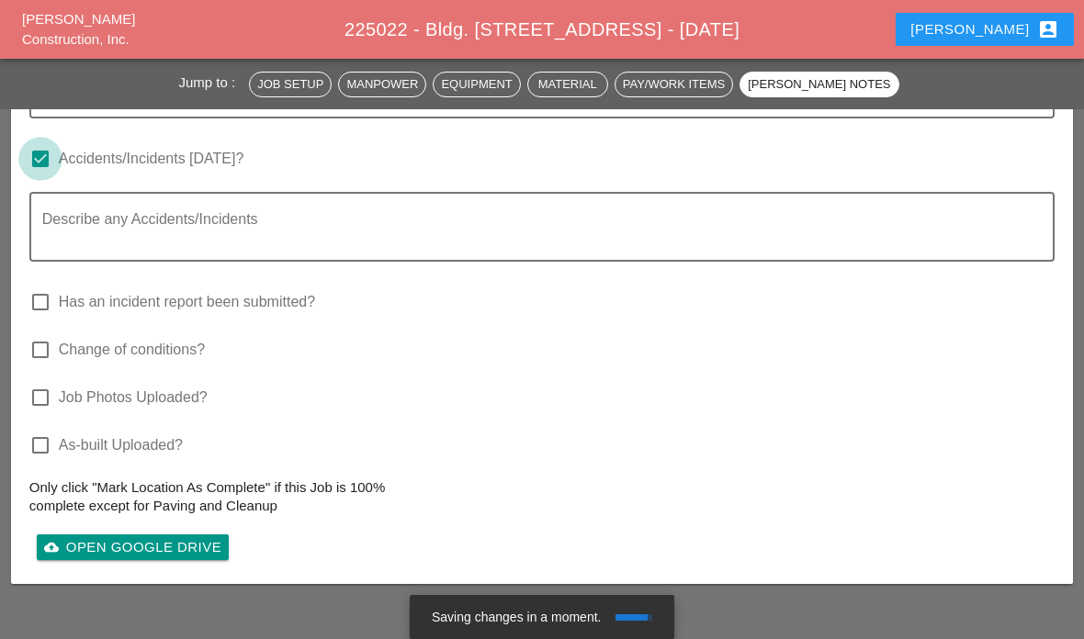
click at [47, 175] on div at bounding box center [40, 158] width 31 height 31
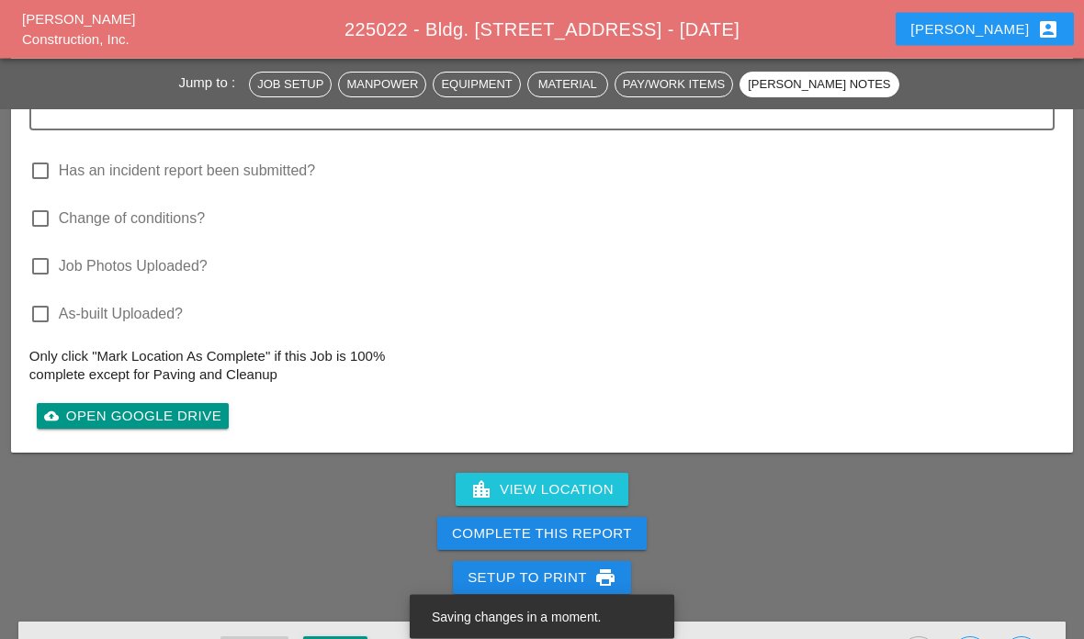
scroll to position [5799, 0]
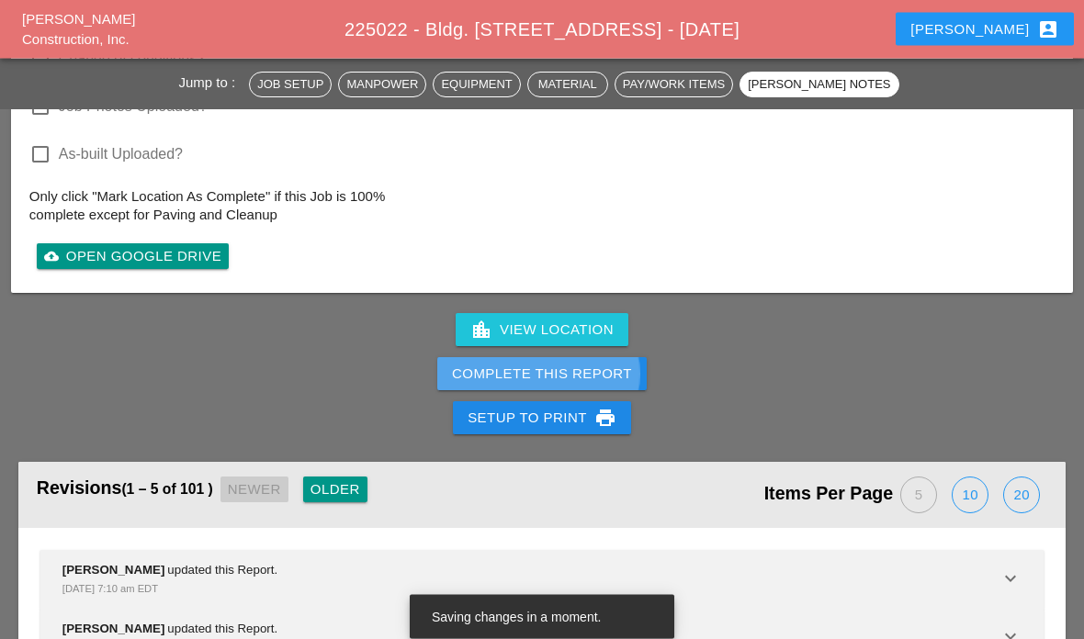
click at [583, 386] on div "Complete This Report" at bounding box center [542, 375] width 180 height 21
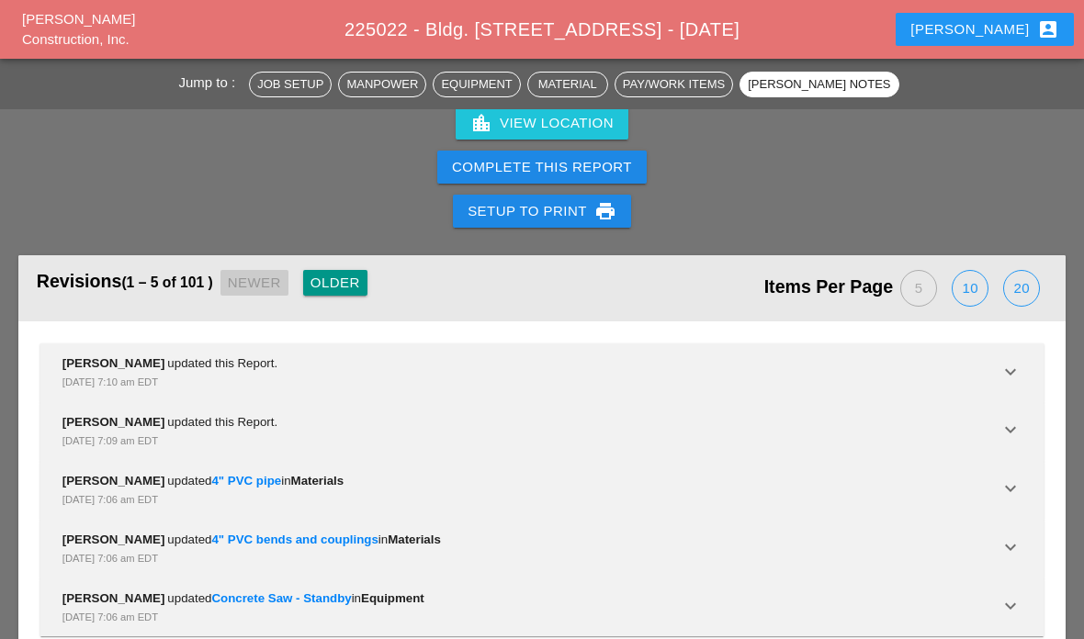
scroll to position [5793, 0]
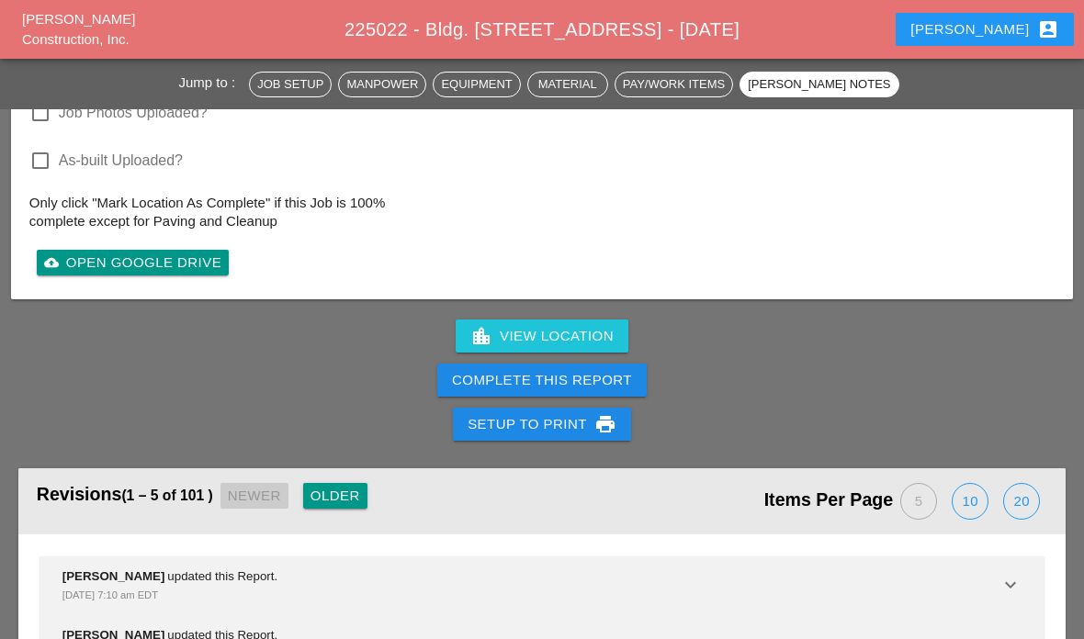
click at [560, 391] on div "Complete This Report" at bounding box center [542, 380] width 180 height 21
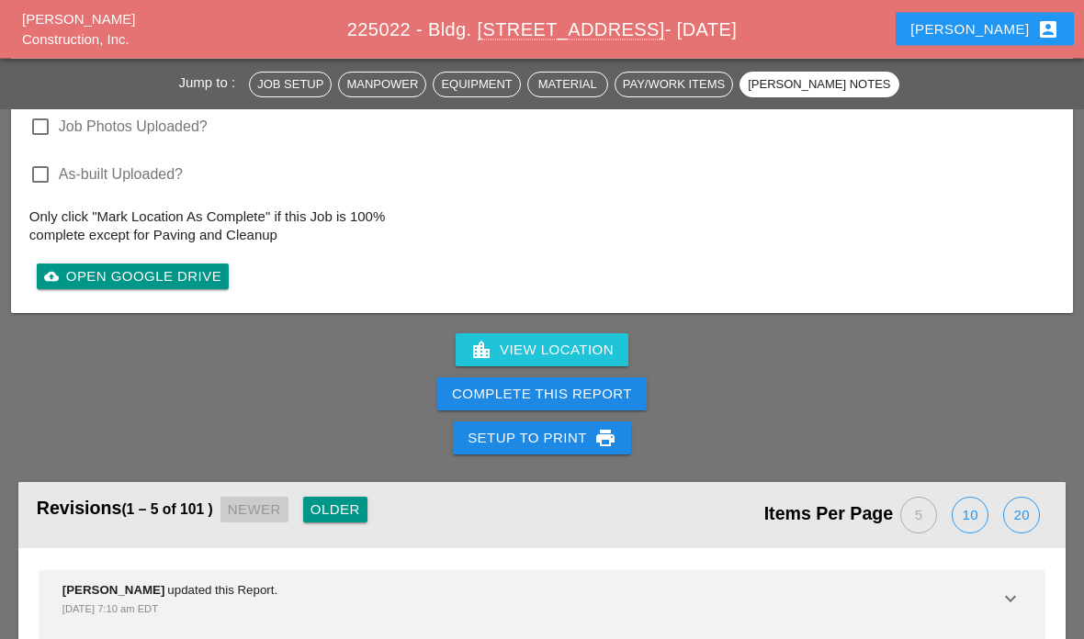
scroll to position [5773, 0]
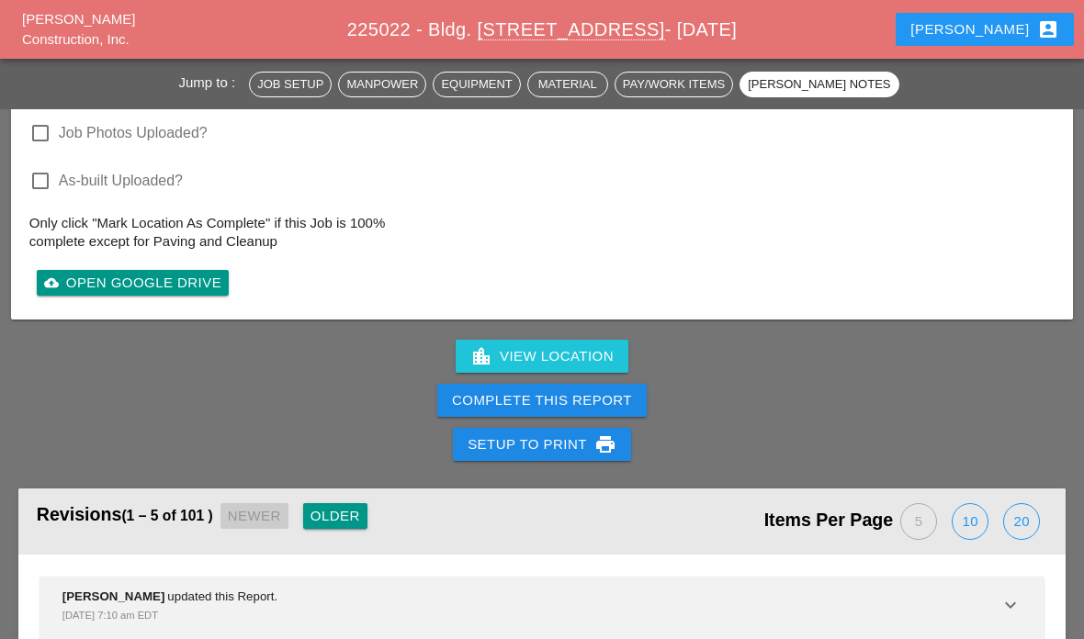
click at [566, 412] on div "Complete This Report" at bounding box center [542, 400] width 180 height 21
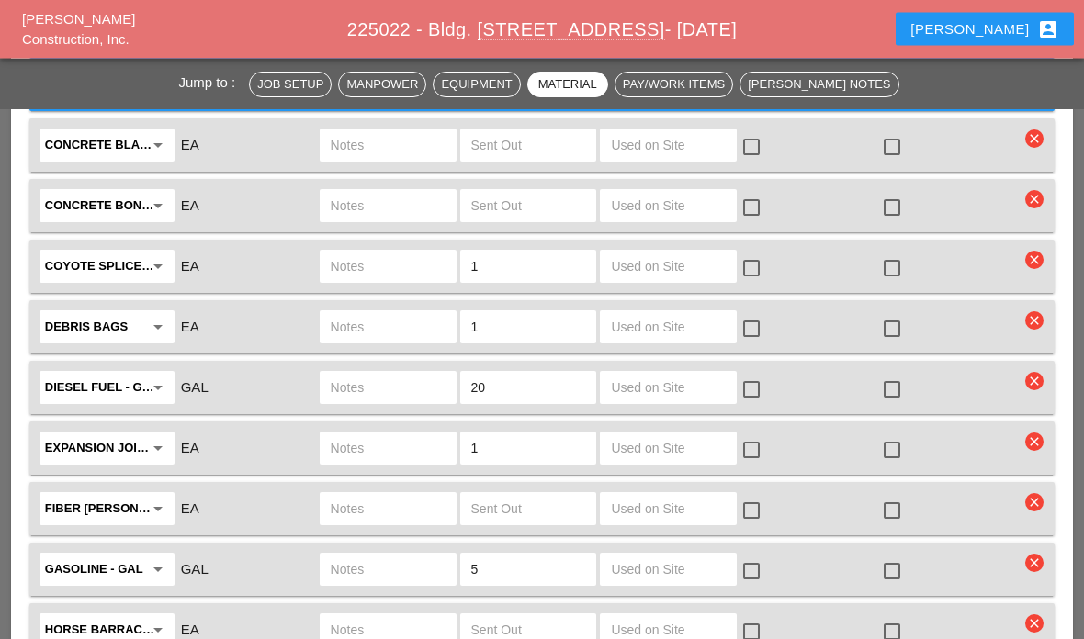
scroll to position [3134, 0]
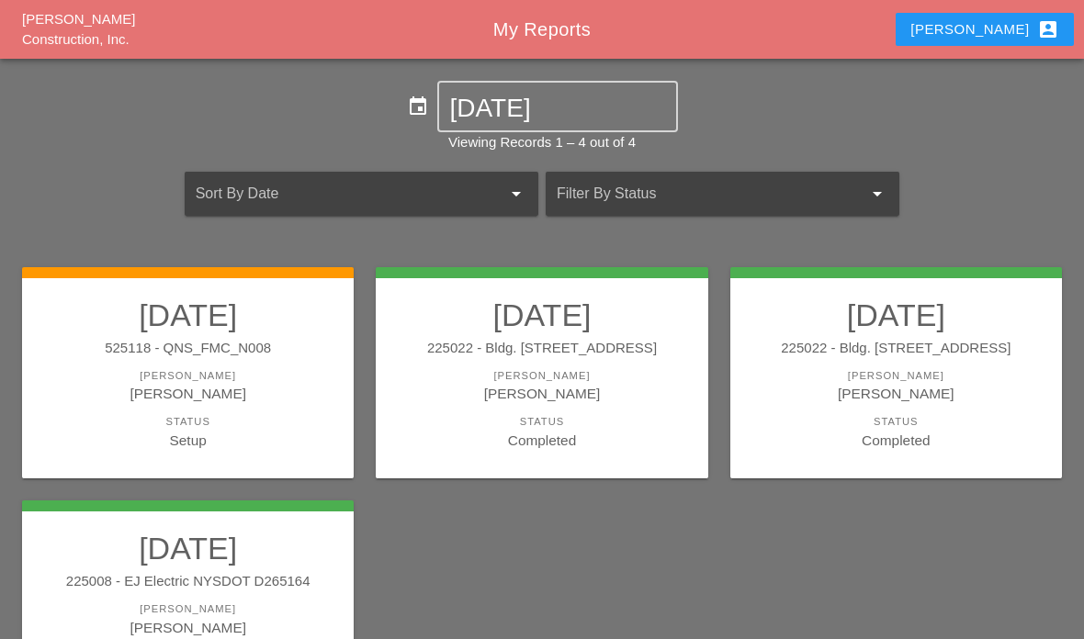
click at [619, 402] on div "[PERSON_NAME]" at bounding box center [541, 393] width 295 height 21
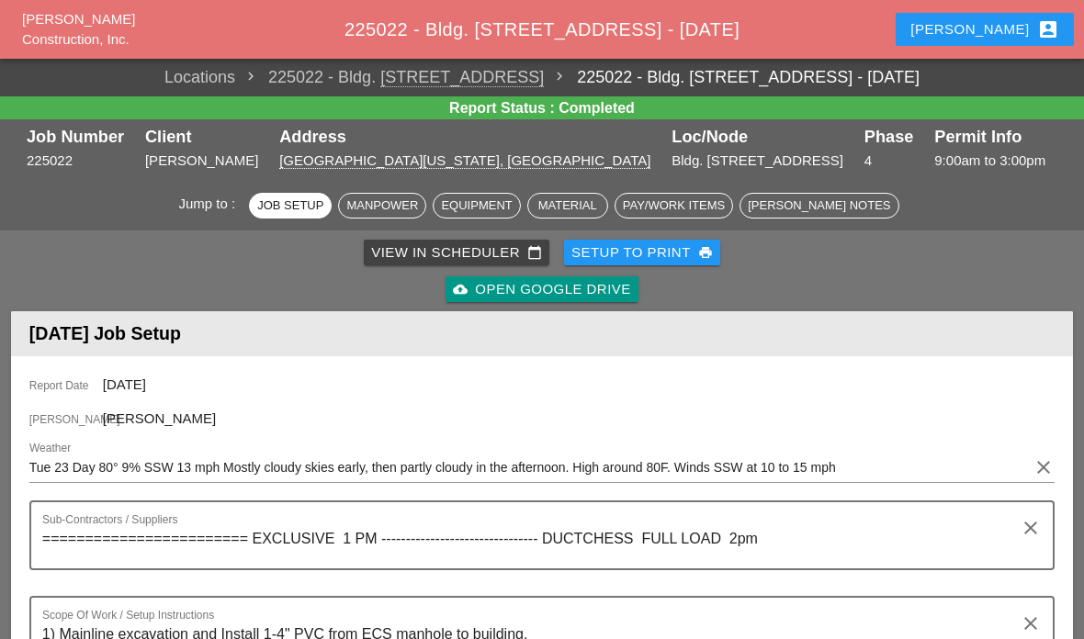
click at [513, 296] on div "cloud_upload Open Google Drive" at bounding box center [541, 289] width 177 height 21
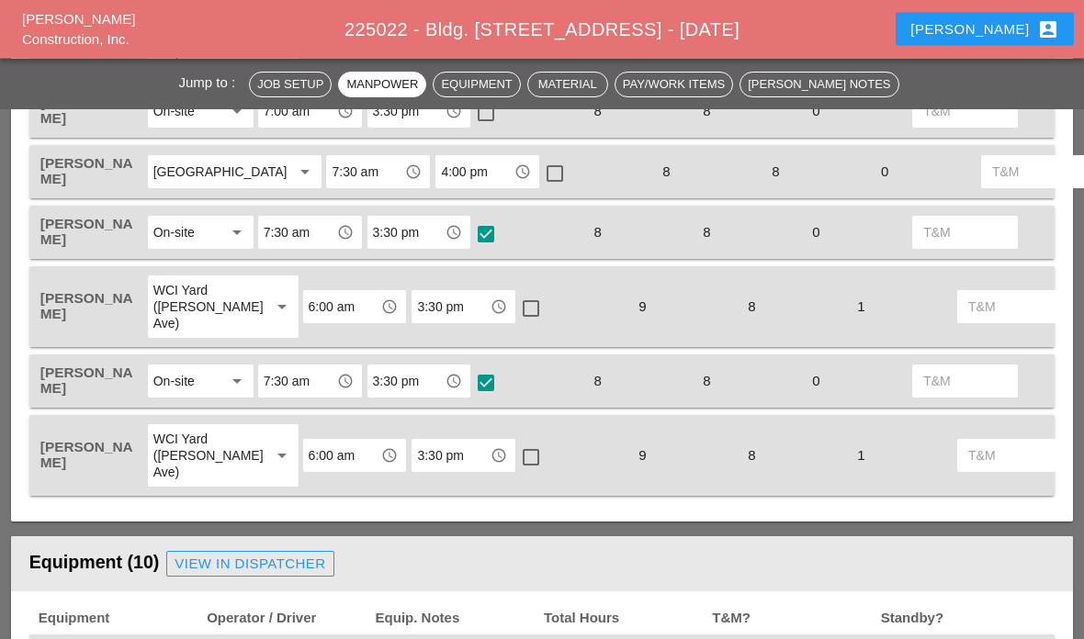
scroll to position [1101, 0]
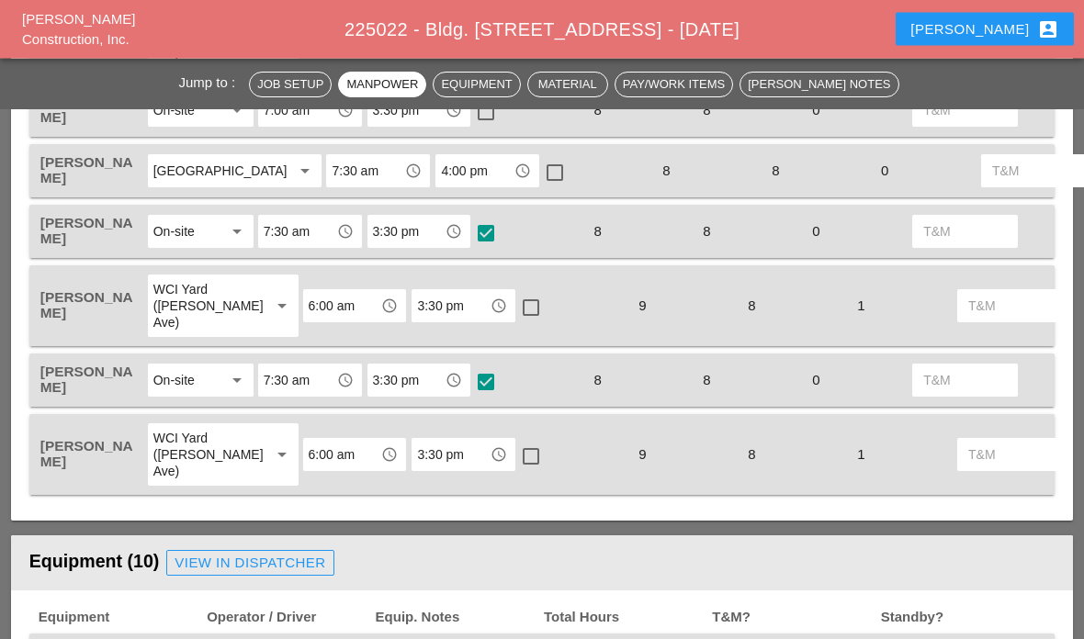
click at [286, 247] on input "7:30 am" at bounding box center [297, 232] width 67 height 29
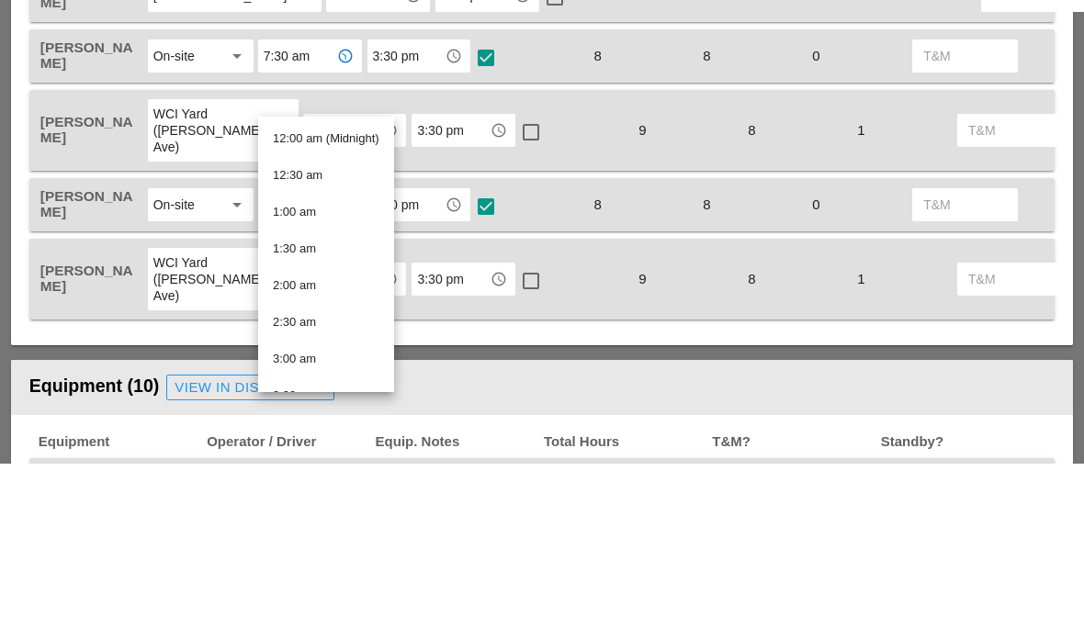
type input "8"
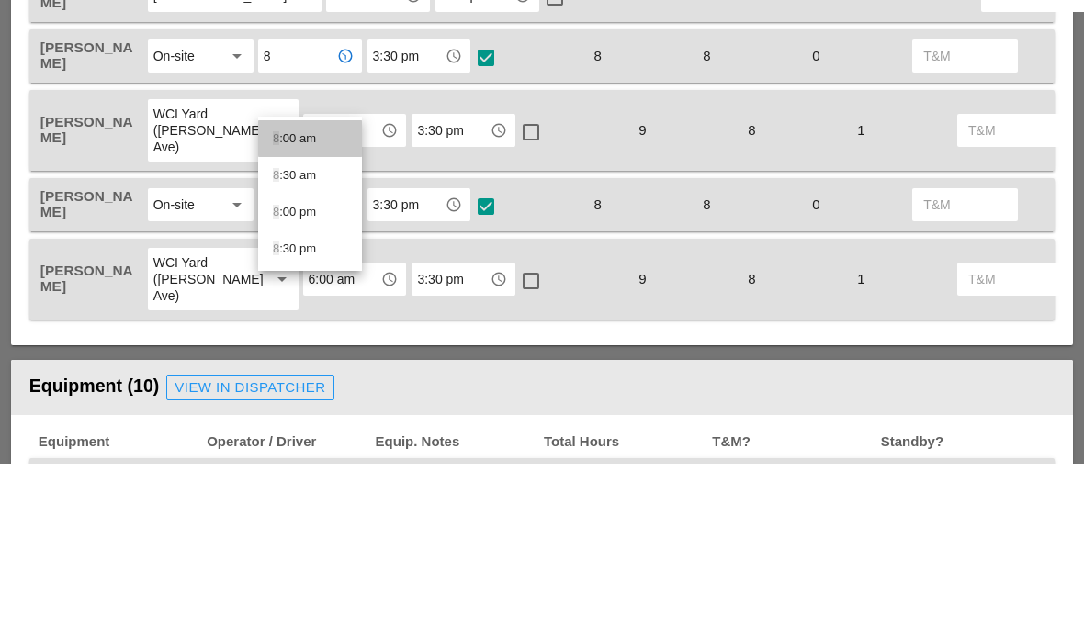
click at [293, 304] on div "8 :00 am" at bounding box center [310, 315] width 74 height 22
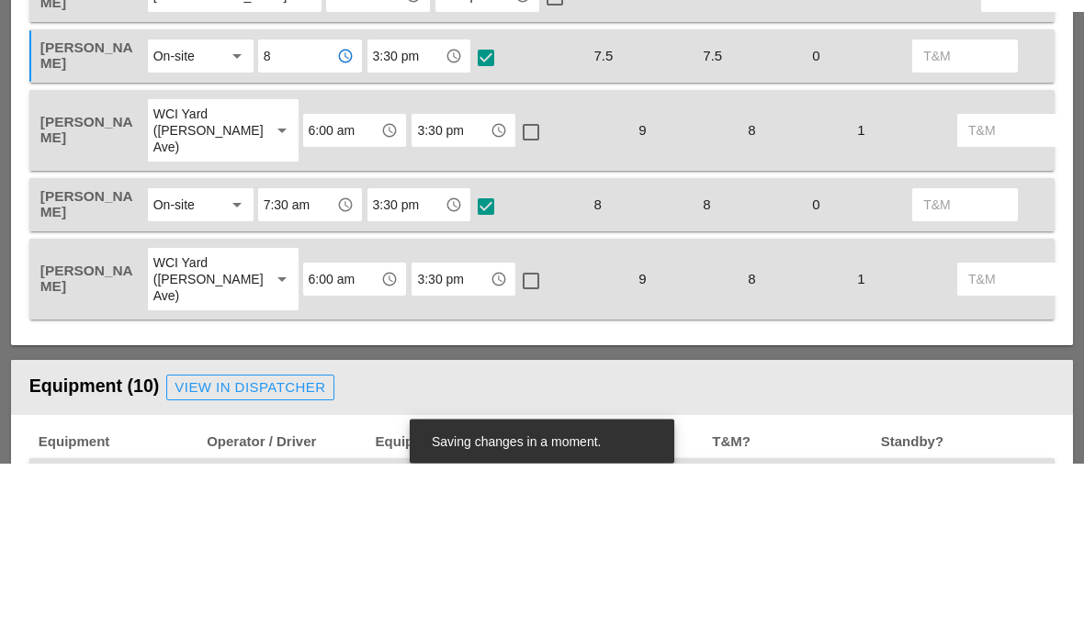
click at [406, 218] on input "3:30 pm" at bounding box center [406, 232] width 67 height 29
type input "4:30"
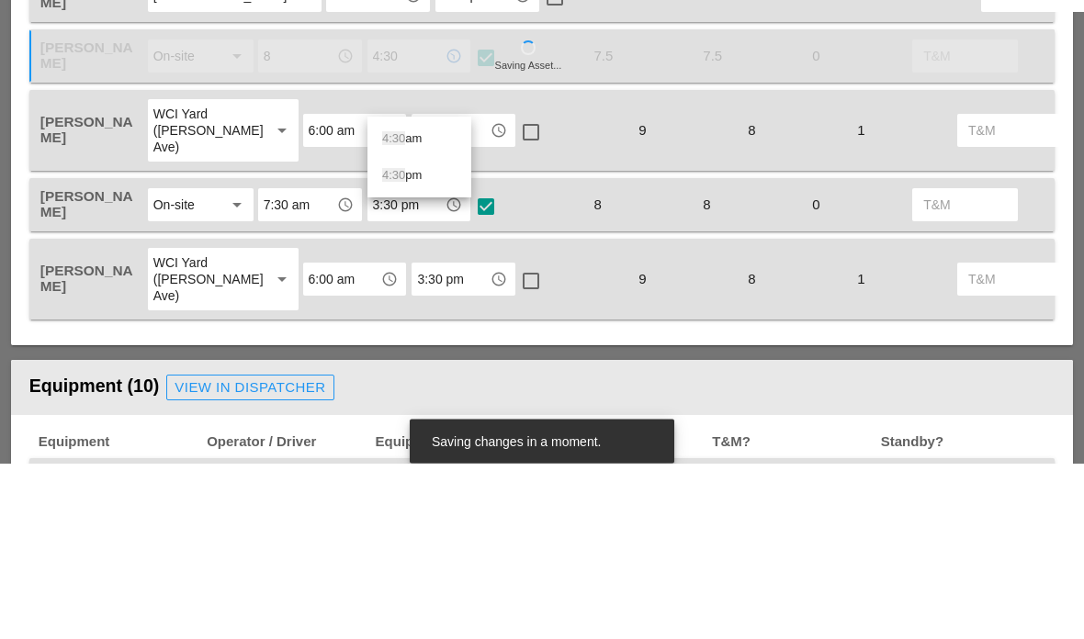
click at [419, 341] on div "4:30 pm" at bounding box center [419, 352] width 74 height 22
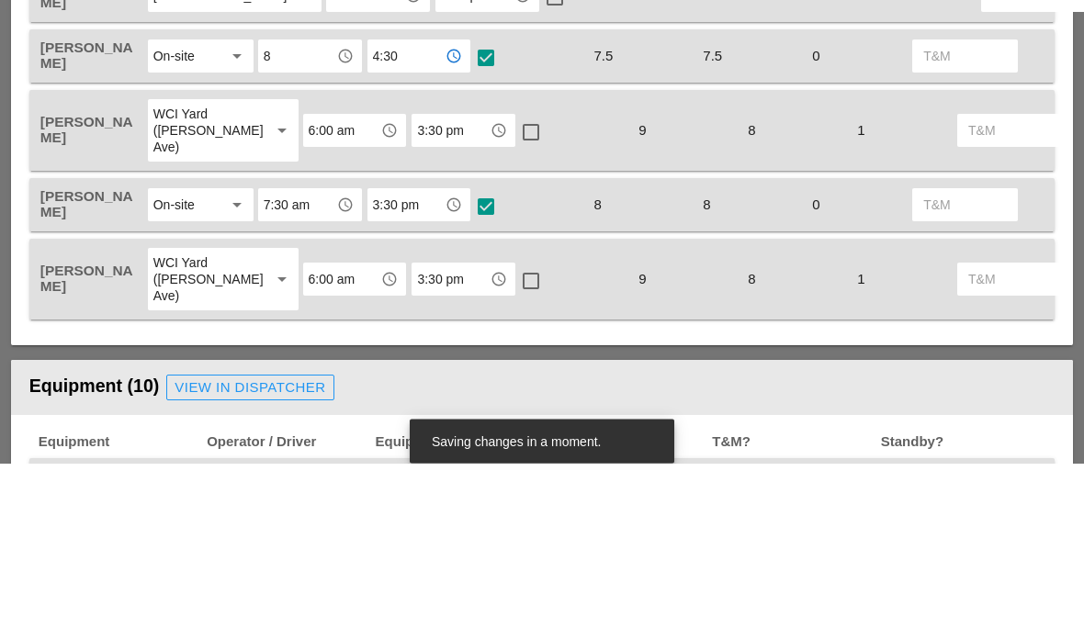
click at [486, 219] on div at bounding box center [485, 234] width 31 height 31
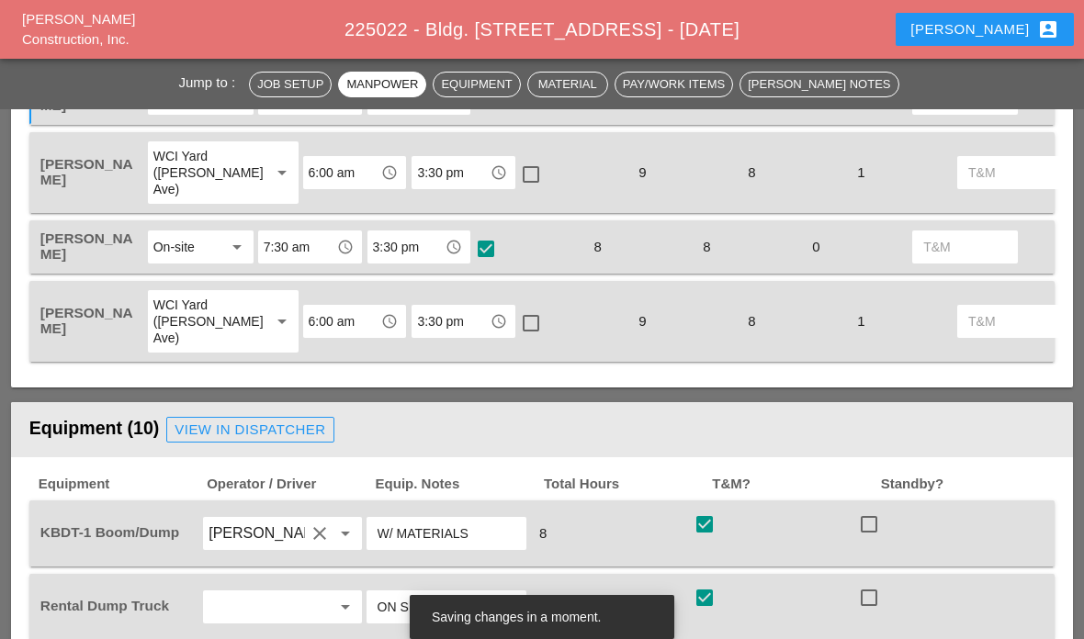
scroll to position [1090, 0]
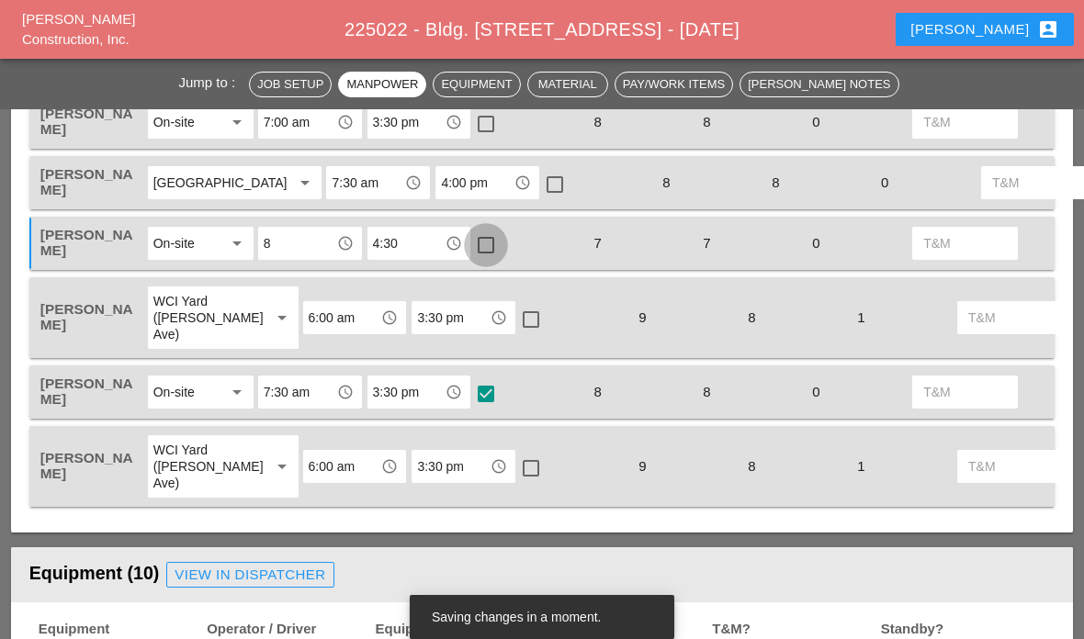
click at [498, 261] on div at bounding box center [485, 245] width 31 height 31
click at [317, 258] on input "8" at bounding box center [297, 243] width 67 height 29
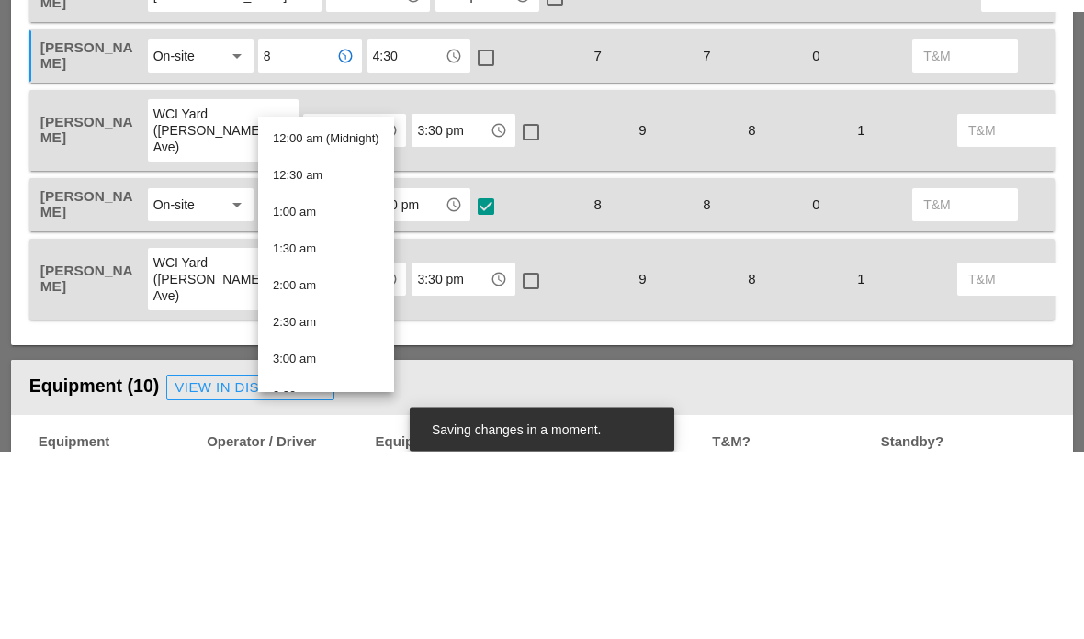
click at [97, 164] on div "[PERSON_NAME]" at bounding box center [91, 183] width 109 height 39
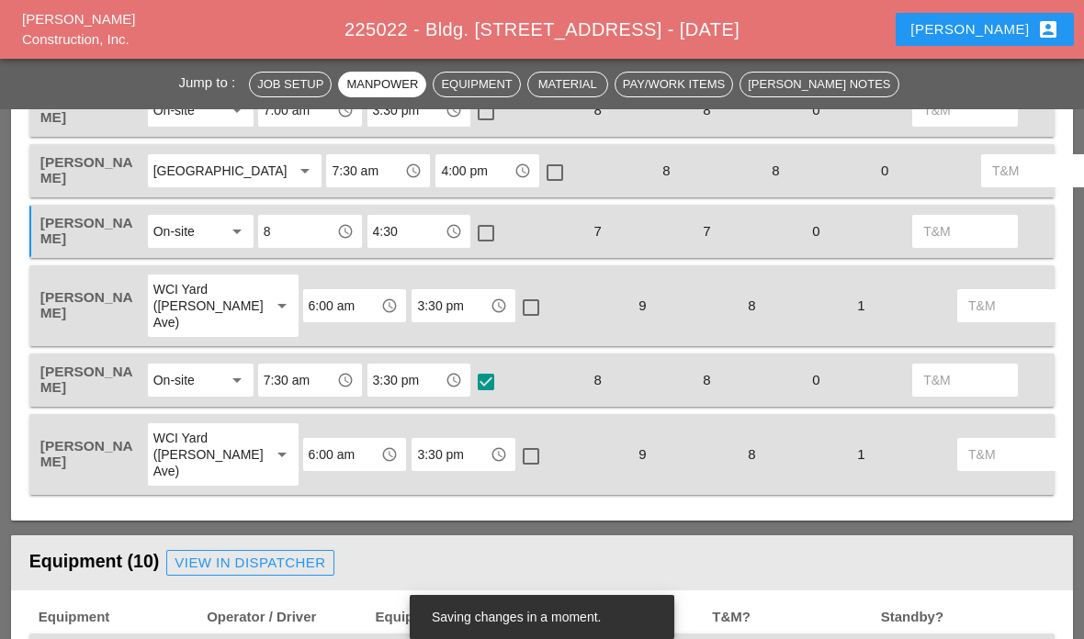
scroll to position [1100, 0]
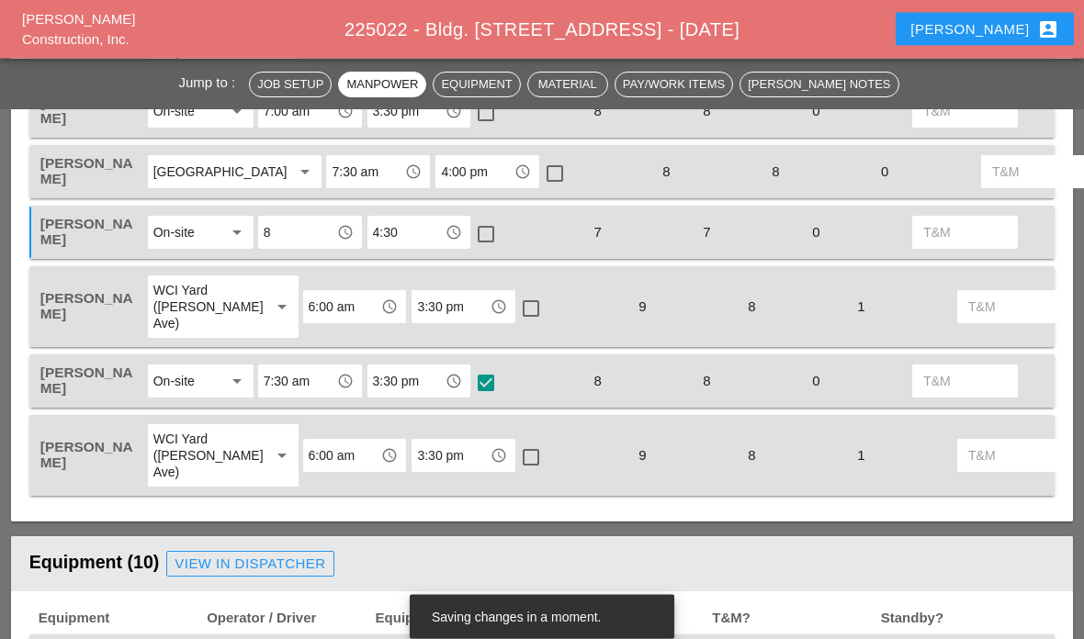
click at [420, 323] on input "3:30 pm" at bounding box center [450, 307] width 67 height 29
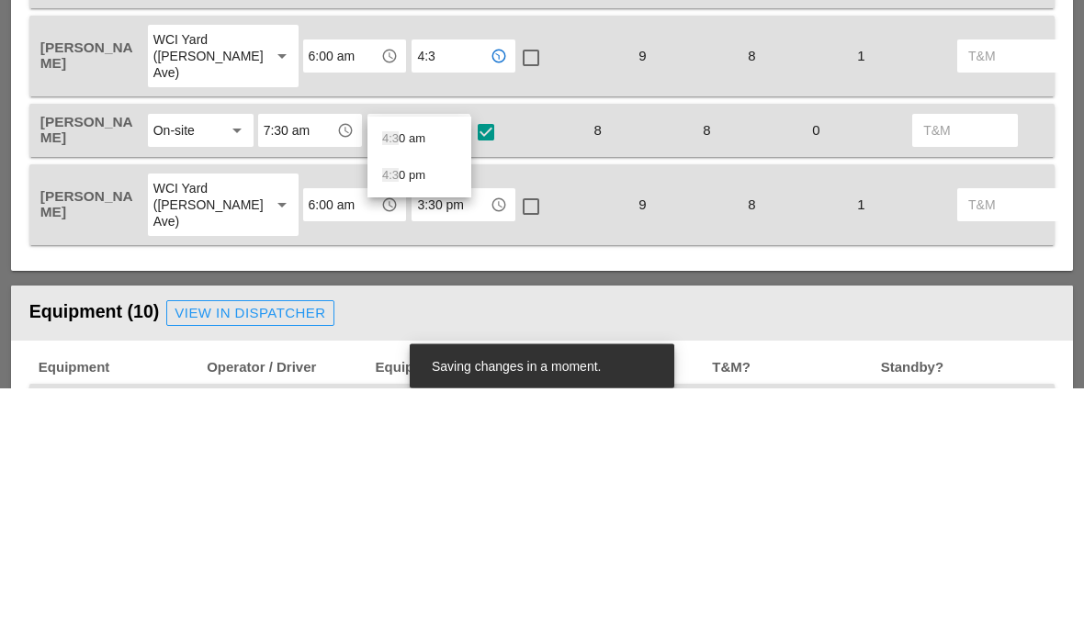
type input "4:30"
click at [392, 420] on span "4:30" at bounding box center [393, 427] width 23 height 14
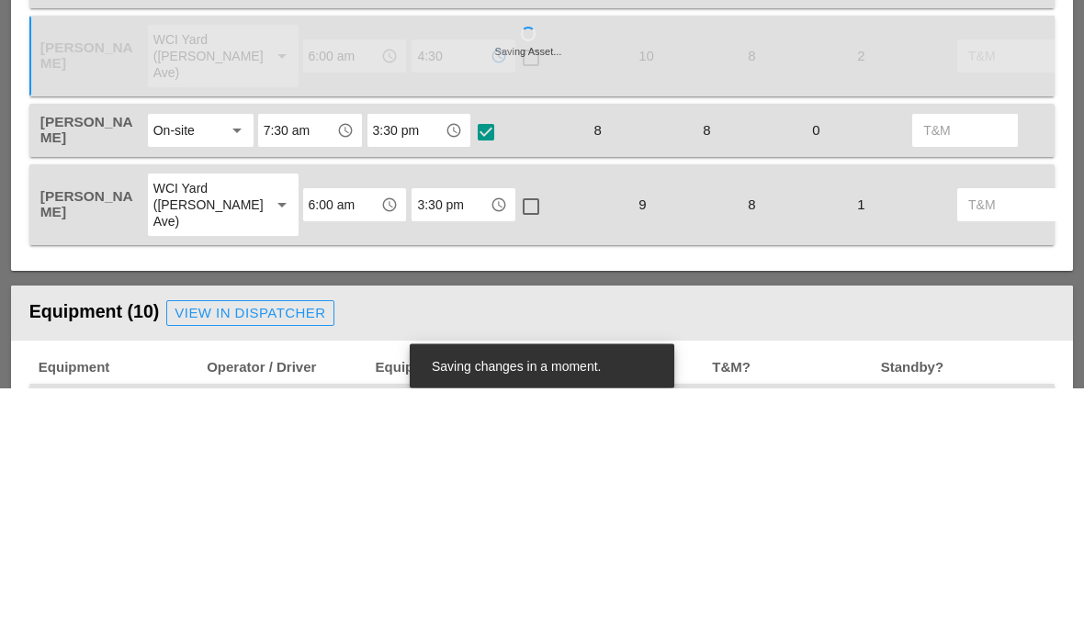
click at [284, 219] on input "8" at bounding box center [297, 233] width 67 height 29
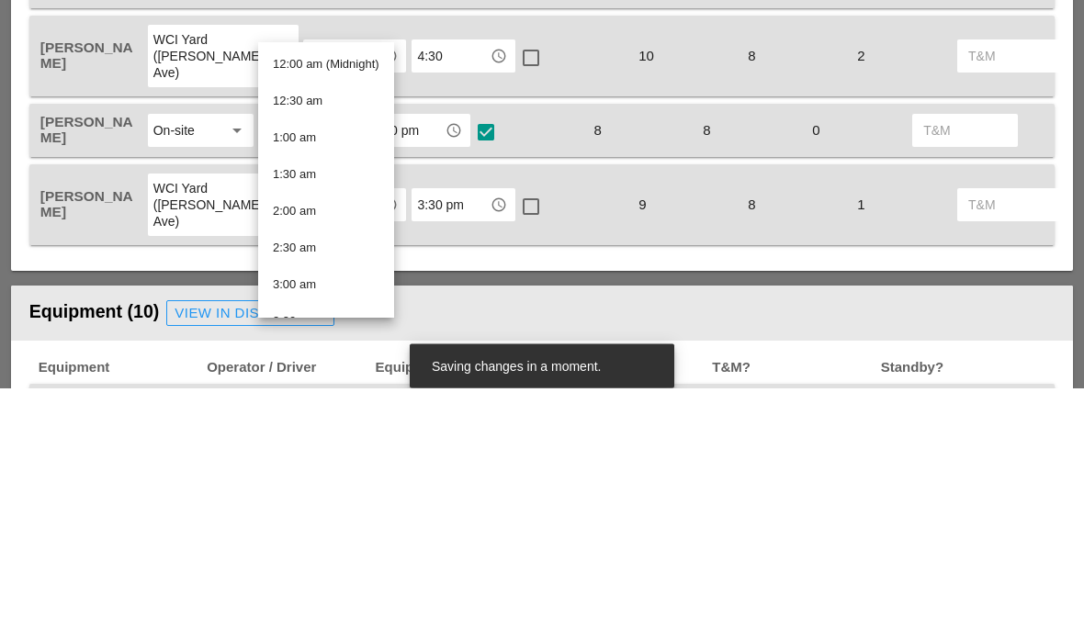
type input "8"
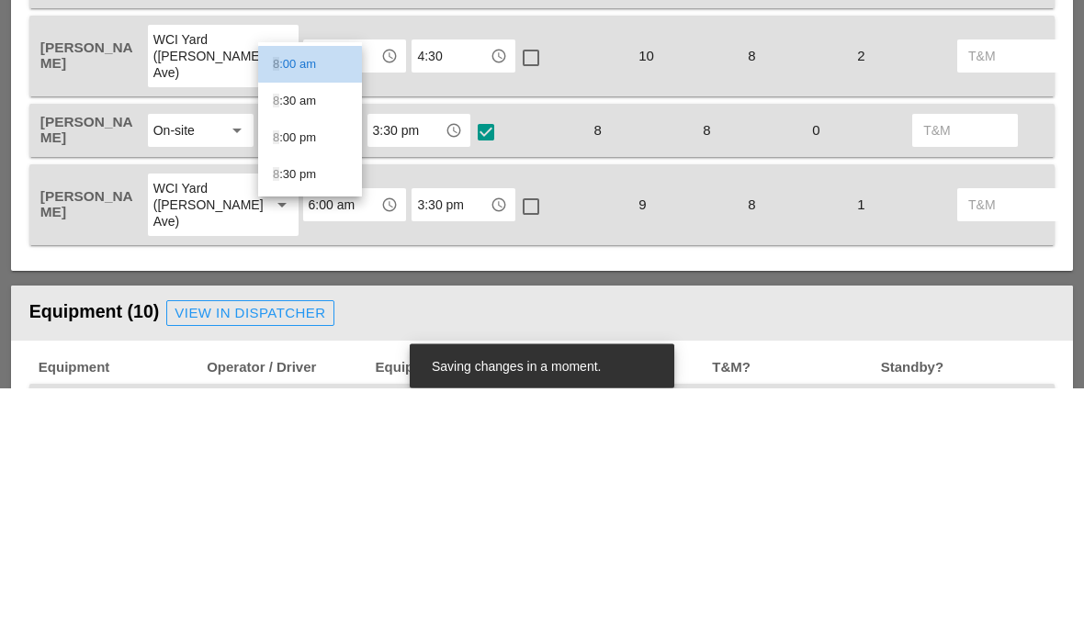
click at [303, 305] on div "8 :00 am" at bounding box center [310, 316] width 74 height 22
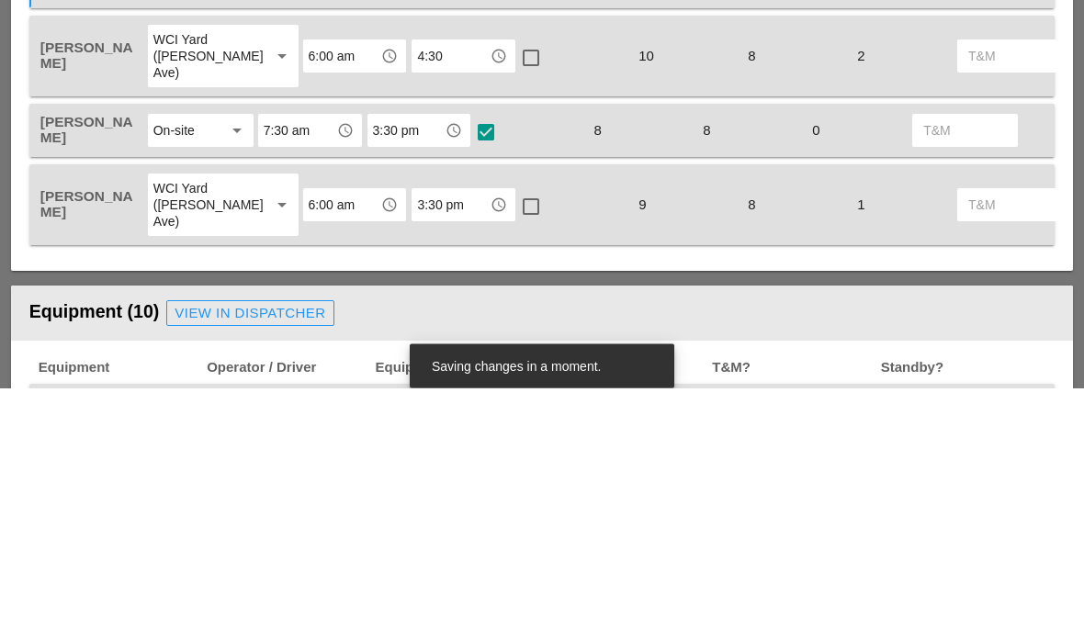
click at [411, 219] on input "4:30" at bounding box center [406, 233] width 67 height 29
click at [423, 342] on div "4:30 pm" at bounding box center [419, 353] width 74 height 22
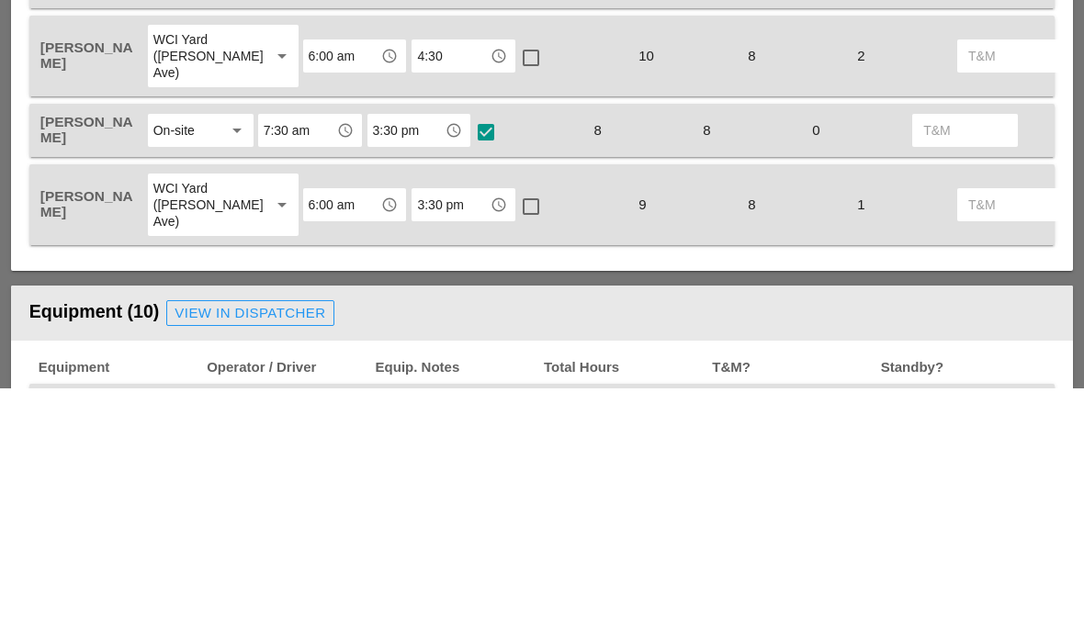
click at [484, 220] on div at bounding box center [485, 235] width 31 height 31
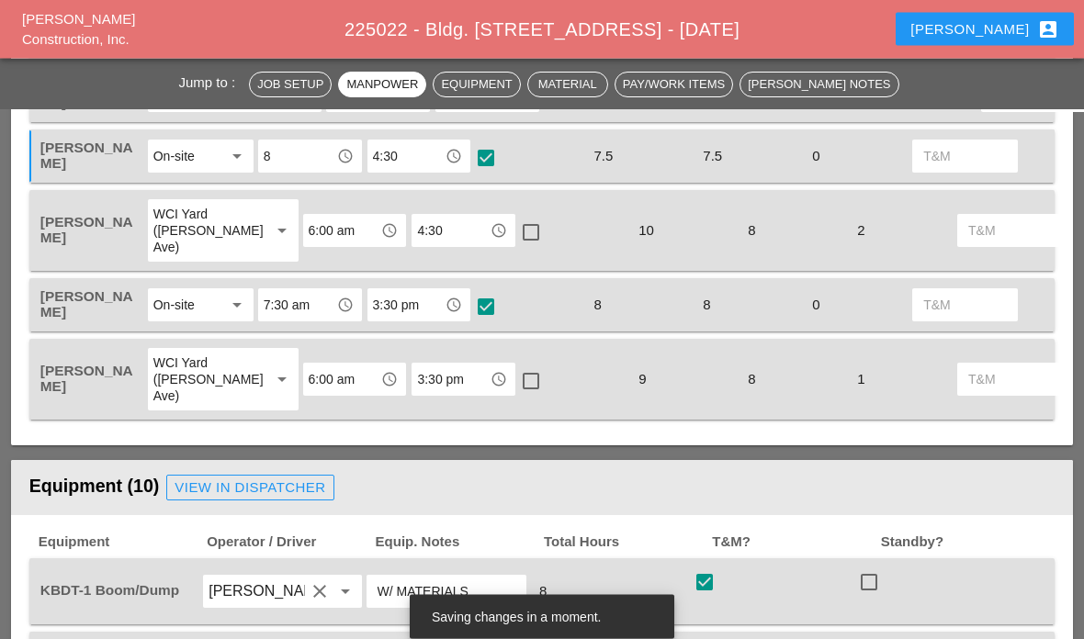
scroll to position [1176, 0]
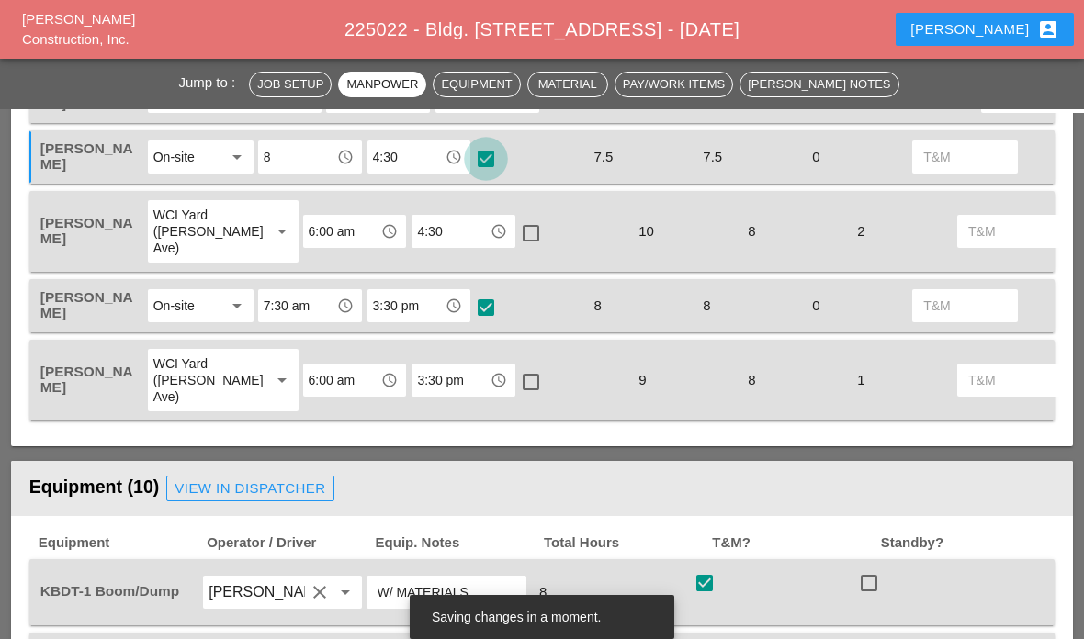
click at [486, 175] on div at bounding box center [485, 158] width 31 height 31
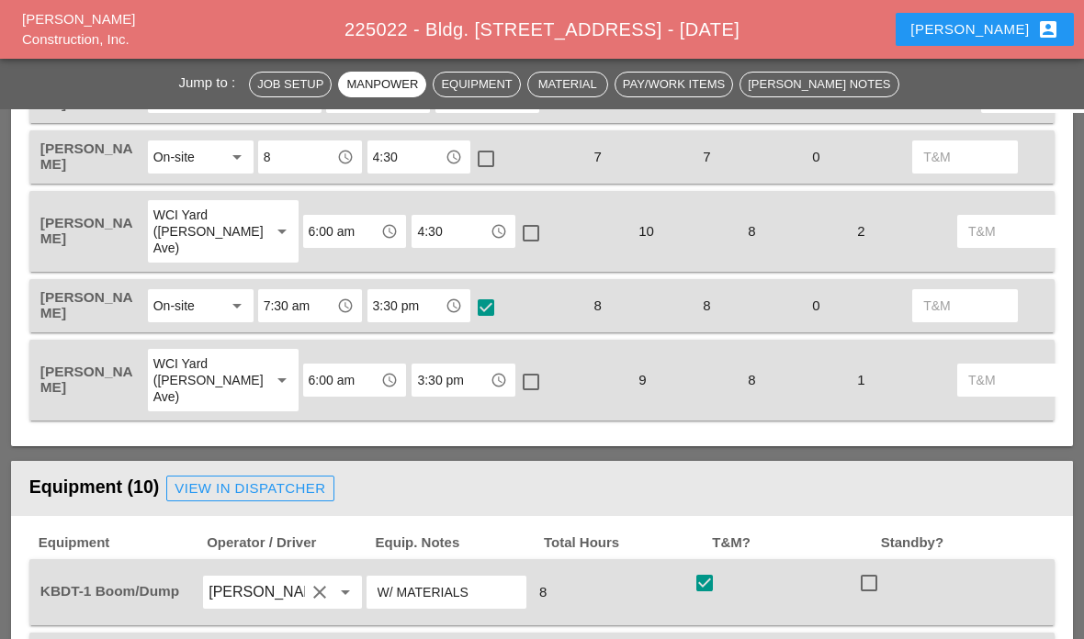
click at [424, 172] on input "4:30" at bounding box center [406, 156] width 67 height 29
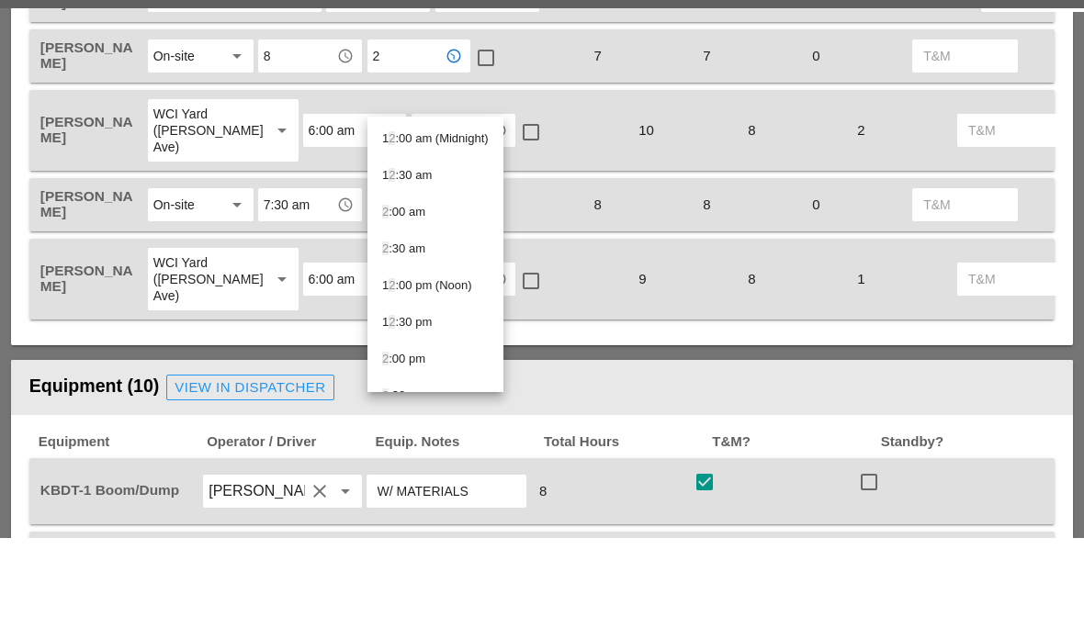
click at [418, 259] on div "1 2 :30 am" at bounding box center [435, 277] width 107 height 37
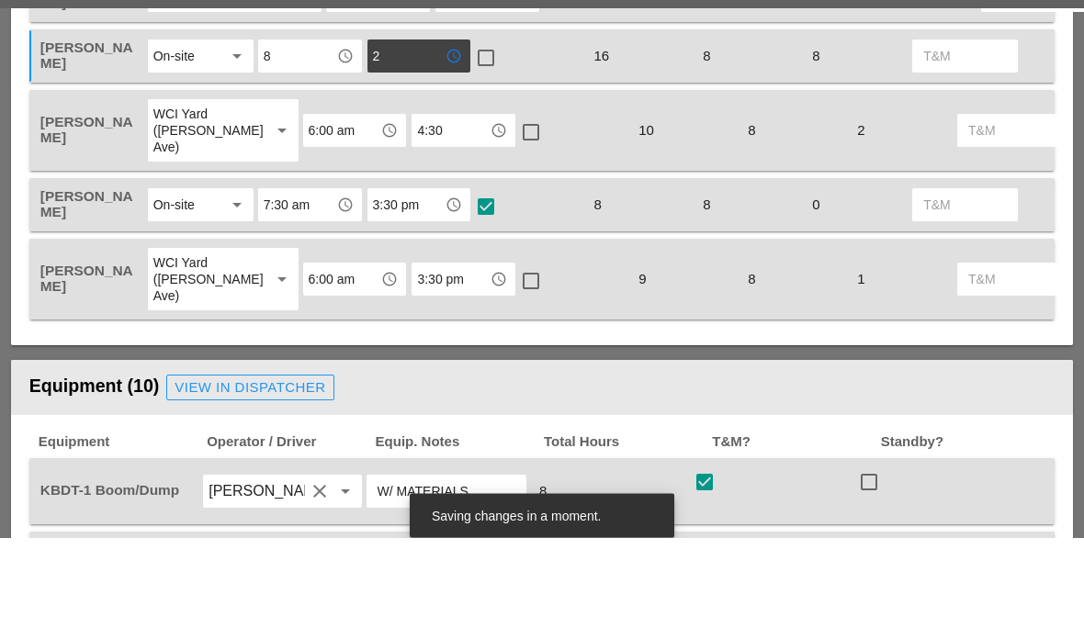
click at [415, 143] on input "2" at bounding box center [406, 157] width 67 height 29
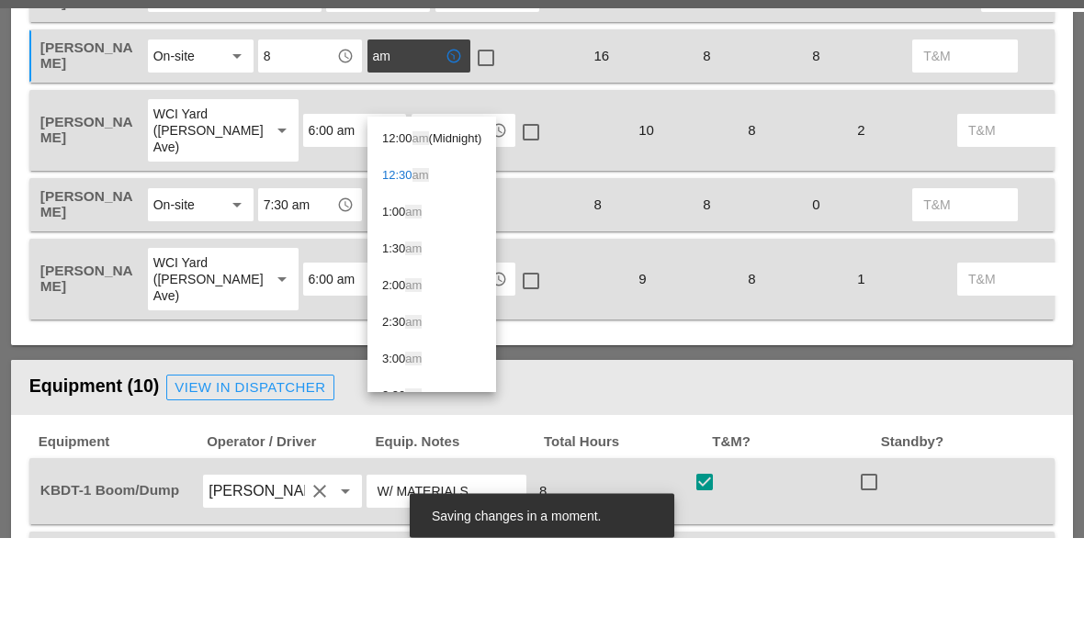
click at [402, 143] on input "am" at bounding box center [406, 157] width 67 height 29
type input "a"
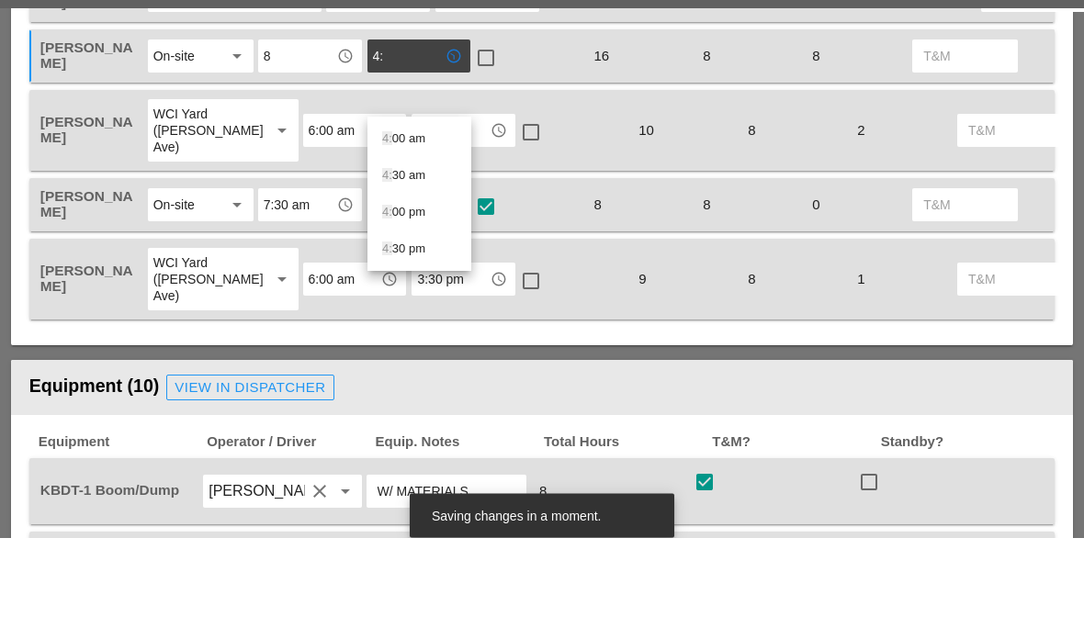
type input "4:3"
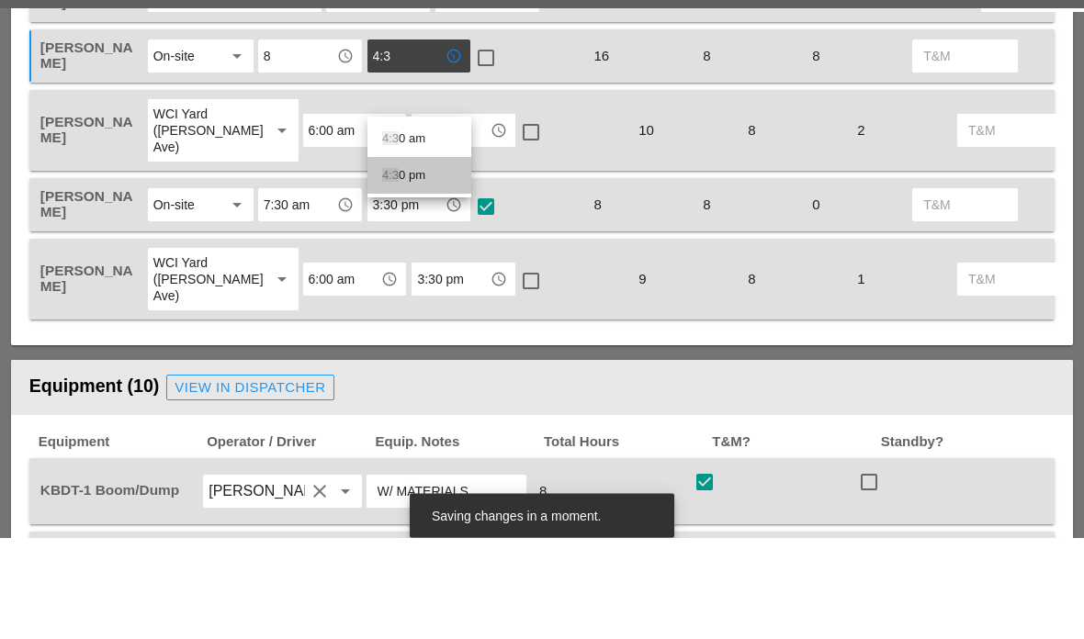
click at [402, 266] on div "4:3 0 pm" at bounding box center [419, 277] width 74 height 22
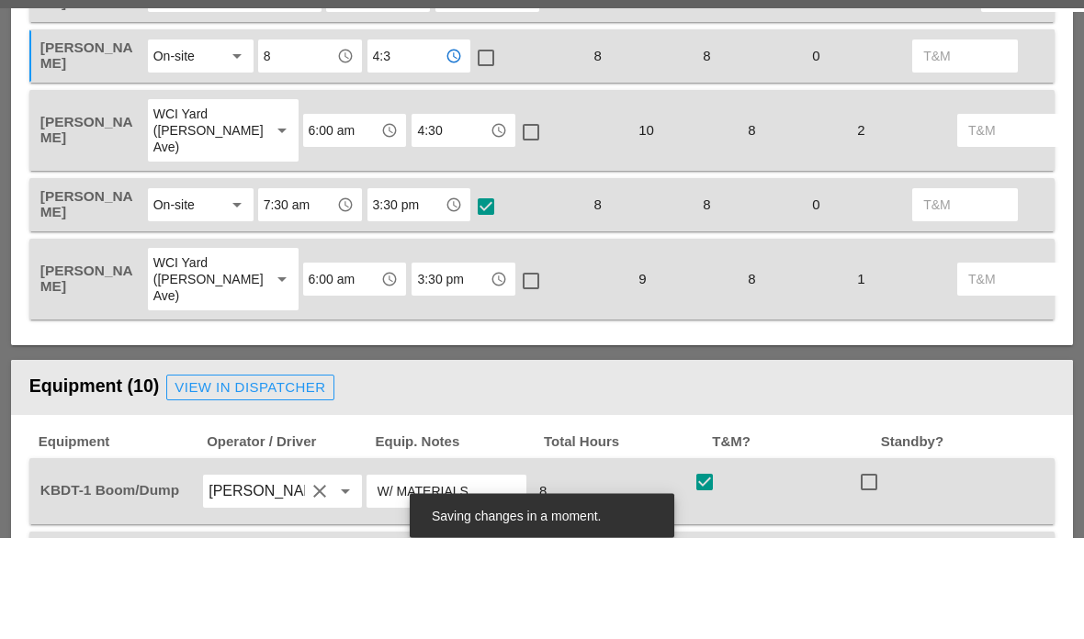
click at [23, 131] on div "Laborer Location Start Time End Time No Lunch? Total Hours Reg OT T&M Jorge Bar…" at bounding box center [542, 164] width 1062 height 569
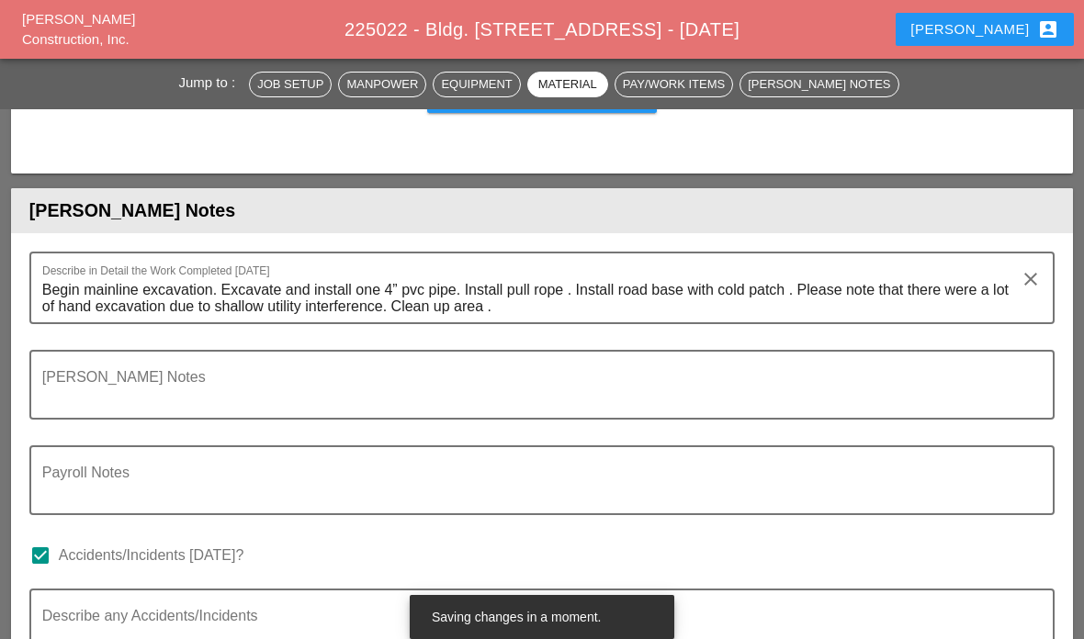
scroll to position [5119, 0]
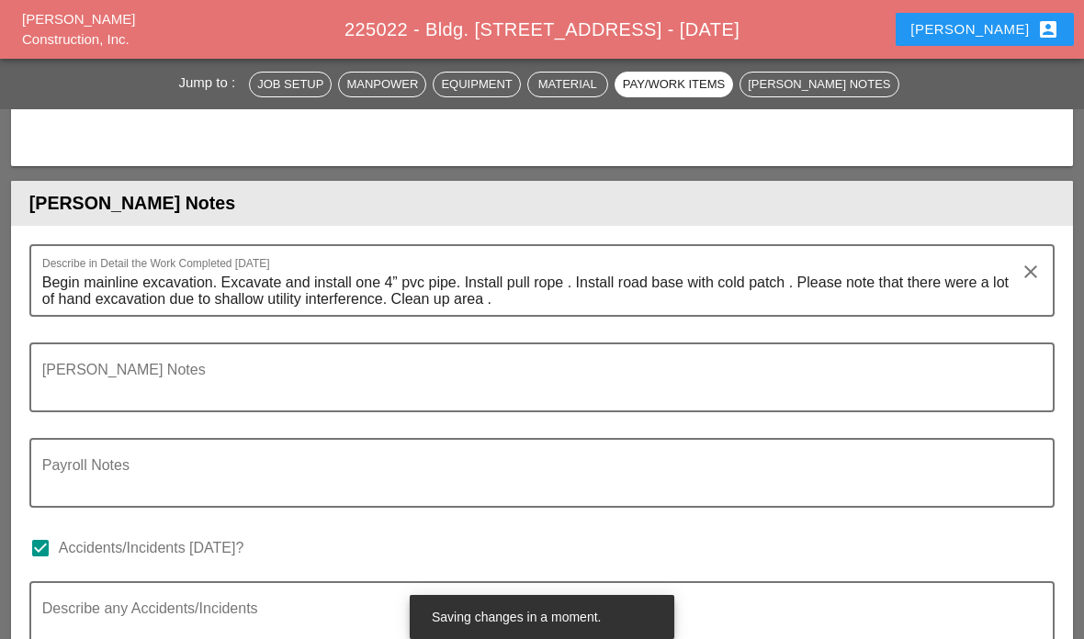
click at [78, 411] on textarea "Foreman's Notes" at bounding box center [534, 389] width 985 height 44
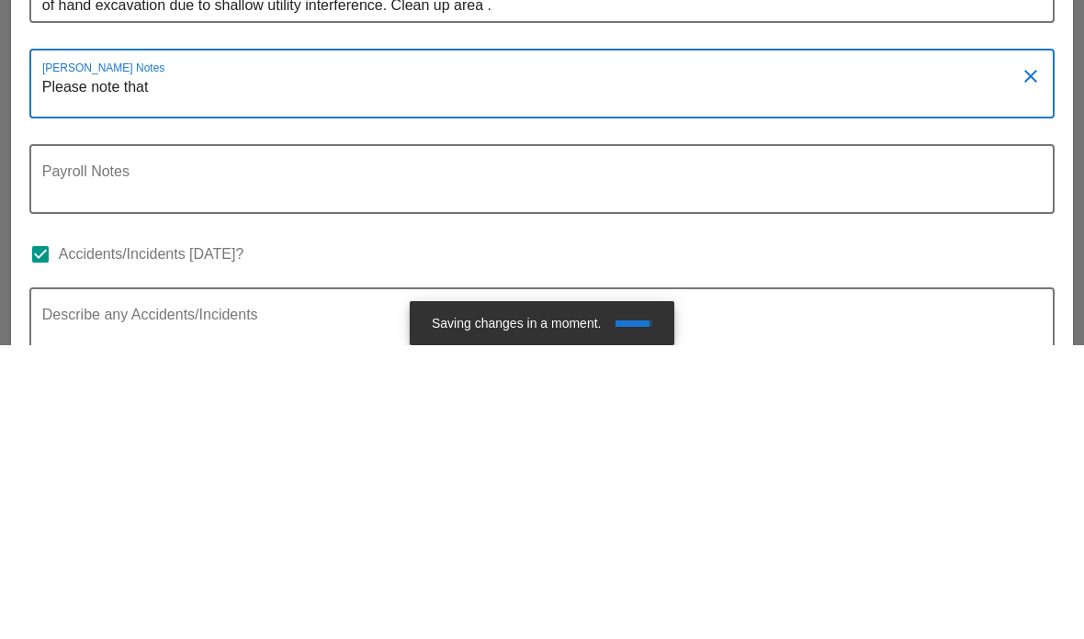
type textarea "Please note that"
type textarea "A"
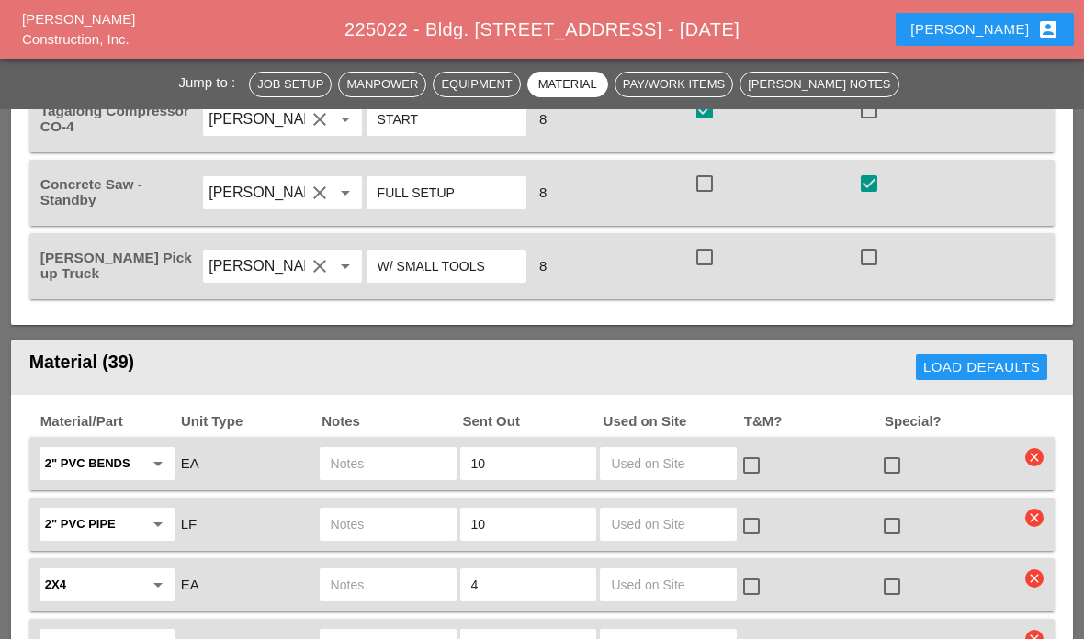
scroll to position [1915, 0]
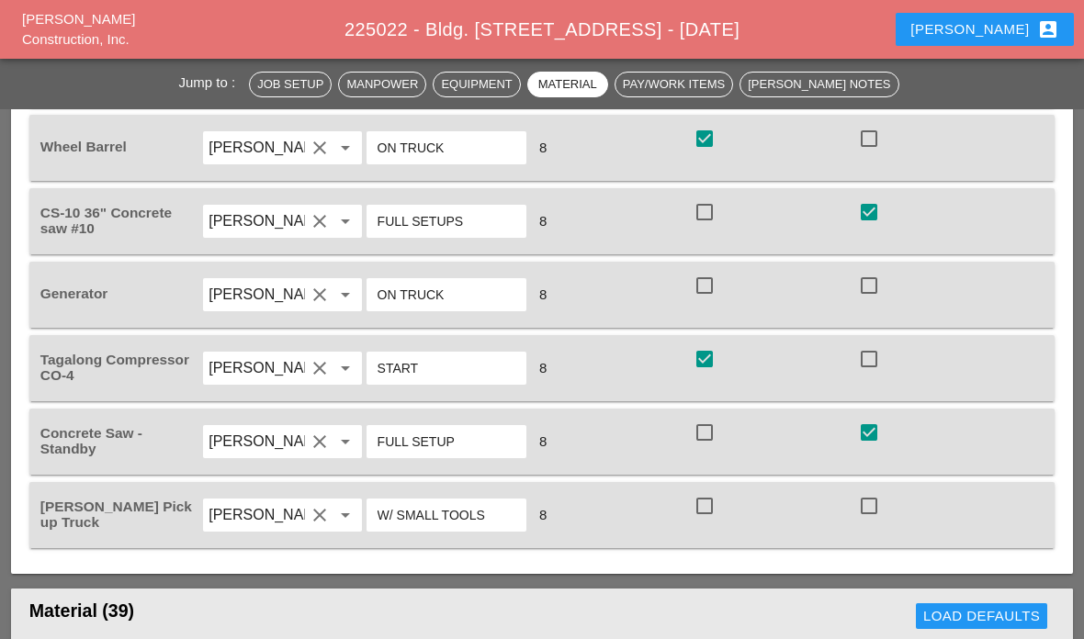
type textarea "Please not that Lala and Orlando went to install caulking"
click at [164, 163] on div "Wheel Barrel" at bounding box center [119, 147] width 164 height 51
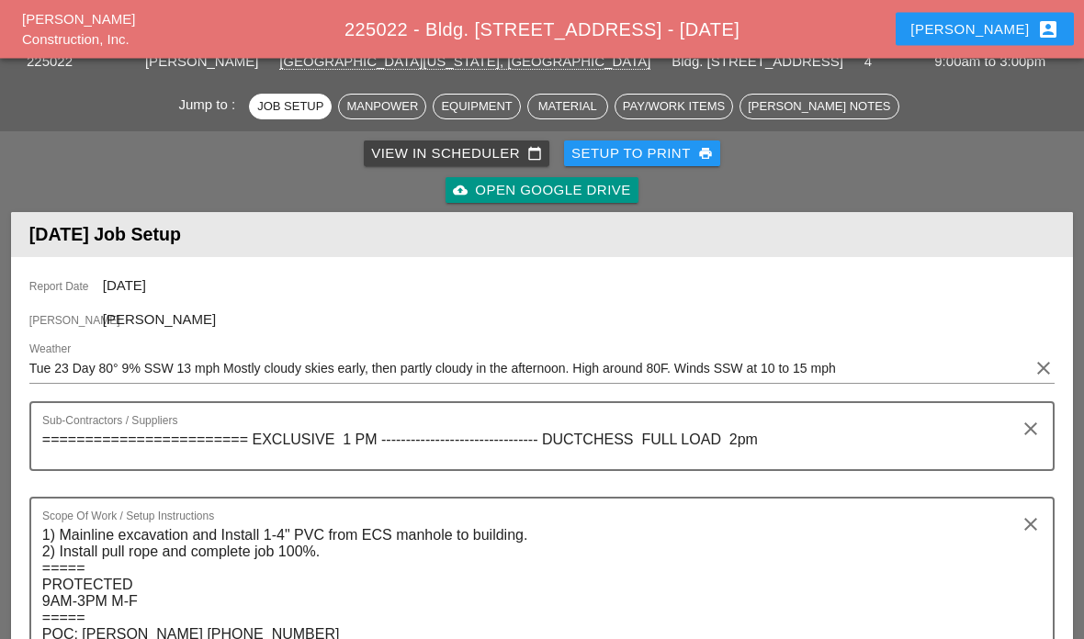
scroll to position [0, 0]
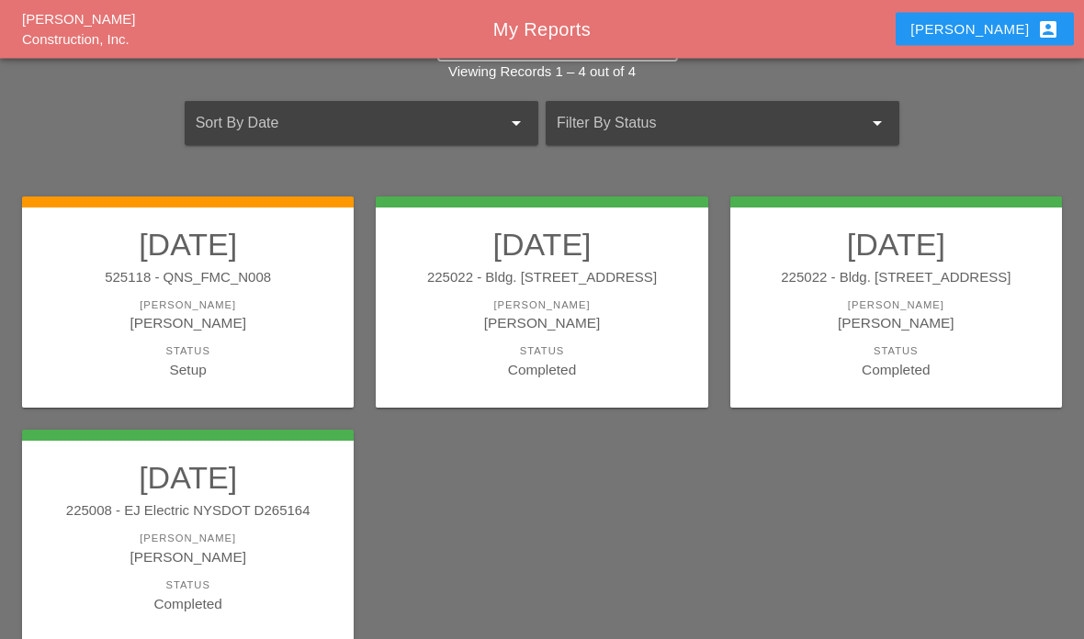
scroll to position [71, 0]
